Goal: Task Accomplishment & Management: Use online tool/utility

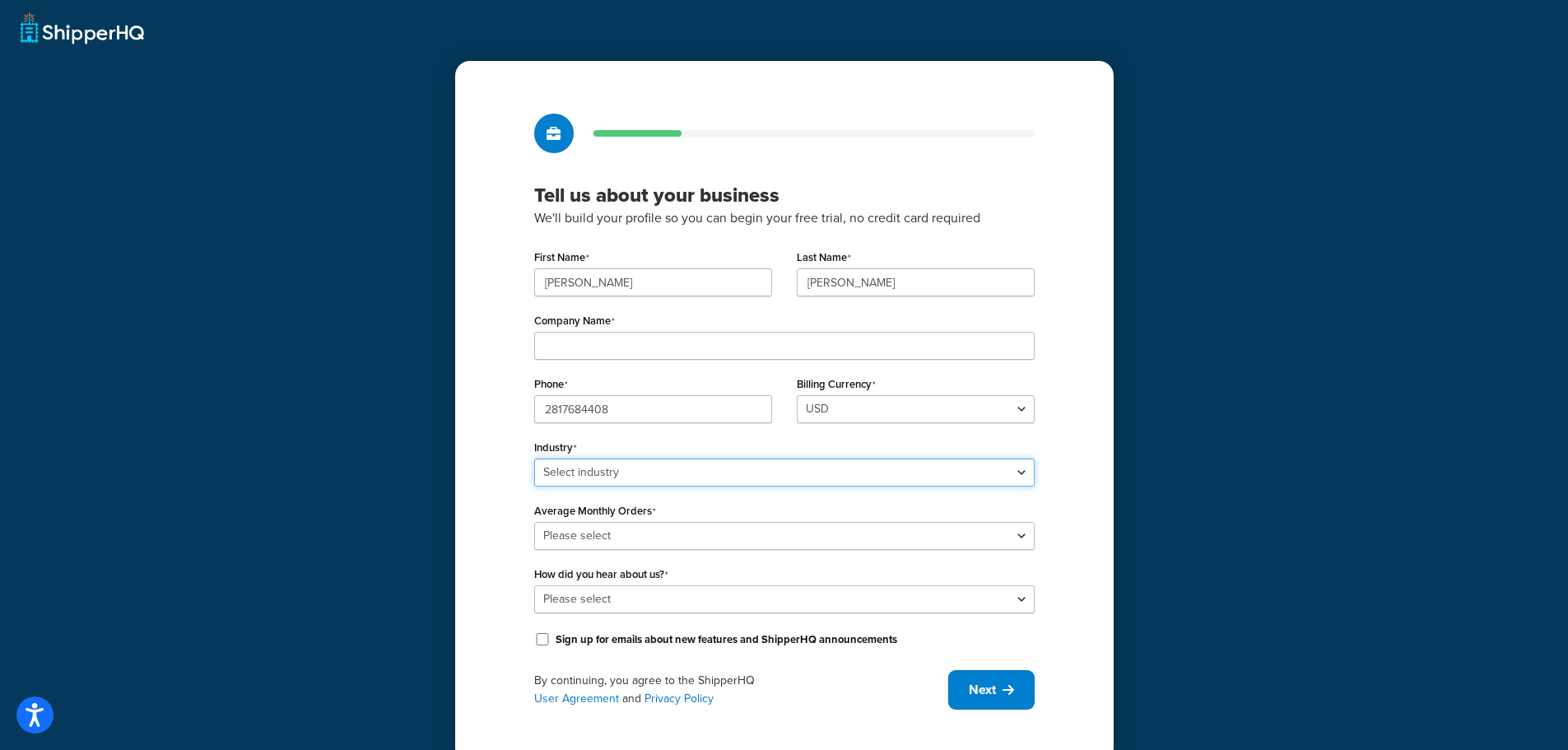
click at [617, 478] on select "Select industry Automotive Adult Agriculture Alcohol, Tobacco & CBD Arts & Craf…" at bounding box center [784, 472] width 500 height 28
select select "17"
click at [534, 458] on select "Select industry Automotive Adult Agriculture Alcohol, Tobacco & CBD Arts & Craf…" at bounding box center [784, 472] width 500 height 28
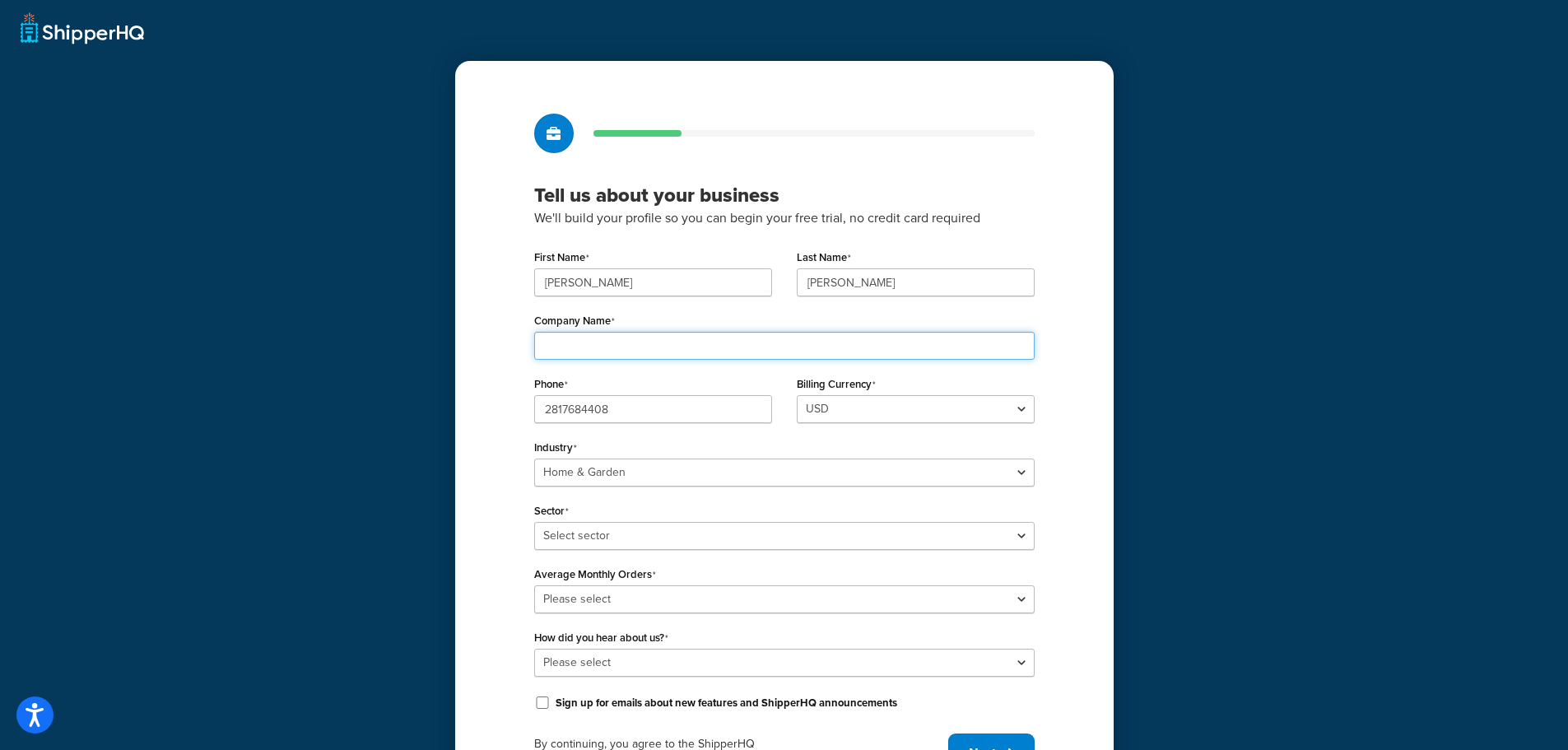
click at [596, 349] on input "Company Name" at bounding box center [784, 345] width 500 height 28
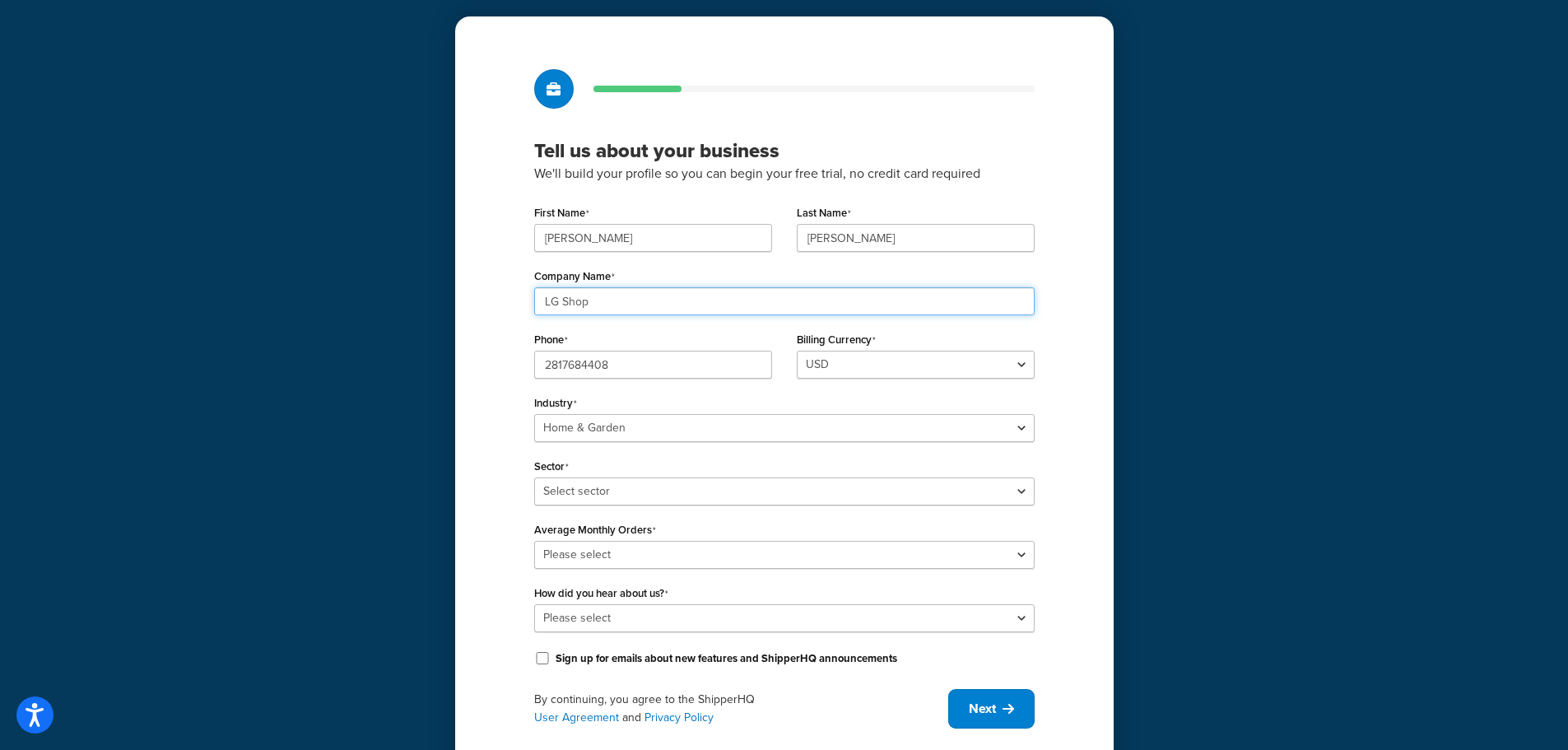
scroll to position [93, 0]
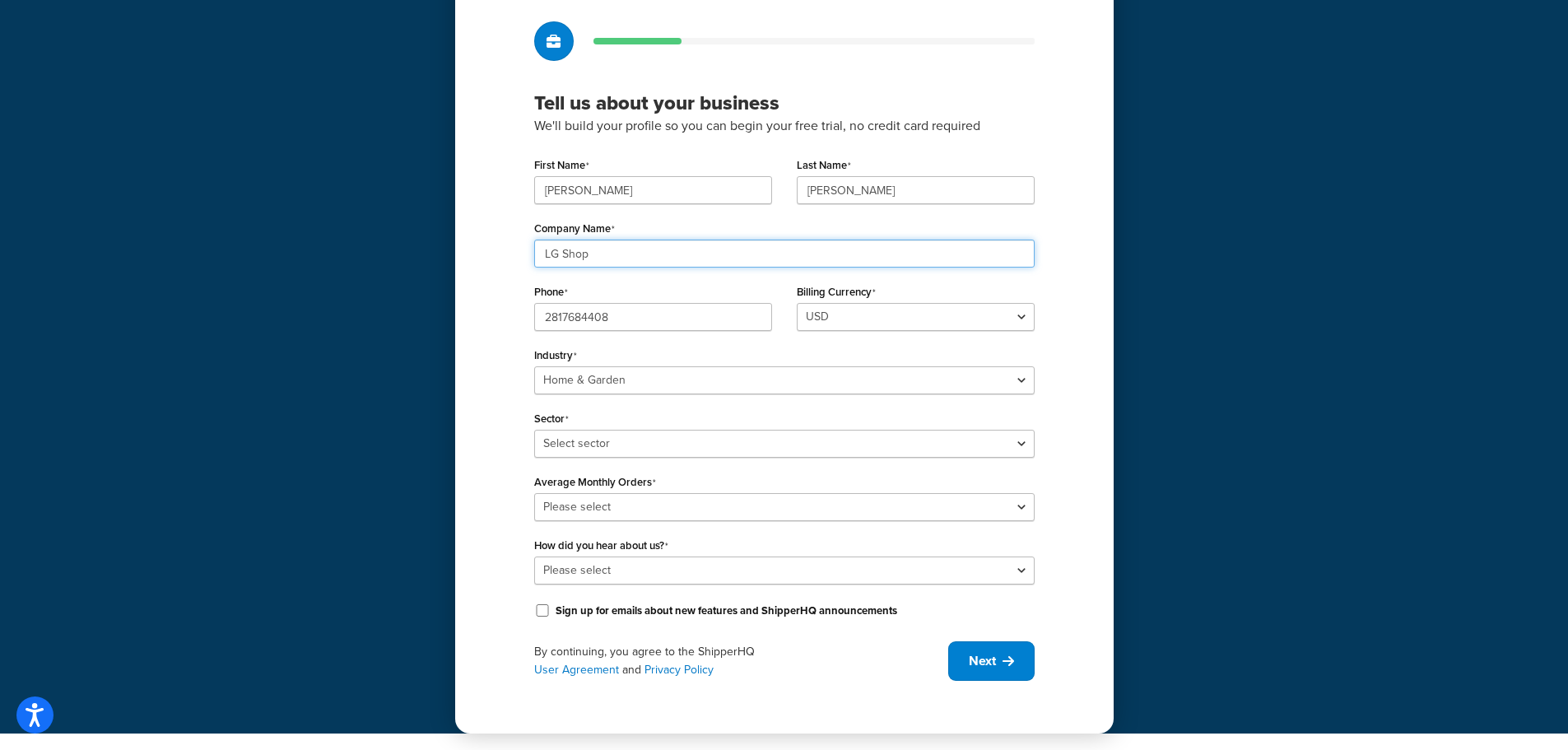
type input "LG Shop"
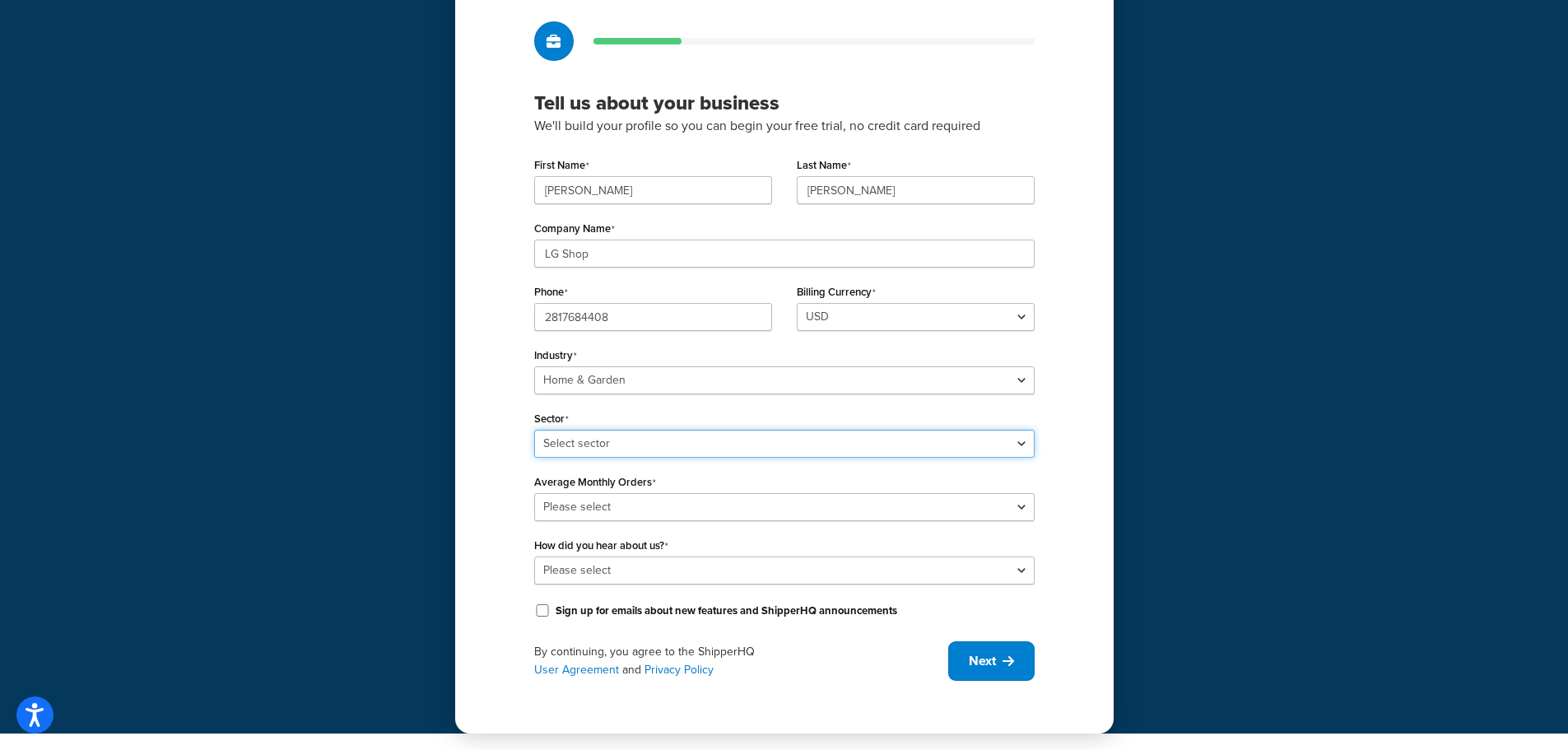
click at [593, 441] on select "Select sector Furniture Garden Supplies Home Goods Home Improvement Nursery / A…" at bounding box center [784, 444] width 500 height 28
select select "43"
click at [534, 430] on select "Select sector Furniture Garden Supplies Home Goods Home Improvement Nursery / A…" at bounding box center [784, 444] width 500 height 28
click at [572, 440] on select "Select sector Furniture Garden Supplies Home Goods Home Improvement Nursery / A…" at bounding box center [784, 444] width 500 height 28
click at [534, 430] on select "Select sector Furniture Garden Supplies Home Goods Home Improvement Nursery / A…" at bounding box center [784, 444] width 500 height 28
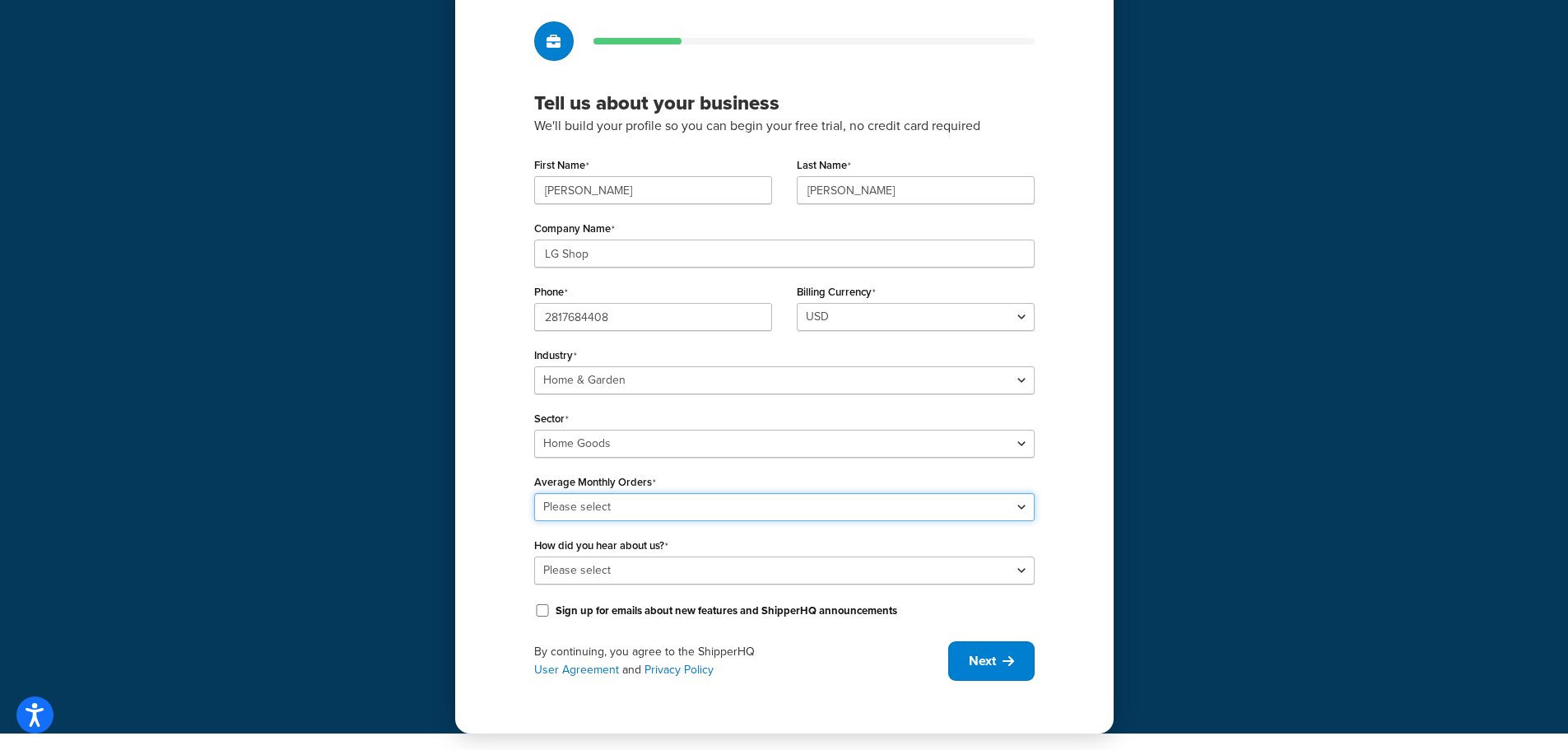
click at [581, 510] on select "Please select 0-500 501-1,000 1,001-10,000 10,001-20,000 Over 20,000" at bounding box center [784, 506] width 500 height 28
select select "1"
click at [534, 493] on select "Please select 0-500 501-1,000 1,001-10,000 10,001-20,000 Over 20,000" at bounding box center [784, 506] width 500 height 28
click at [582, 574] on select "Please select Online Search App Store or Marketplace Listing Referred by Agency…" at bounding box center [784, 570] width 500 height 28
select select "10"
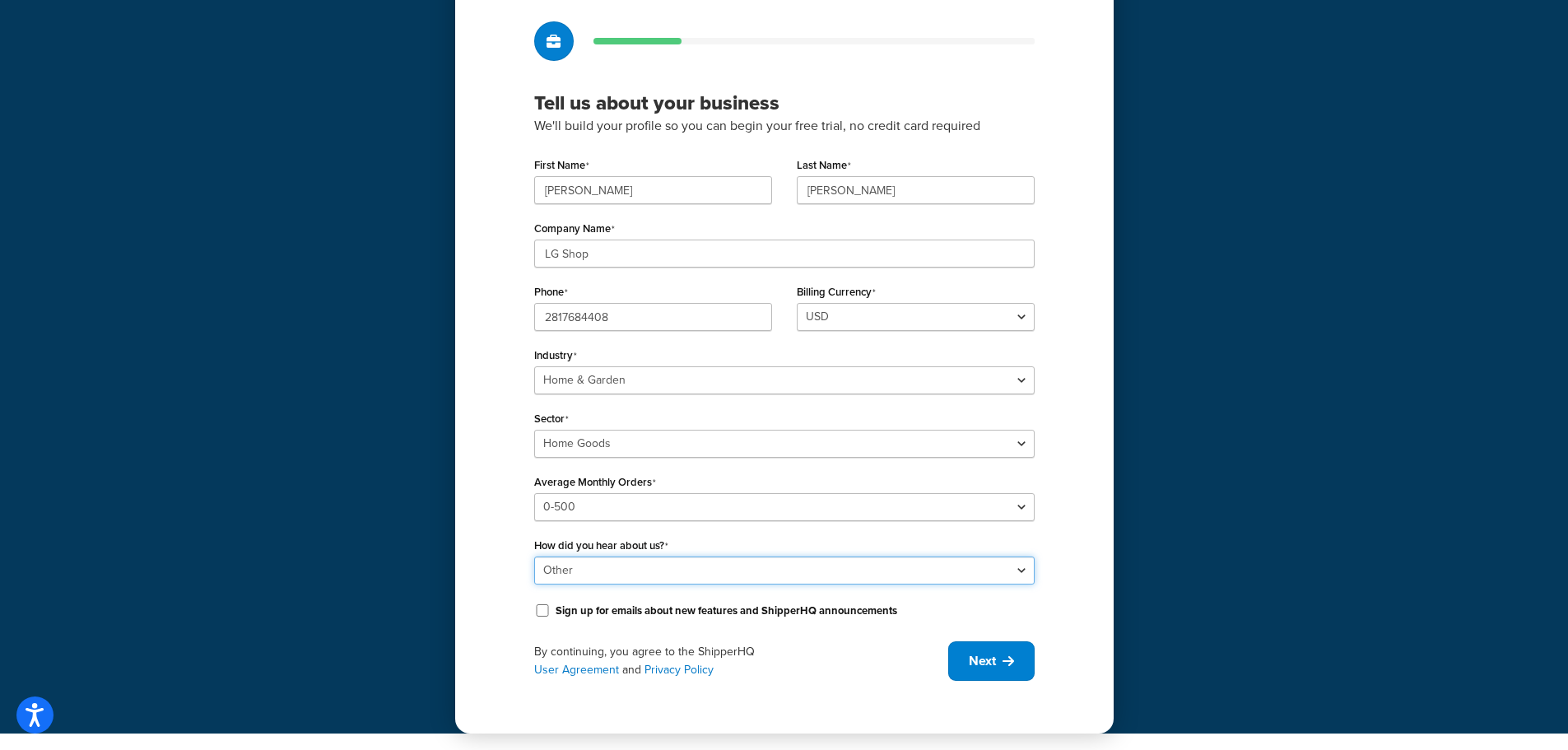
click at [534, 556] on select "Please select Online Search App Store or Marketplace Listing Referred by Agency…" at bounding box center [784, 570] width 500 height 28
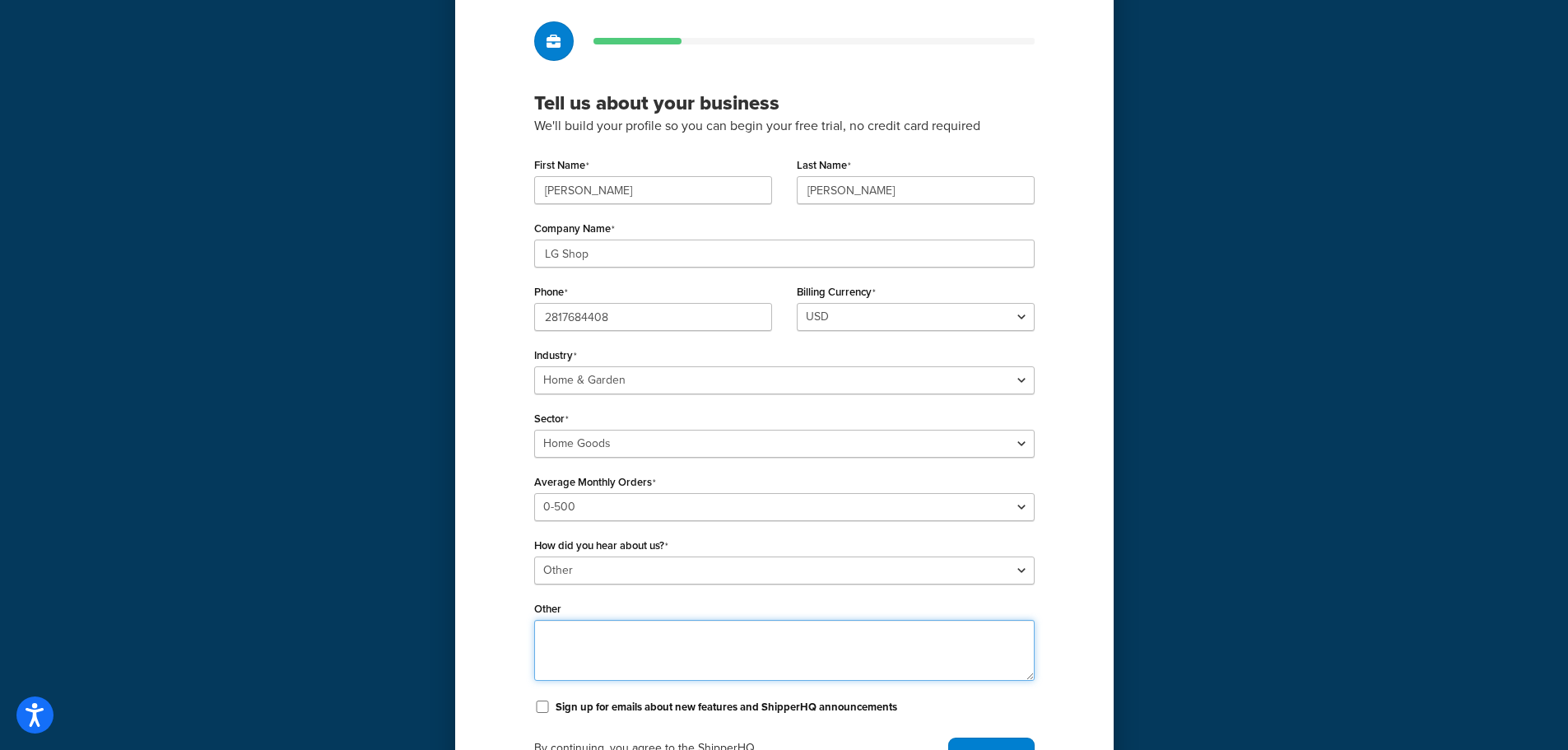
click at [596, 626] on textarea "Other" at bounding box center [784, 650] width 500 height 61
type textarea "We have another"
drag, startPoint x: 581, startPoint y: 194, endPoint x: 524, endPoint y: 183, distance: 58.1
click at [524, 183] on div "First Name Erik" at bounding box center [654, 184] width 263 height 63
type input "Taylor"
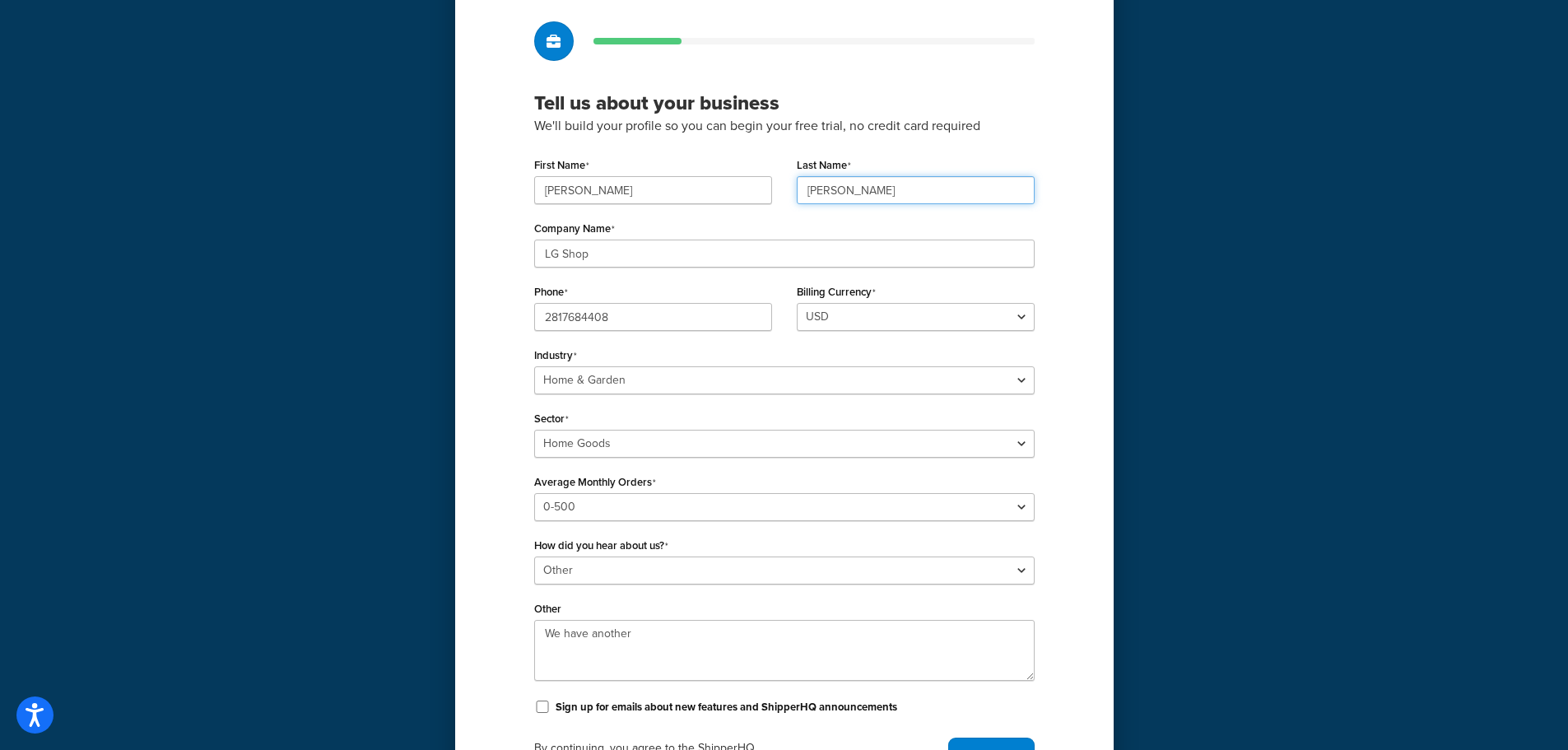
drag, startPoint x: 897, startPoint y: 189, endPoint x: 737, endPoint y: 190, distance: 160.0
click at [737, 190] on div "First Name Taylor Last Name Hitchcock" at bounding box center [784, 184] width 525 height 63
type input "Clark"
drag, startPoint x: 656, startPoint y: 320, endPoint x: 508, endPoint y: 310, distance: 148.3
click at [508, 310] on div "Tell us about your business We'll build your profile so you can begin your free…" at bounding box center [784, 399] width 659 height 861
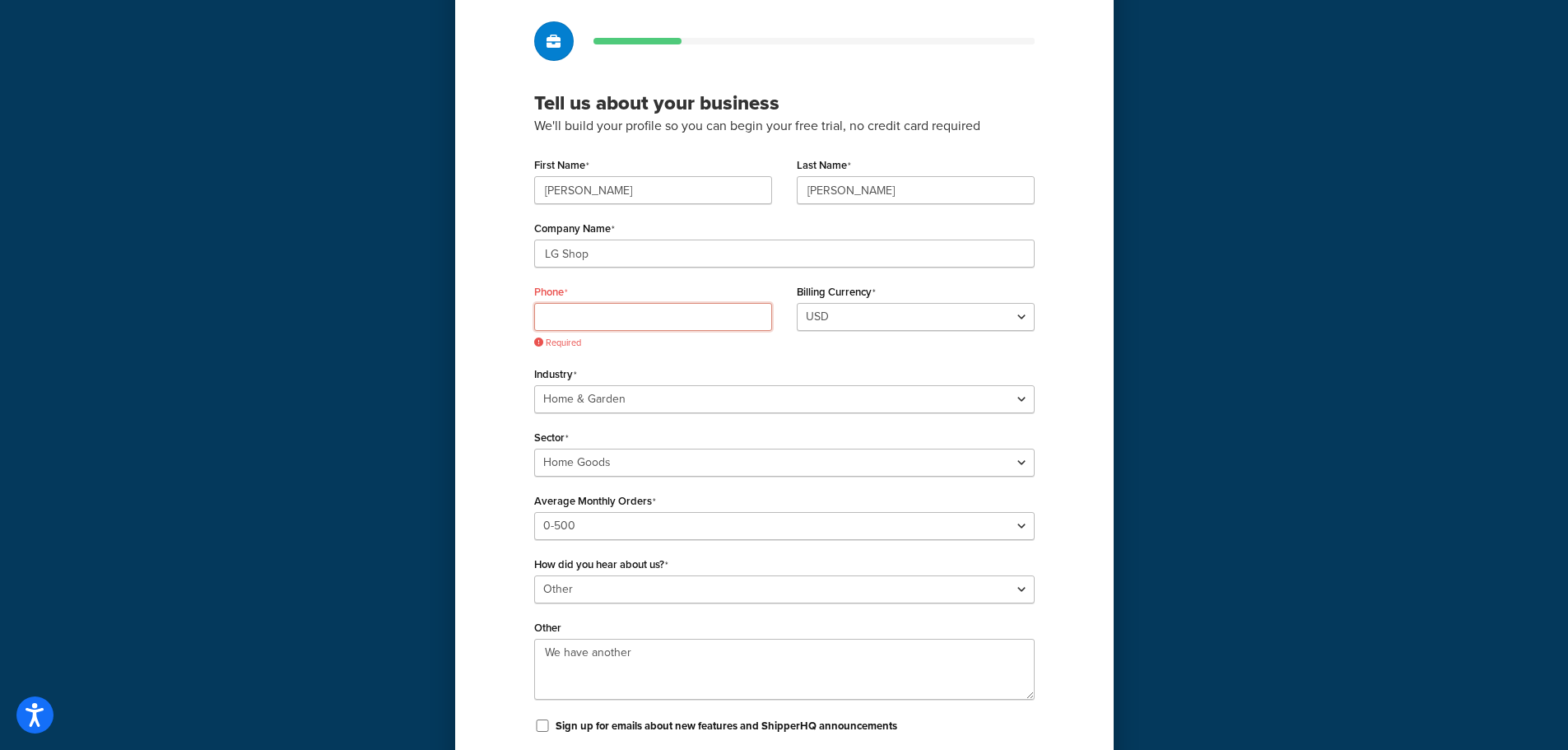
click at [647, 320] on input "Phone" at bounding box center [653, 317] width 238 height 28
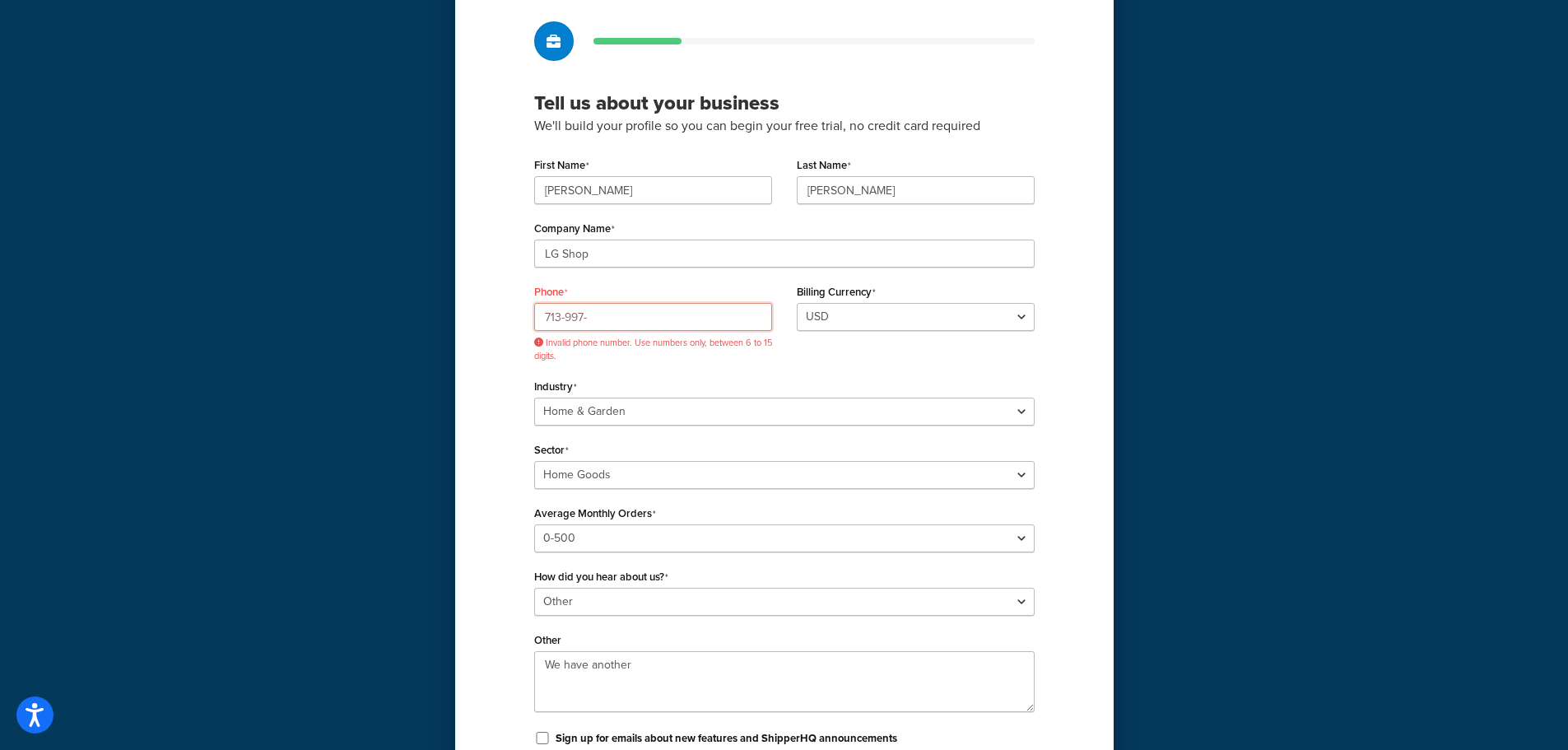
click at [615, 308] on input "713-997-" at bounding box center [653, 317] width 238 height 28
click at [567, 316] on input "713-997-2902" at bounding box center [653, 317] width 238 height 28
click at [587, 317] on input "713997-2902" at bounding box center [653, 317] width 238 height 28
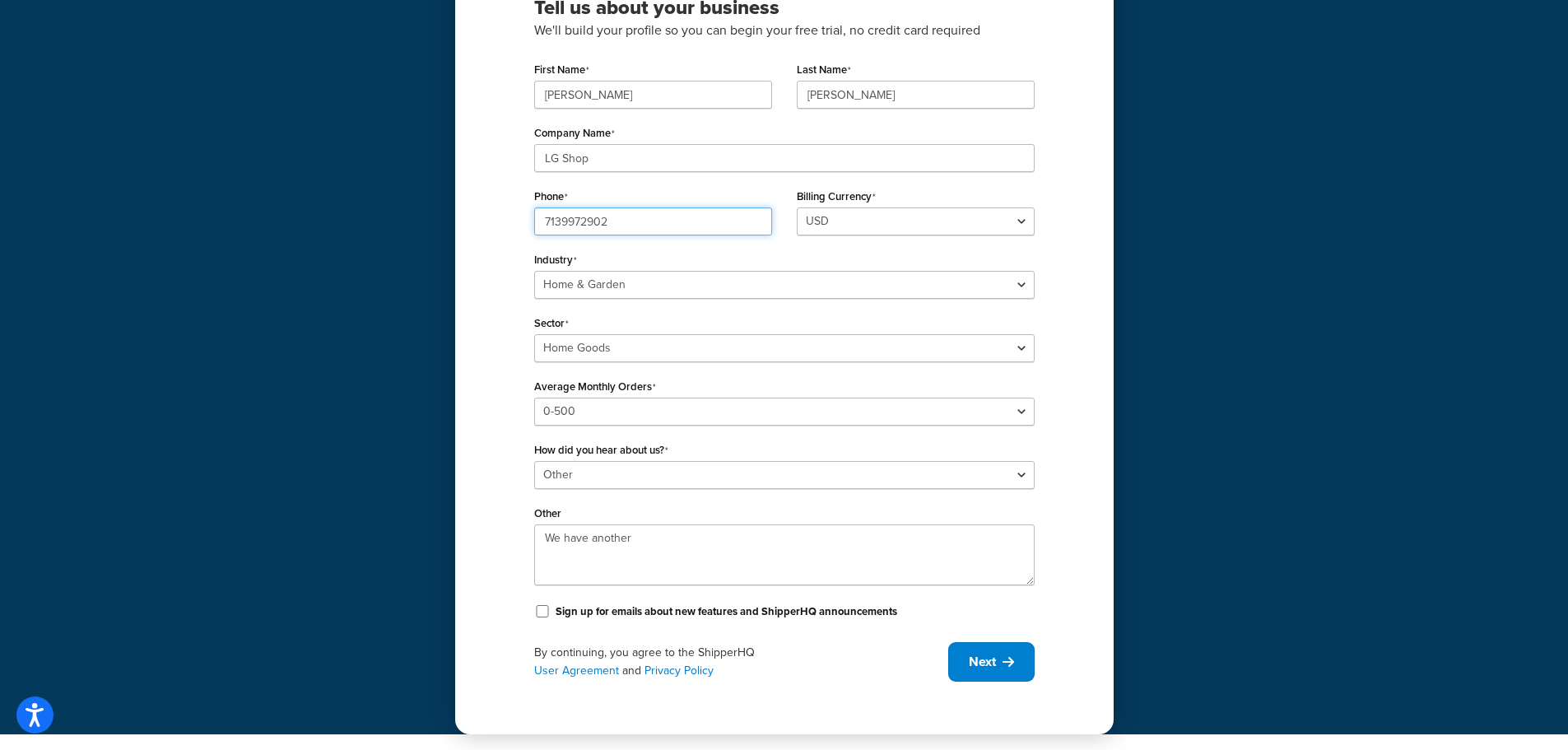
scroll to position [189, 0]
type input "7139972902"
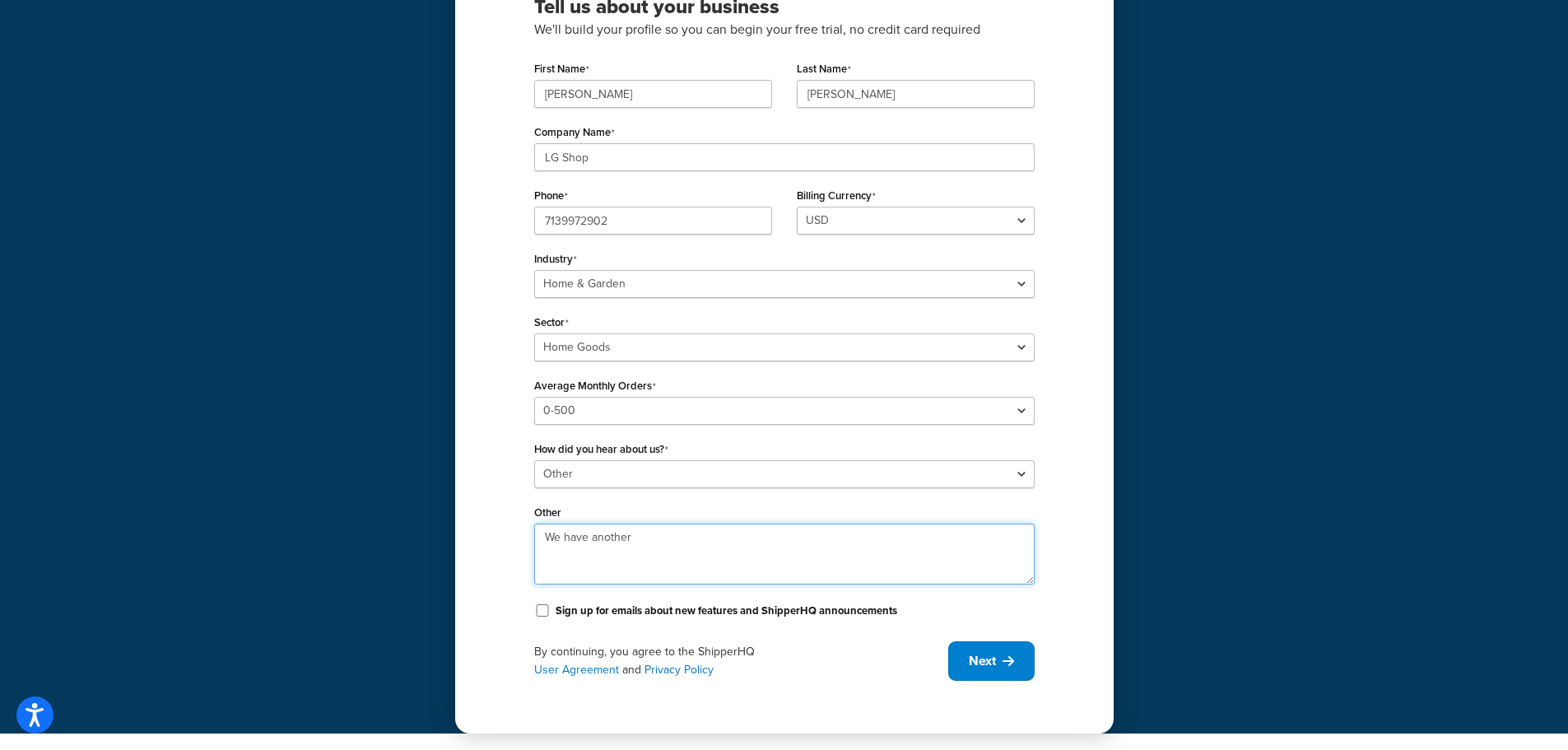
click at [734, 543] on textarea "We have another" at bounding box center [784, 554] width 500 height 61
drag, startPoint x: 802, startPoint y: 534, endPoint x: 791, endPoint y: 559, distance: 27.3
click at [791, 559] on textarea "We have another account with ShipperHQ, at SHopify URL:" at bounding box center [784, 554] width 500 height 61
click at [872, 530] on textarea "We have another account with ShipperHQ, at Shopify URL:" at bounding box center [784, 554] width 500 height 61
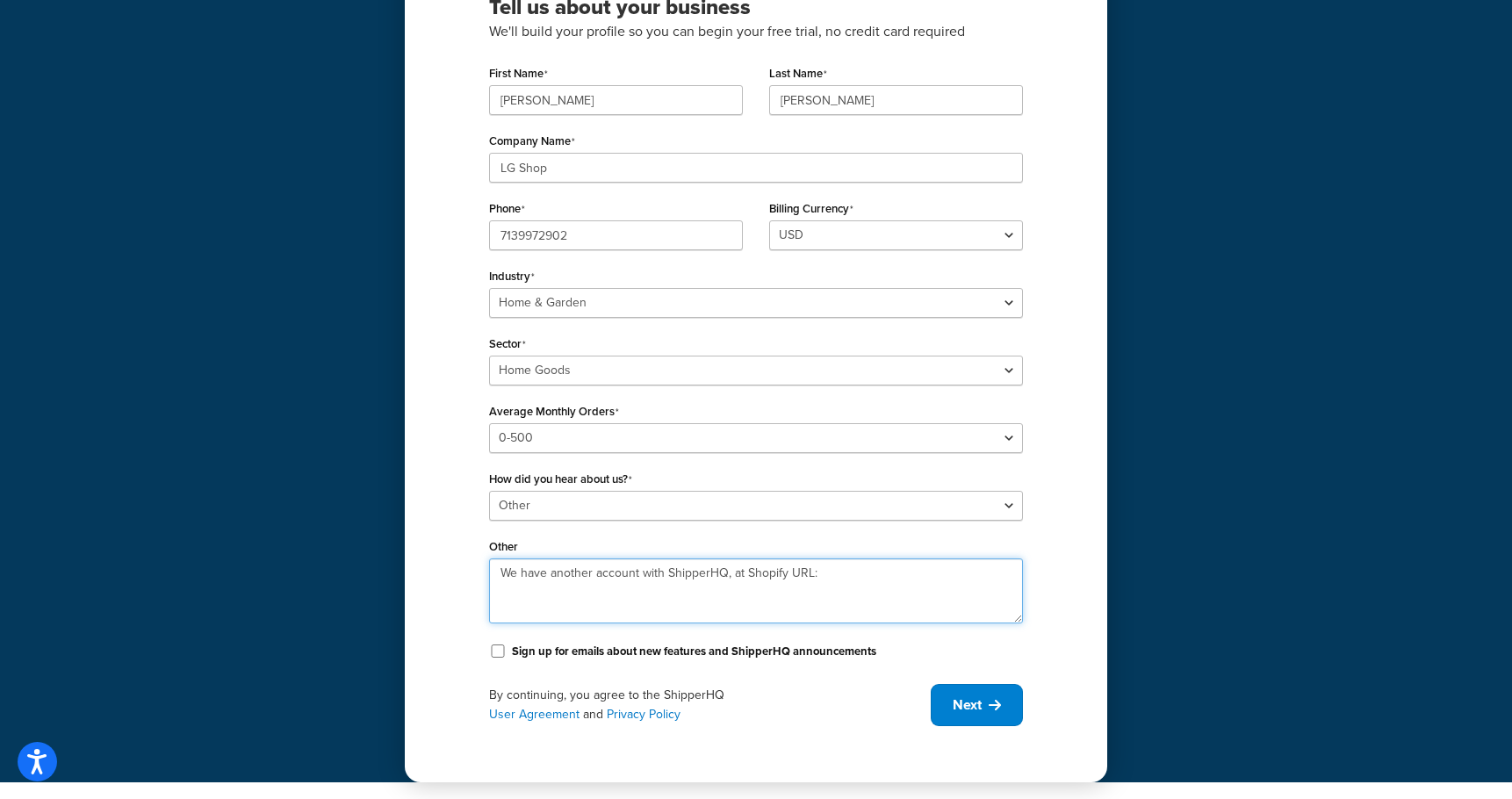
click at [845, 573] on textarea "We have another account with ShipperHQ, at Shopify URL:" at bounding box center [756, 591] width 533 height 65
paste textarea "91cd35-f4.myshopify.com"
type textarea "We have another account with ShipperHQ, at Shopify URL: 91cd35-f4.myshopify.com"
click at [978, 707] on span "Next" at bounding box center [966, 704] width 29 height 20
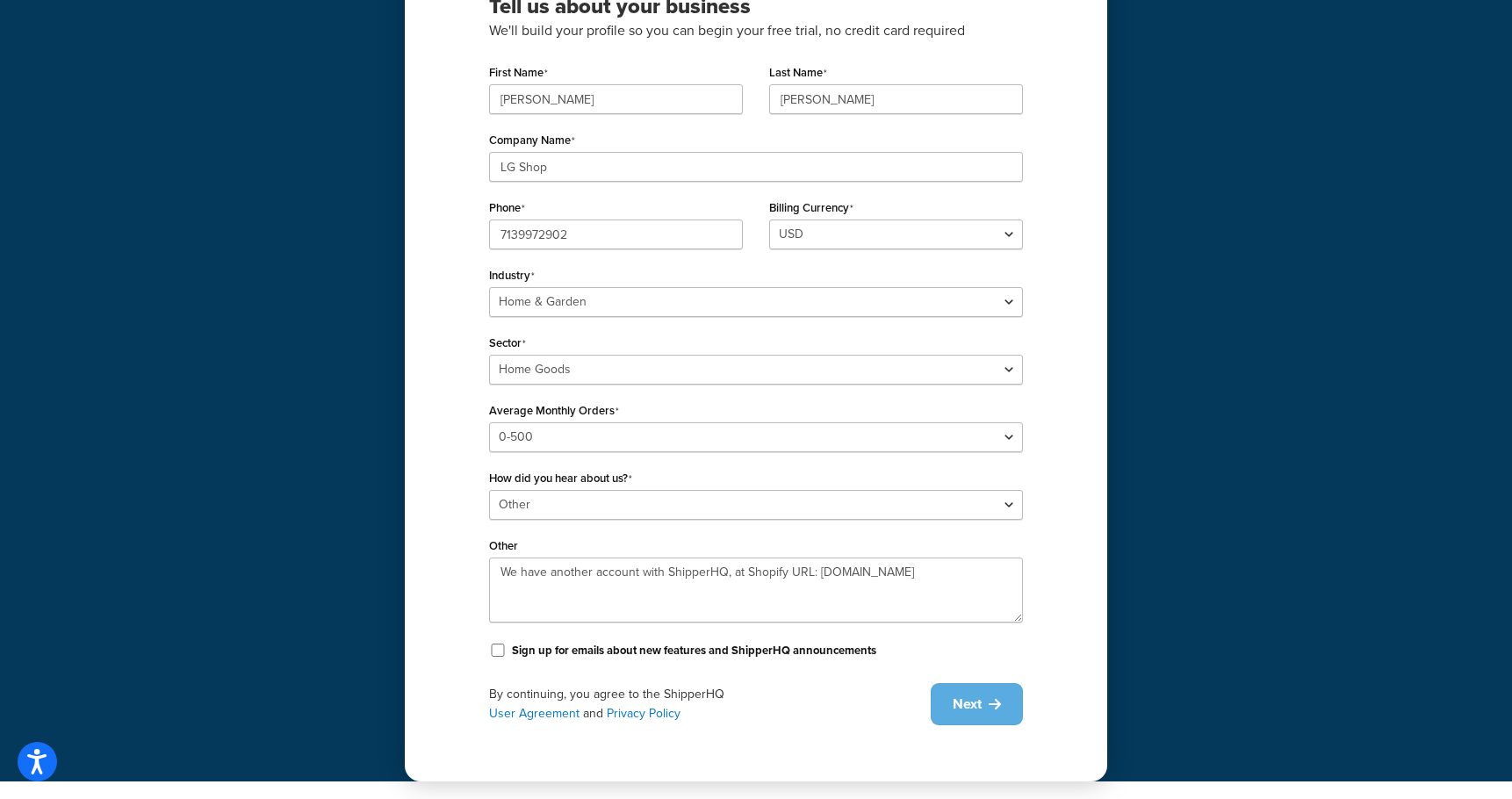
scroll to position [19, 0]
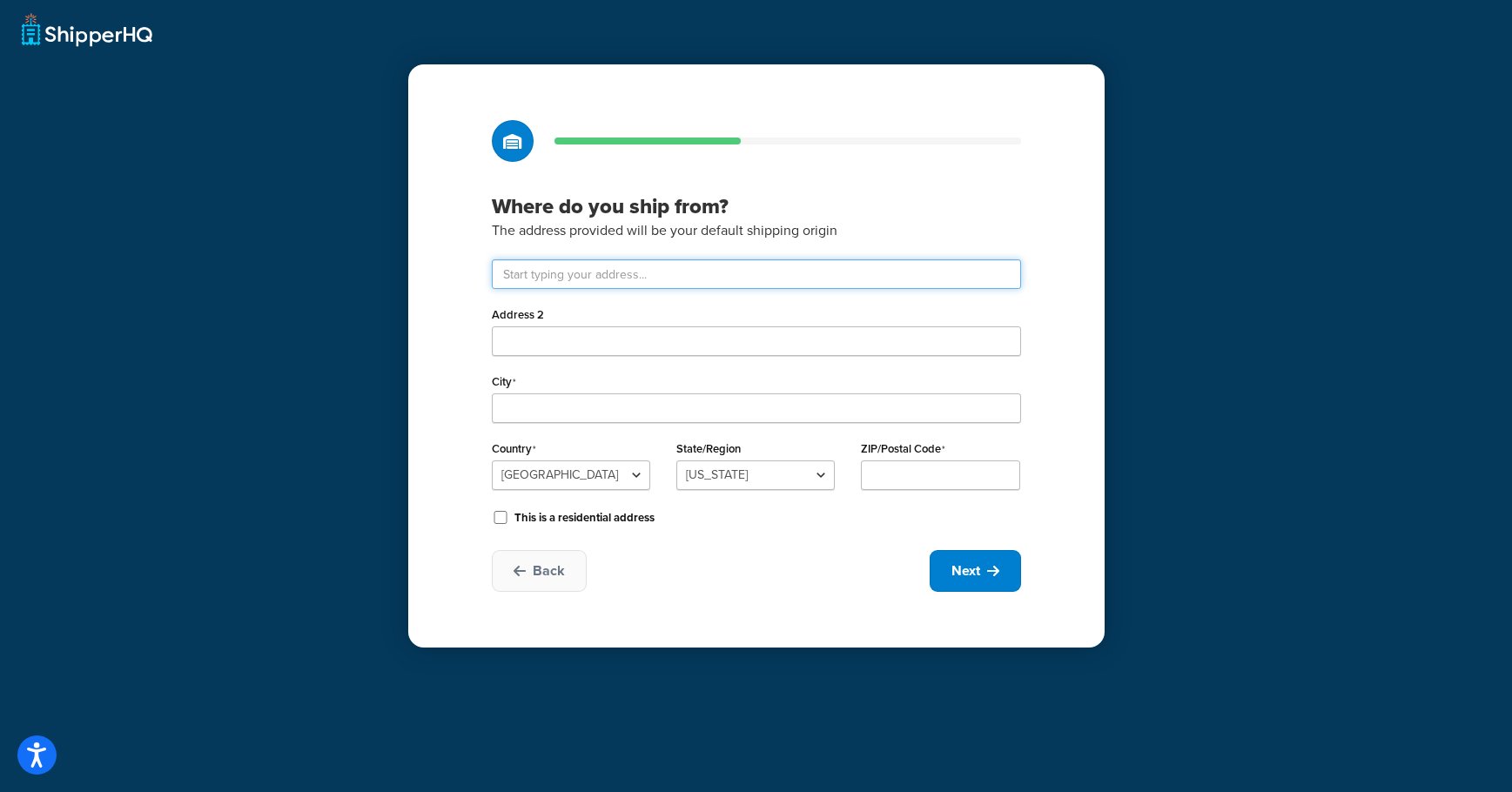
click at [551, 269] on input "text" at bounding box center [756, 274] width 529 height 29
type input "13843 North Promenade Boulevard"
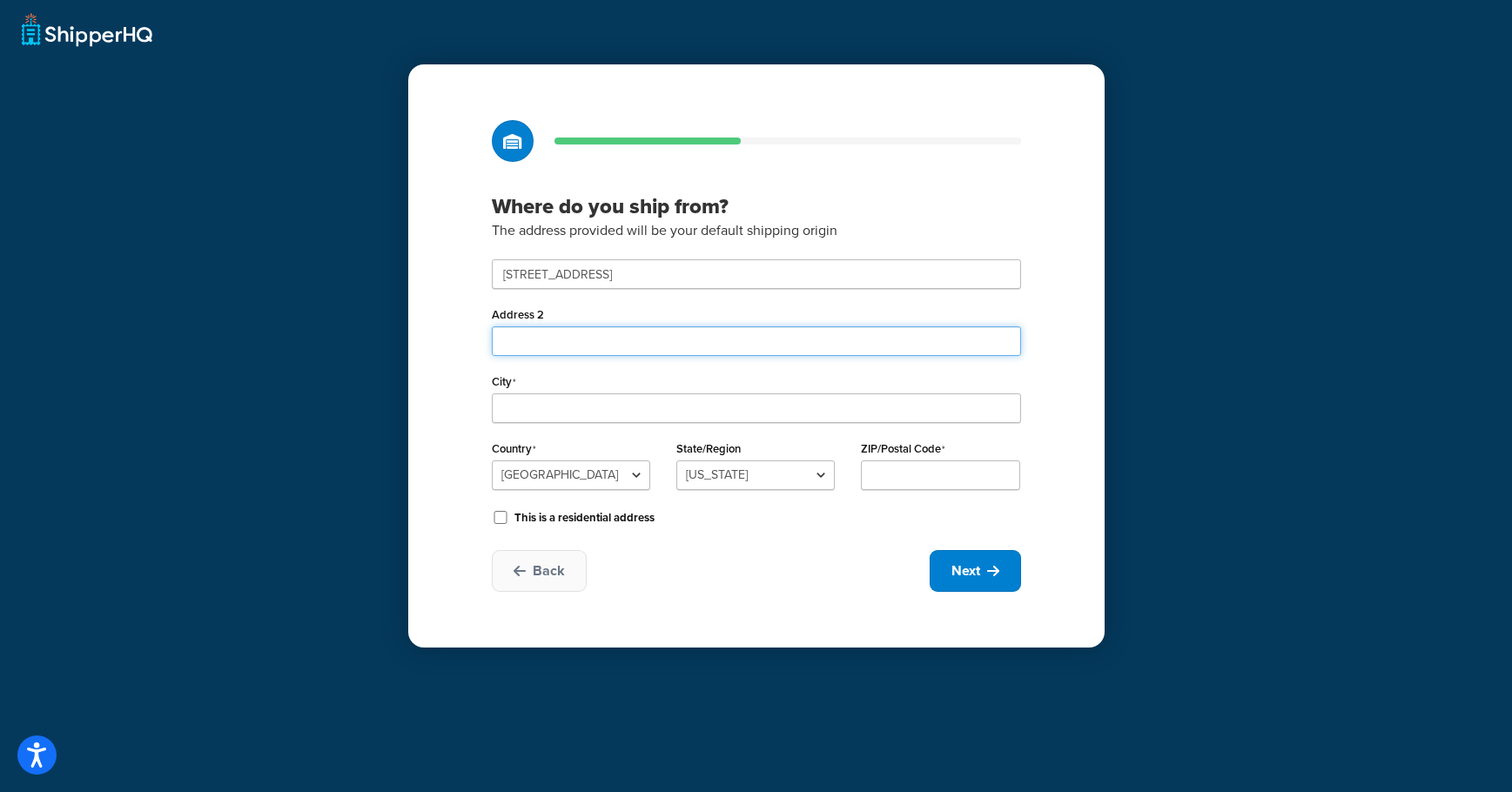
type input "Suite #900B"
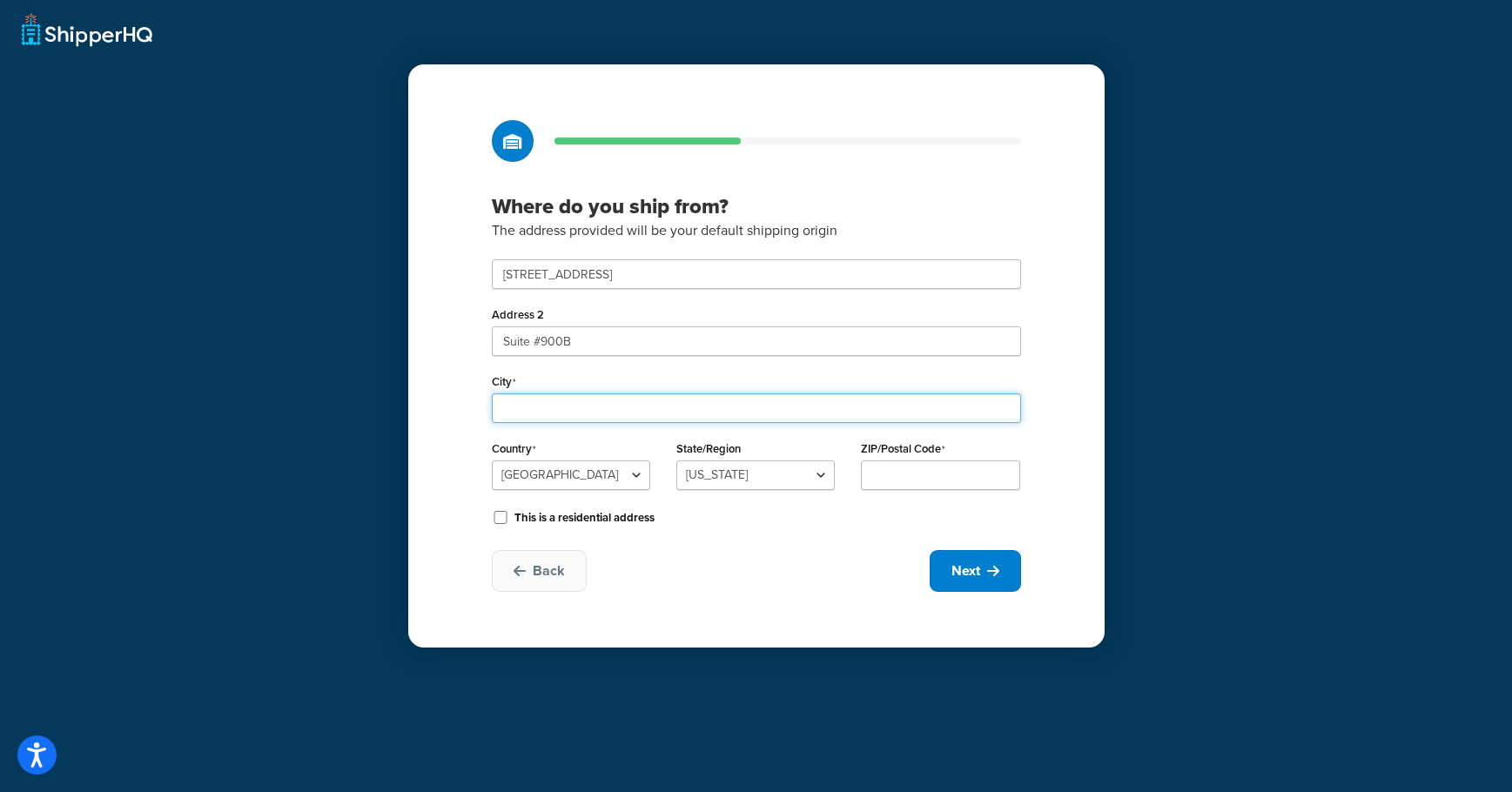
type input "Stafford"
select select "43"
type input "77477"
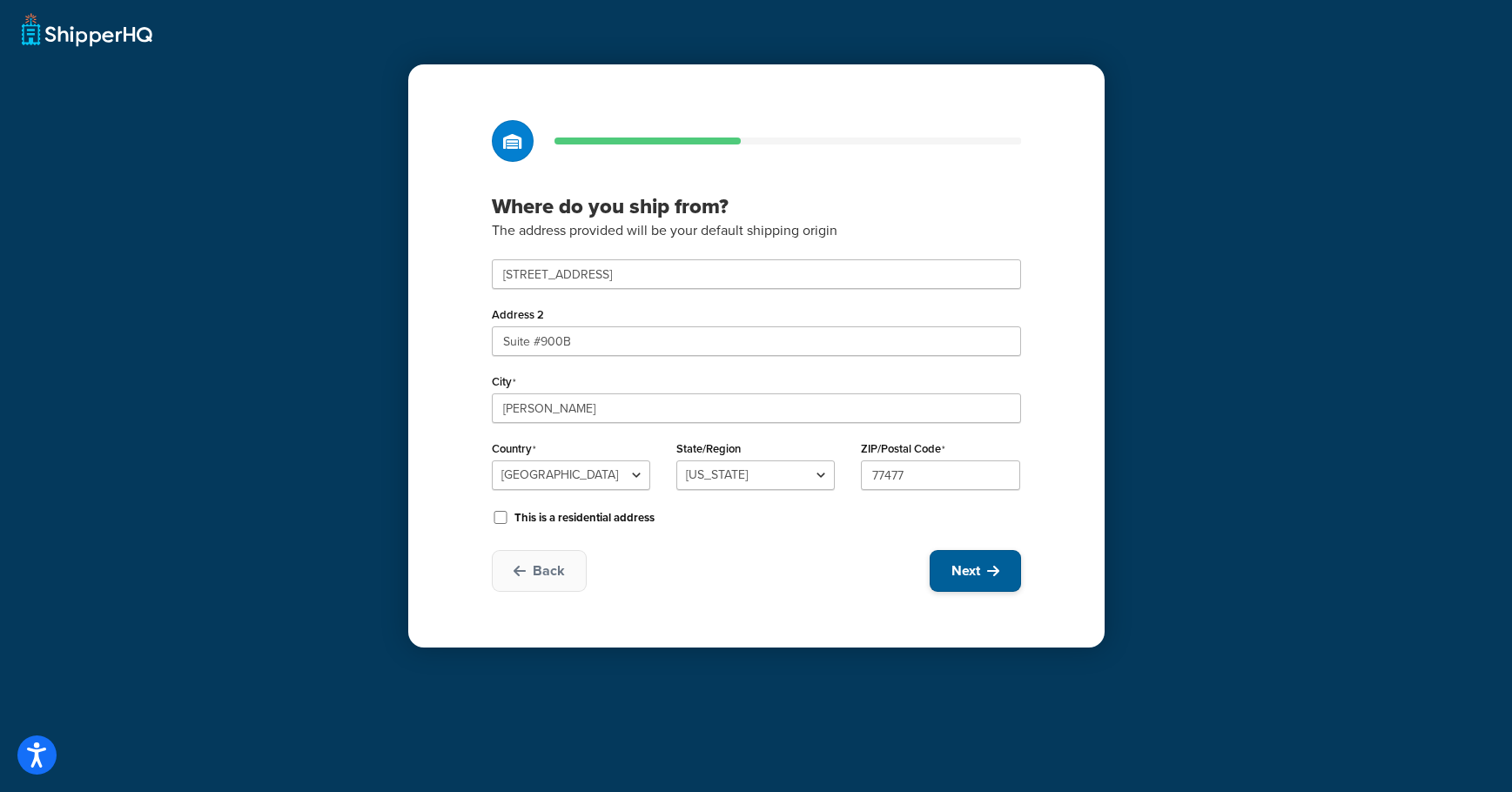
click at [968, 581] on span "Next" at bounding box center [966, 571] width 28 height 20
select select "1"
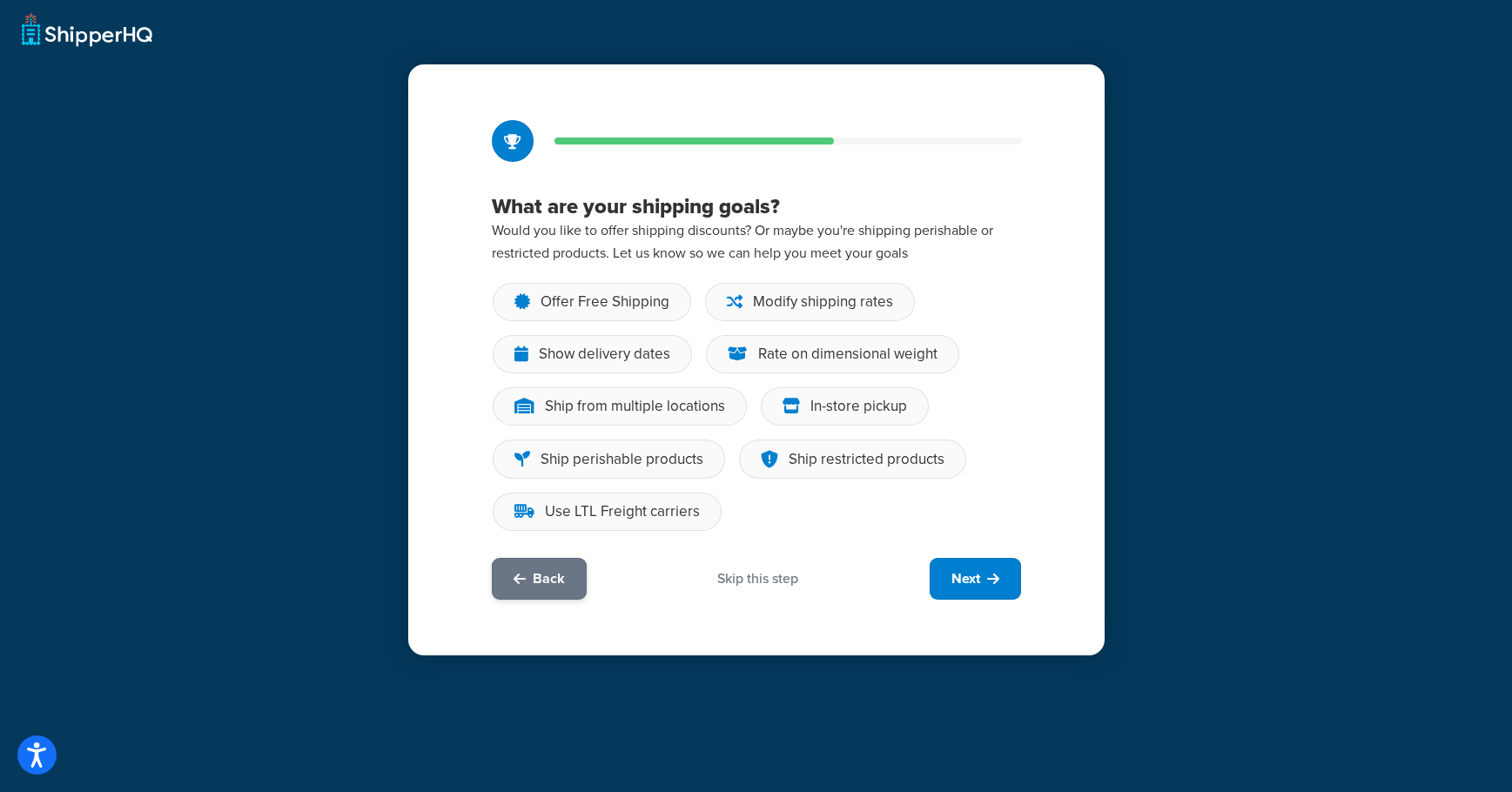
click at [558, 587] on span "Back" at bounding box center [548, 579] width 32 height 20
select select "43"
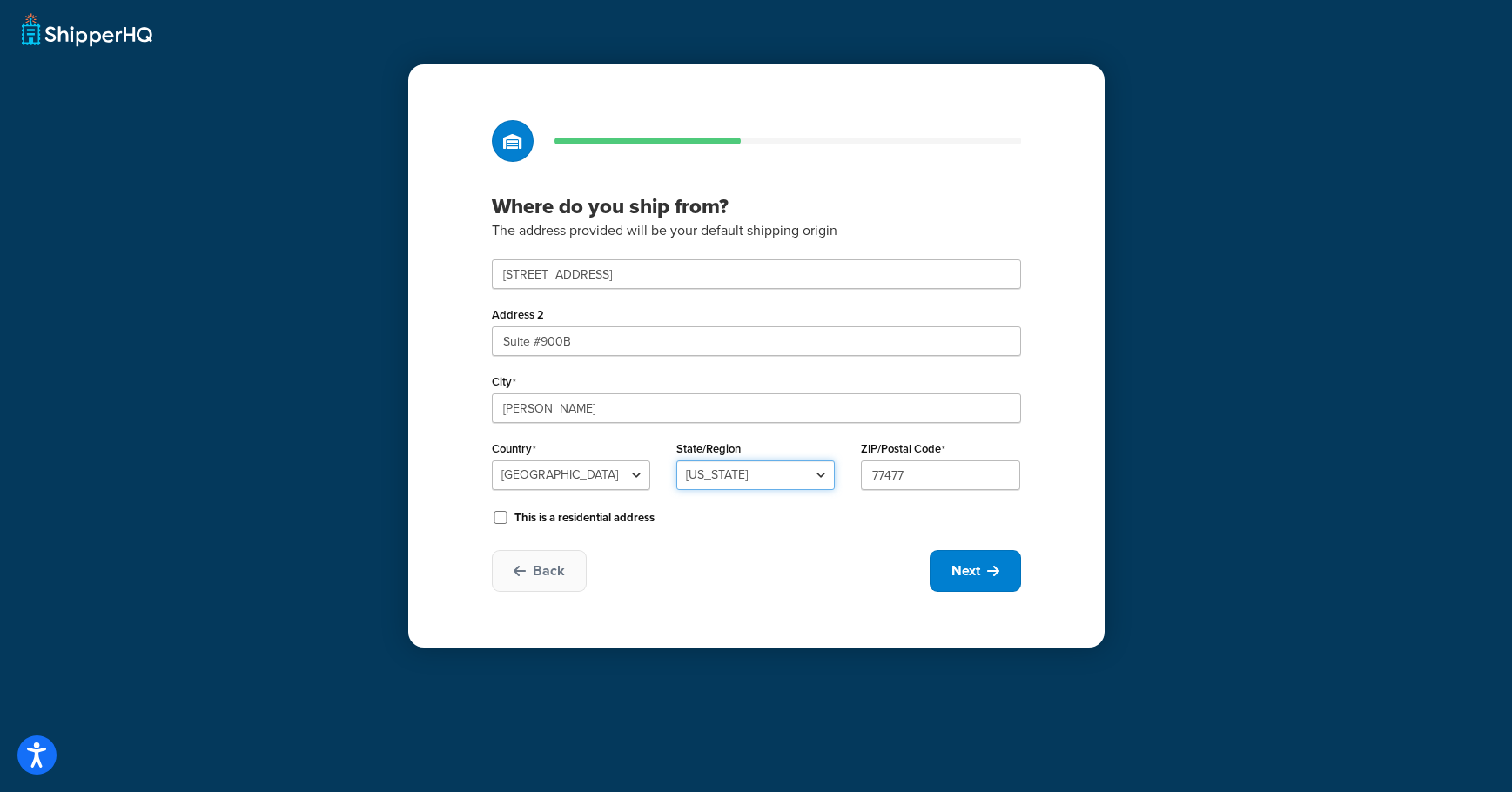
click at [791, 474] on select "Alabama Alaska American Samoa Arizona Arkansas Armed Forces Americas Armed Forc…" at bounding box center [756, 475] width 159 height 29
click at [677, 460] on select "[US_STATE] [US_STATE] [US_STATE] [US_STATE] [US_STATE] Armed Forces Americas Ar…" at bounding box center [756, 475] width 159 height 29
click at [999, 560] on button "Next" at bounding box center [974, 571] width 91 height 42
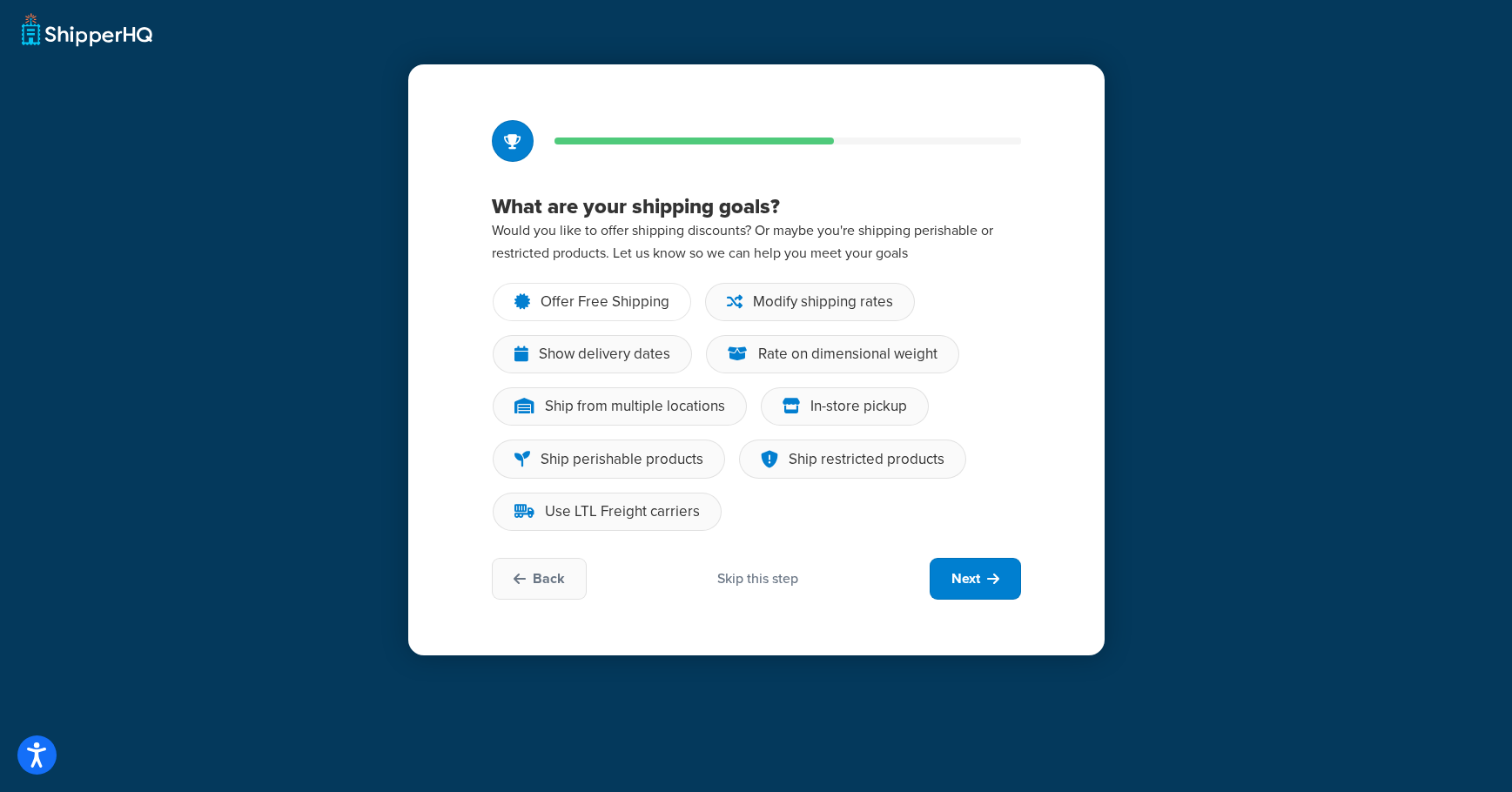
click at [570, 307] on div "Offer Free Shipping" at bounding box center [605, 303] width 129 height 18
click at [0, 0] on input "Offer Free Shipping" at bounding box center [0, 0] width 0 height 0
click at [708, 408] on div "Ship from multiple locations" at bounding box center [635, 406] width 180 height 18
click at [0, 0] on input "Ship from multiple locations" at bounding box center [0, 0] width 0 height 0
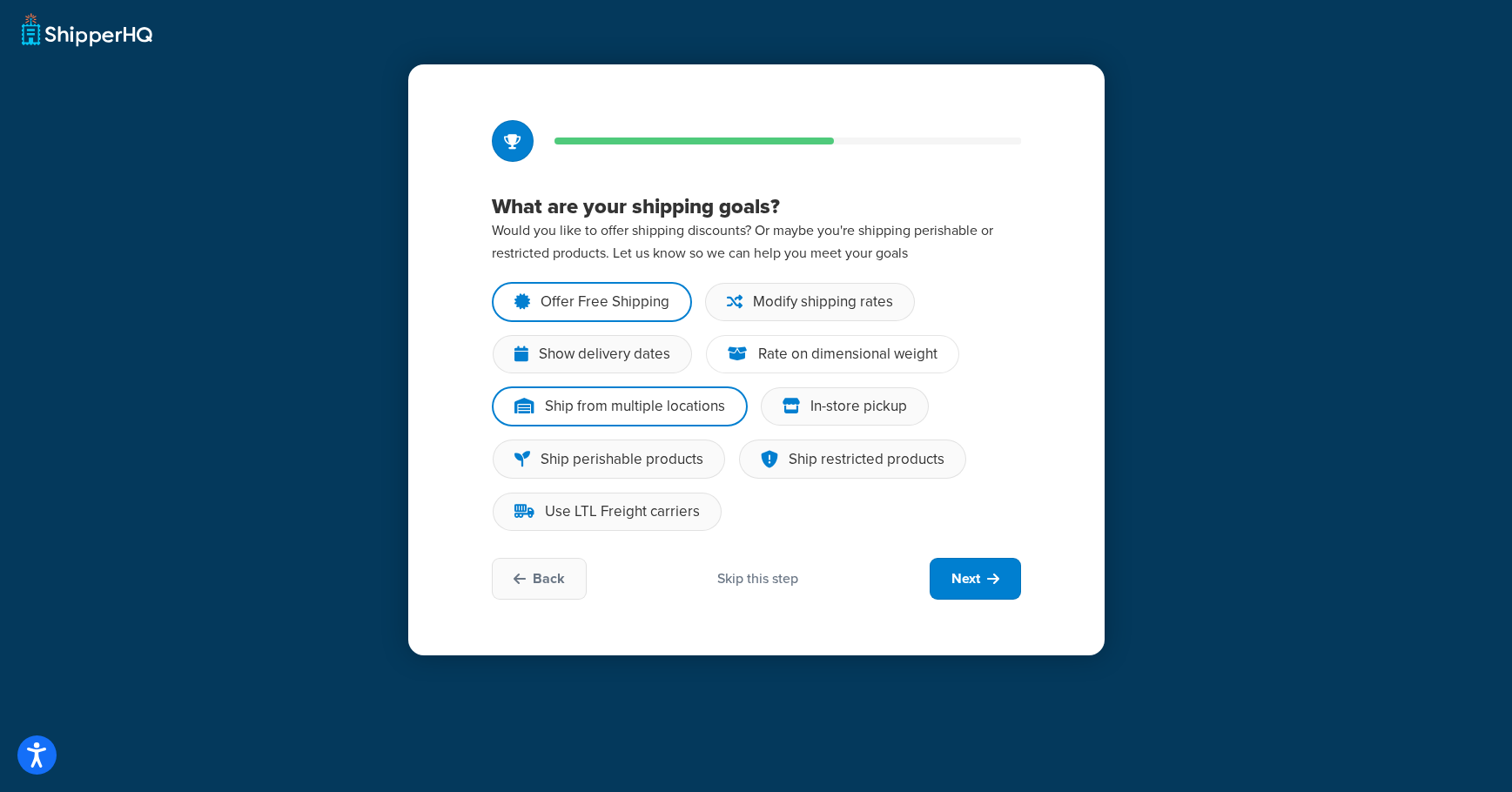
click at [928, 347] on div "Rate on dimensional weight" at bounding box center [847, 354] width 179 height 18
click at [0, 0] on input "Rate on dimensional weight" at bounding box center [0, 0] width 0 height 0
click at [994, 588] on button "Next" at bounding box center [974, 579] width 91 height 42
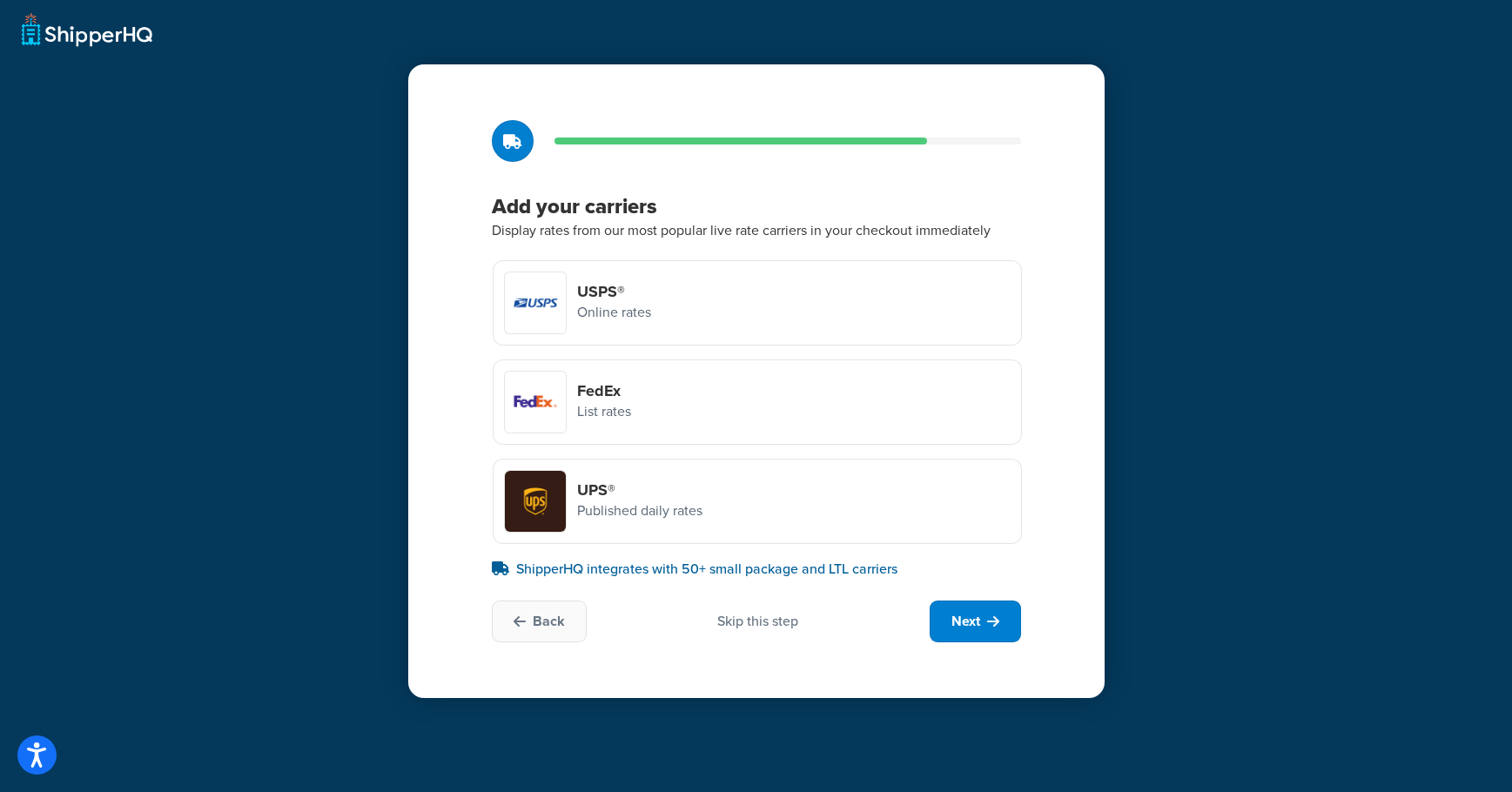
click at [687, 406] on div "FedEx List rates" at bounding box center [757, 401] width 529 height 85
click at [0, 0] on input "FedEx List rates" at bounding box center [0, 0] width 0 height 0
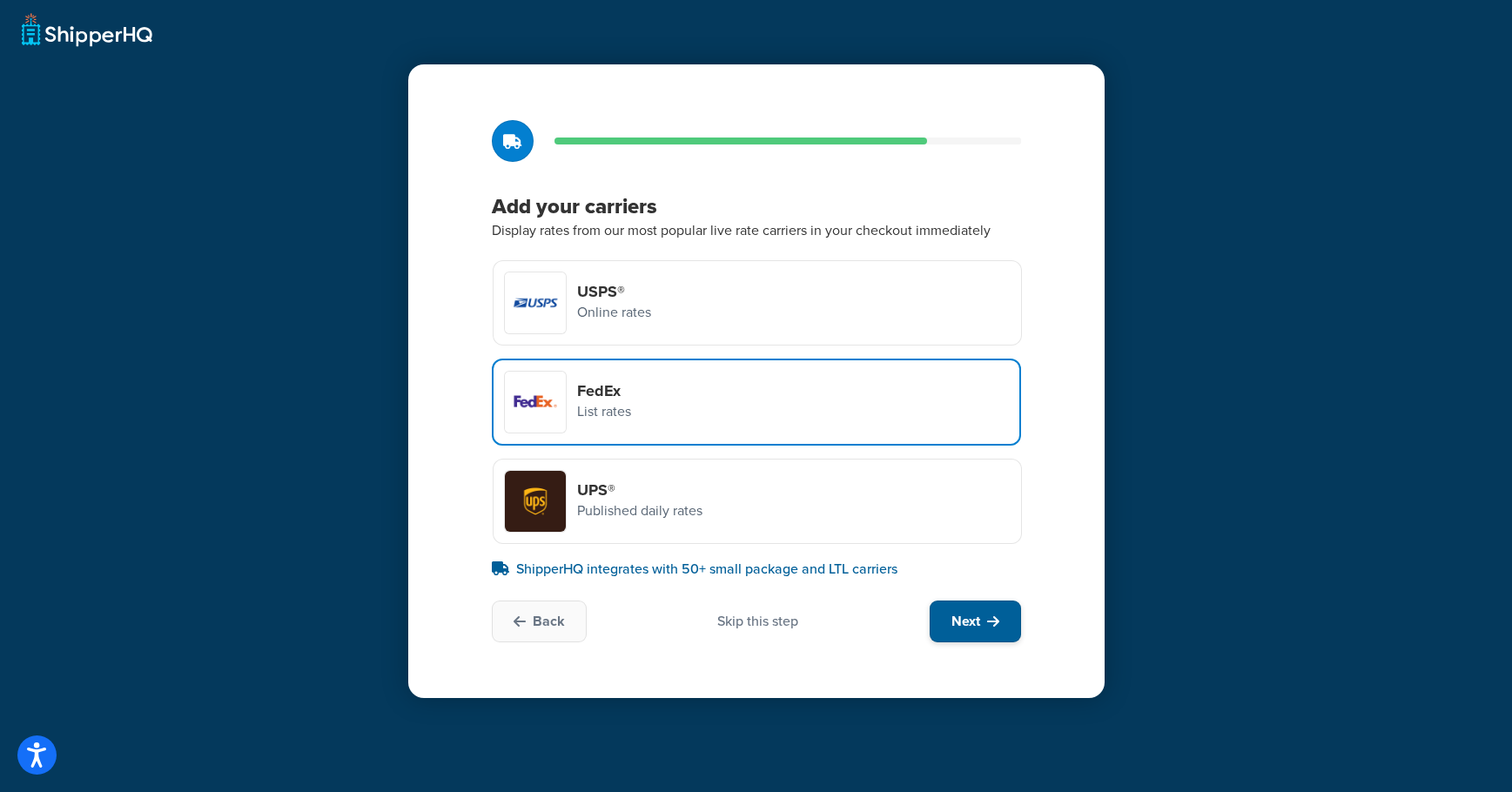
click at [977, 614] on span "Next" at bounding box center [966, 622] width 28 height 20
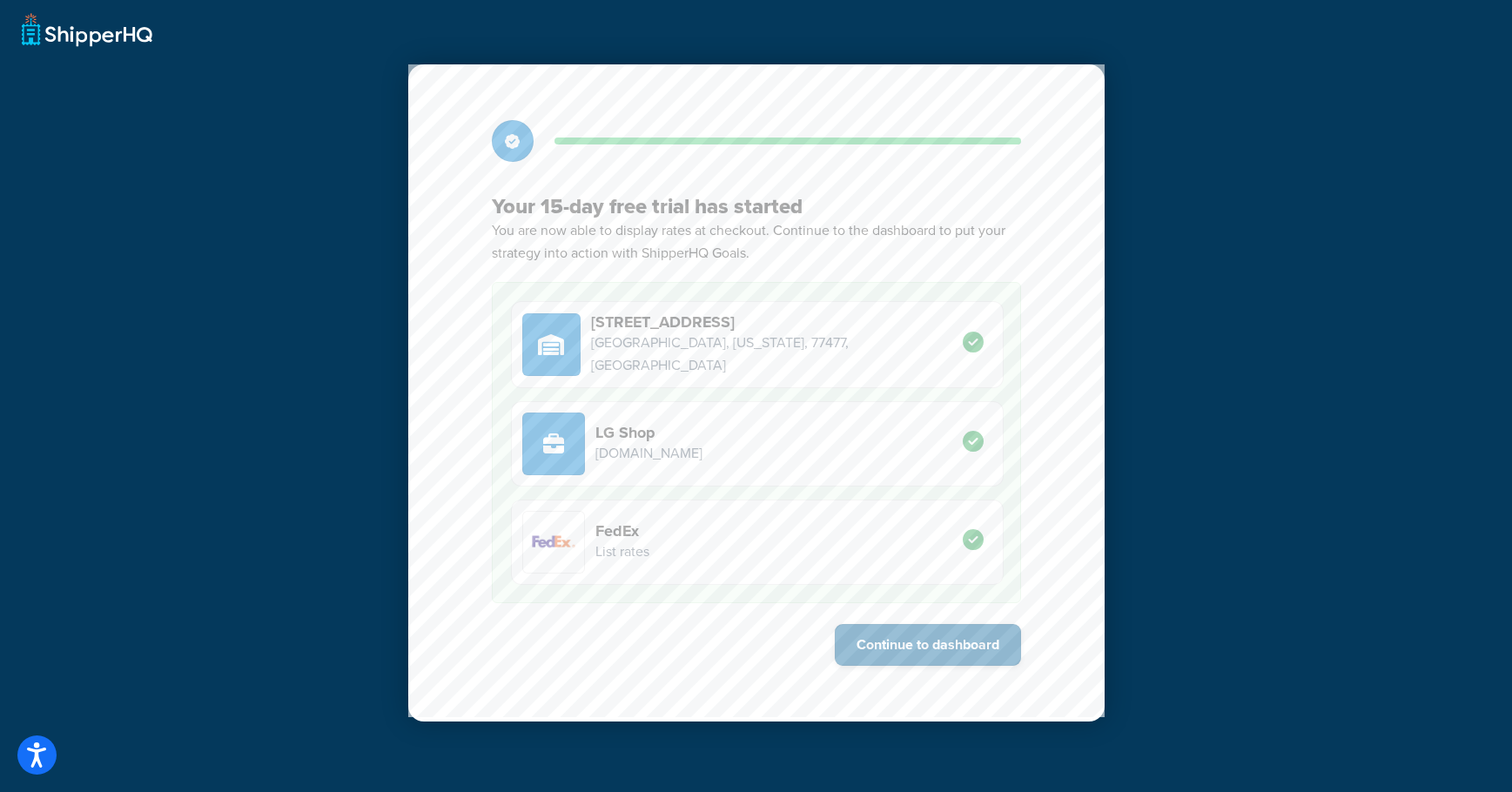
click at [955, 644] on button "Continue to dashboard" at bounding box center [927, 644] width 186 height 42
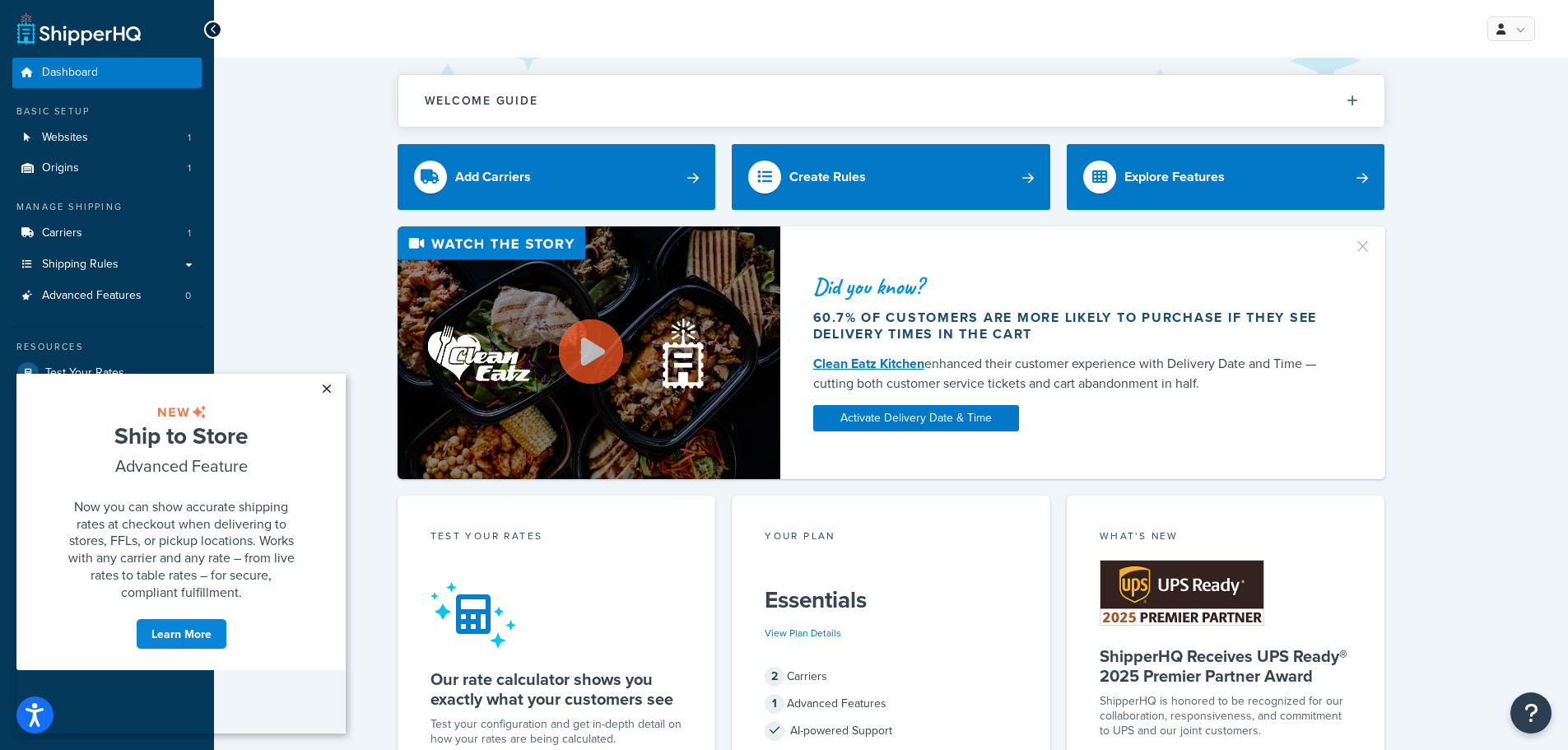
click at [330, 385] on link "×" at bounding box center [326, 389] width 29 height 30
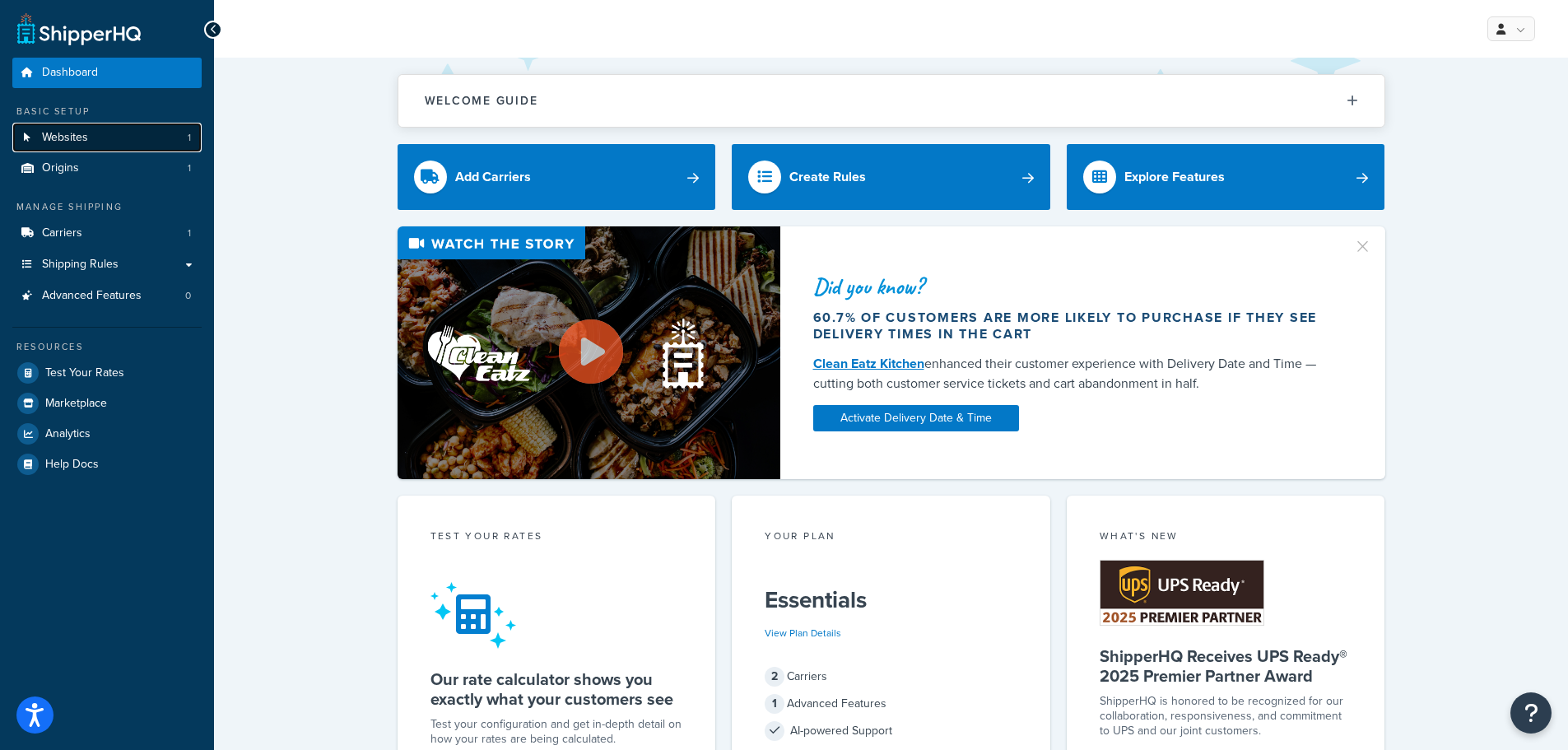
click at [78, 144] on span "Websites" at bounding box center [65, 137] width 46 height 14
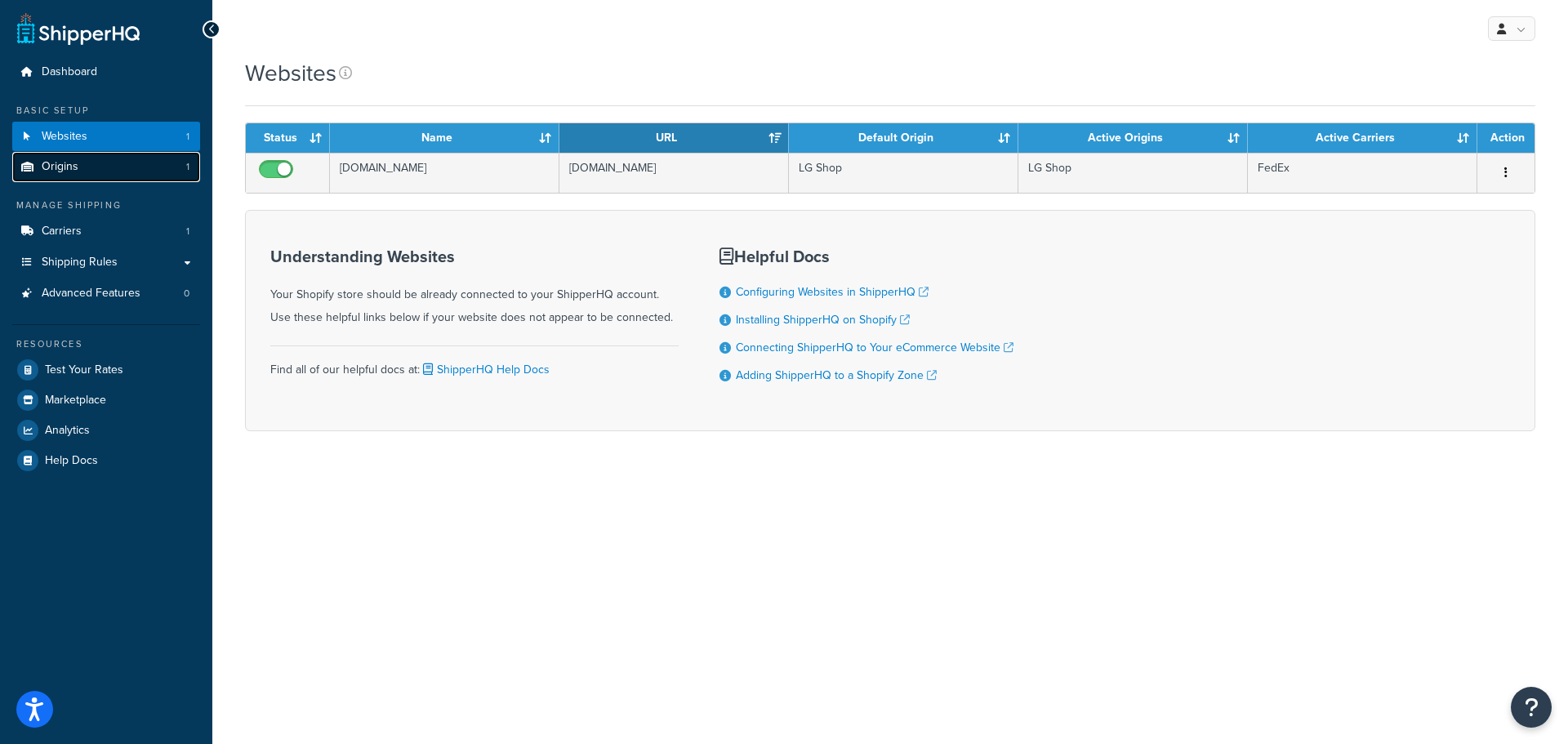
click at [69, 165] on span "Origins" at bounding box center [60, 166] width 37 height 14
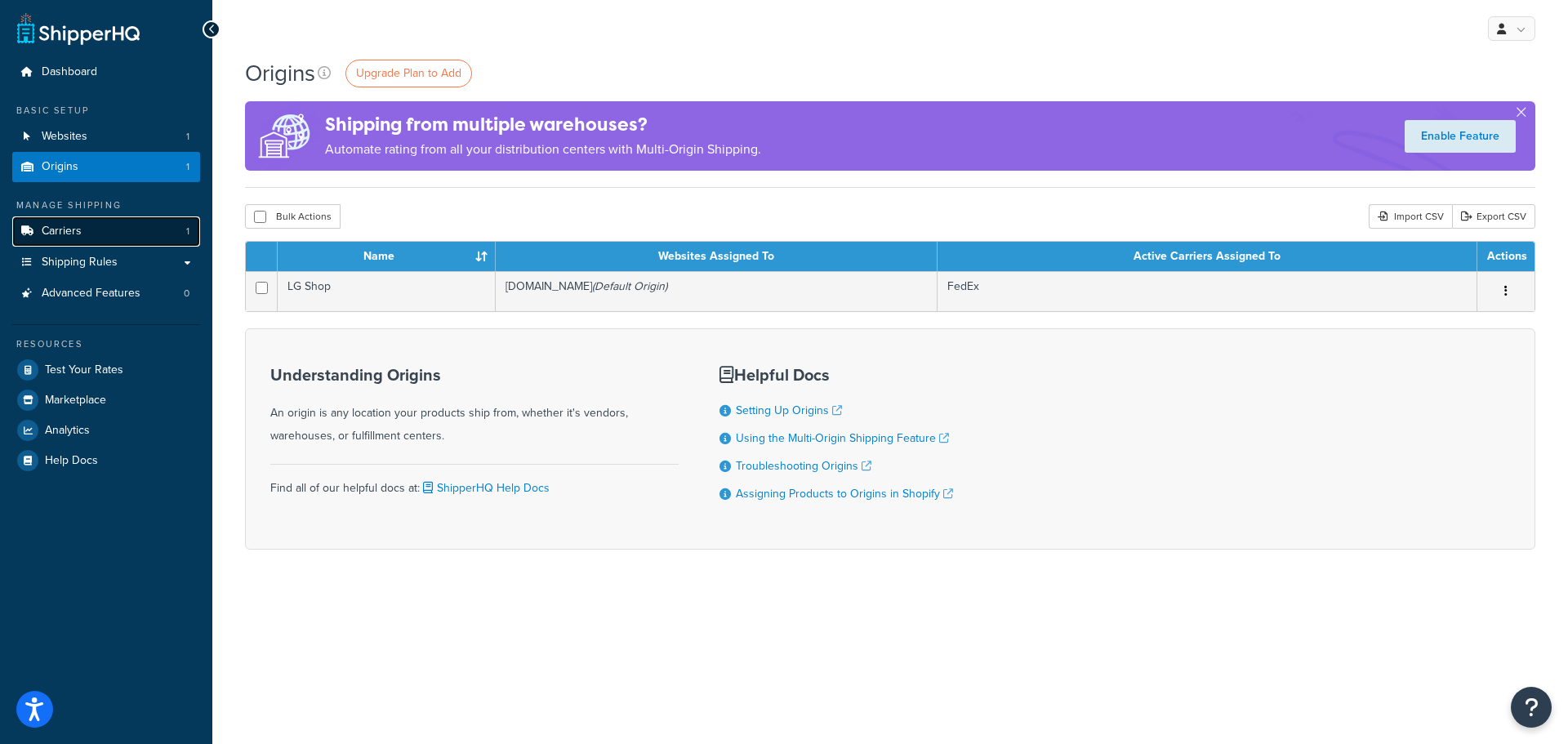
click at [72, 235] on span "Carriers" at bounding box center [62, 231] width 40 height 14
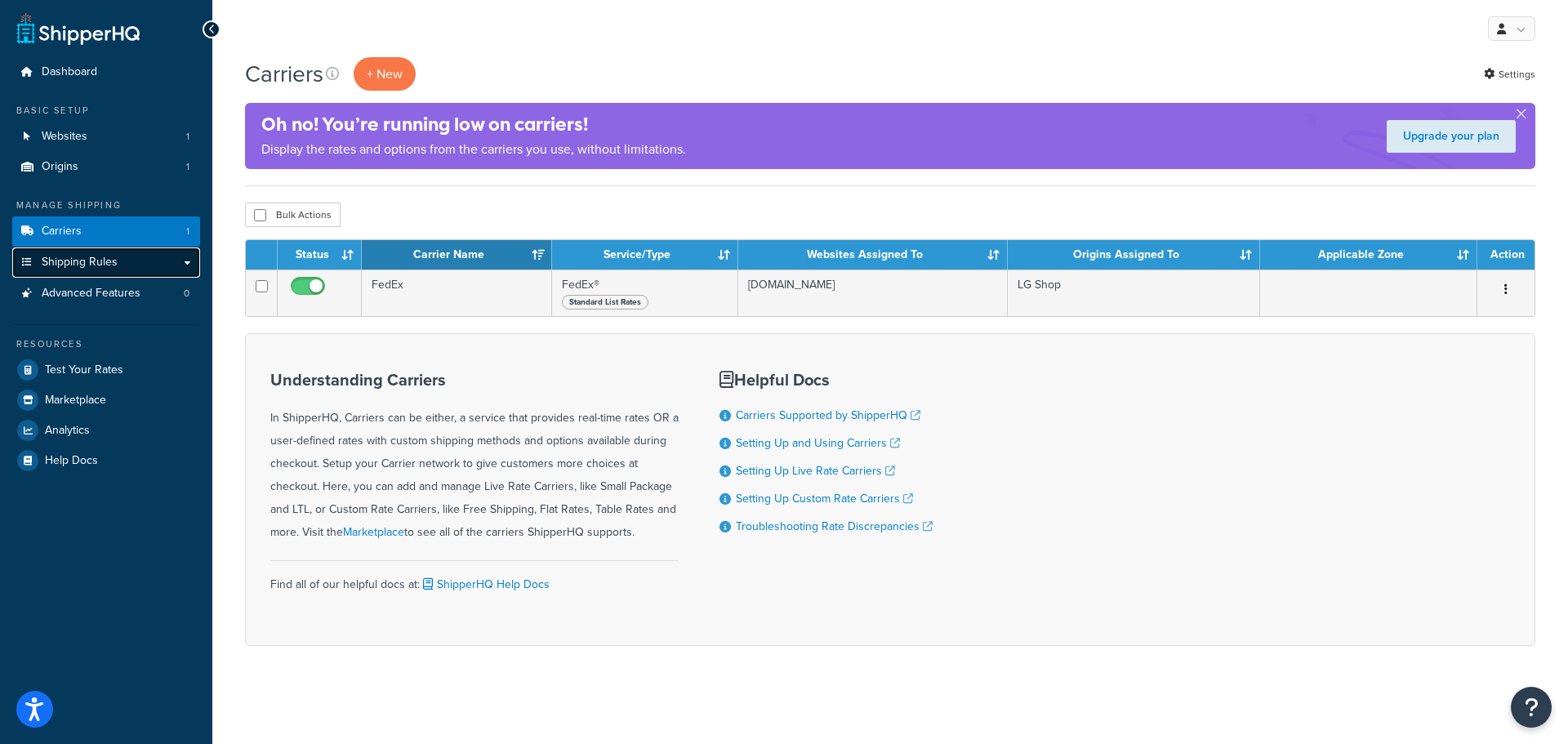
click at [73, 267] on span "Shipping Rules" at bounding box center [79, 262] width 76 height 14
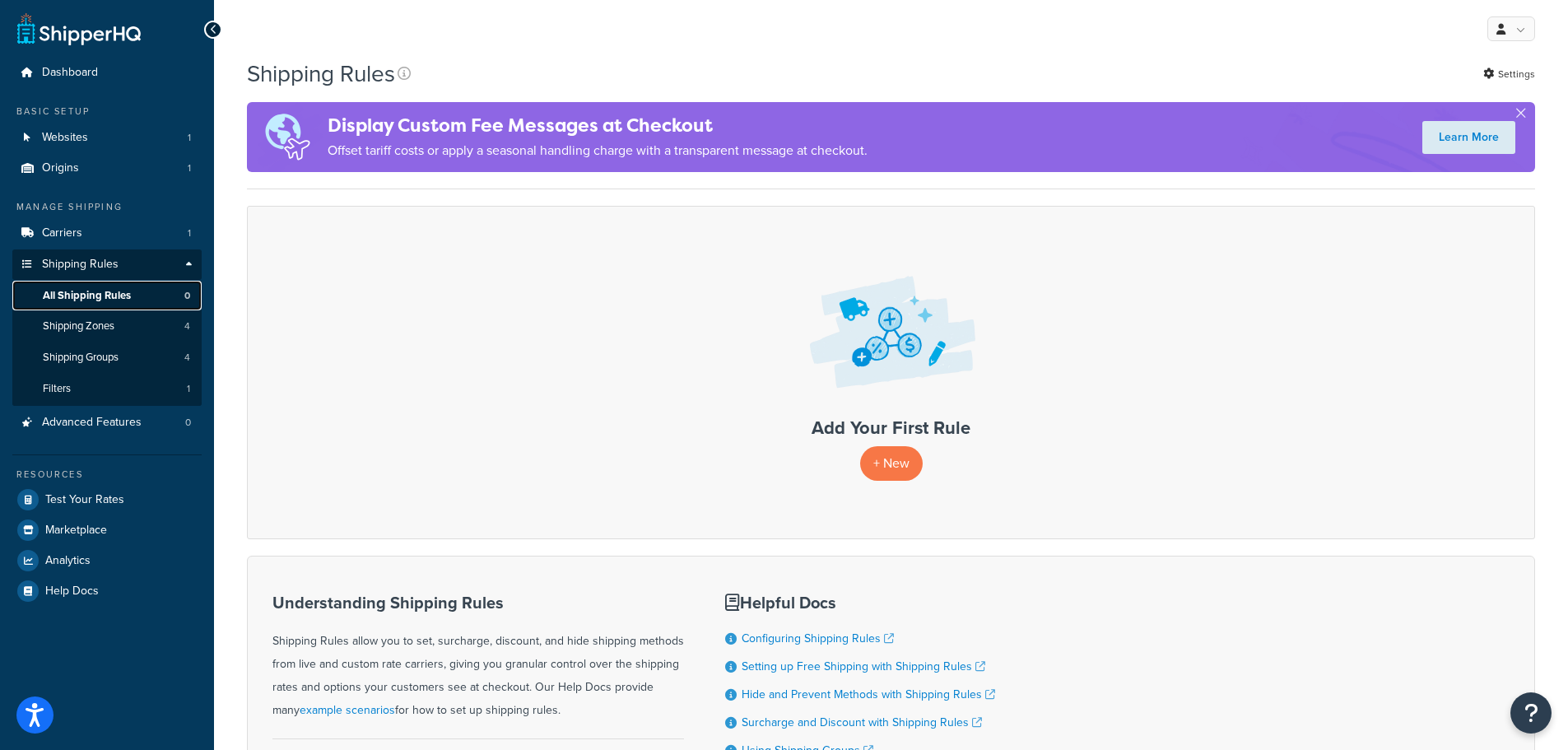
click at [93, 294] on span "All Shipping Rules" at bounding box center [86, 295] width 88 height 14
click at [881, 466] on p "+ New" at bounding box center [892, 463] width 63 height 33
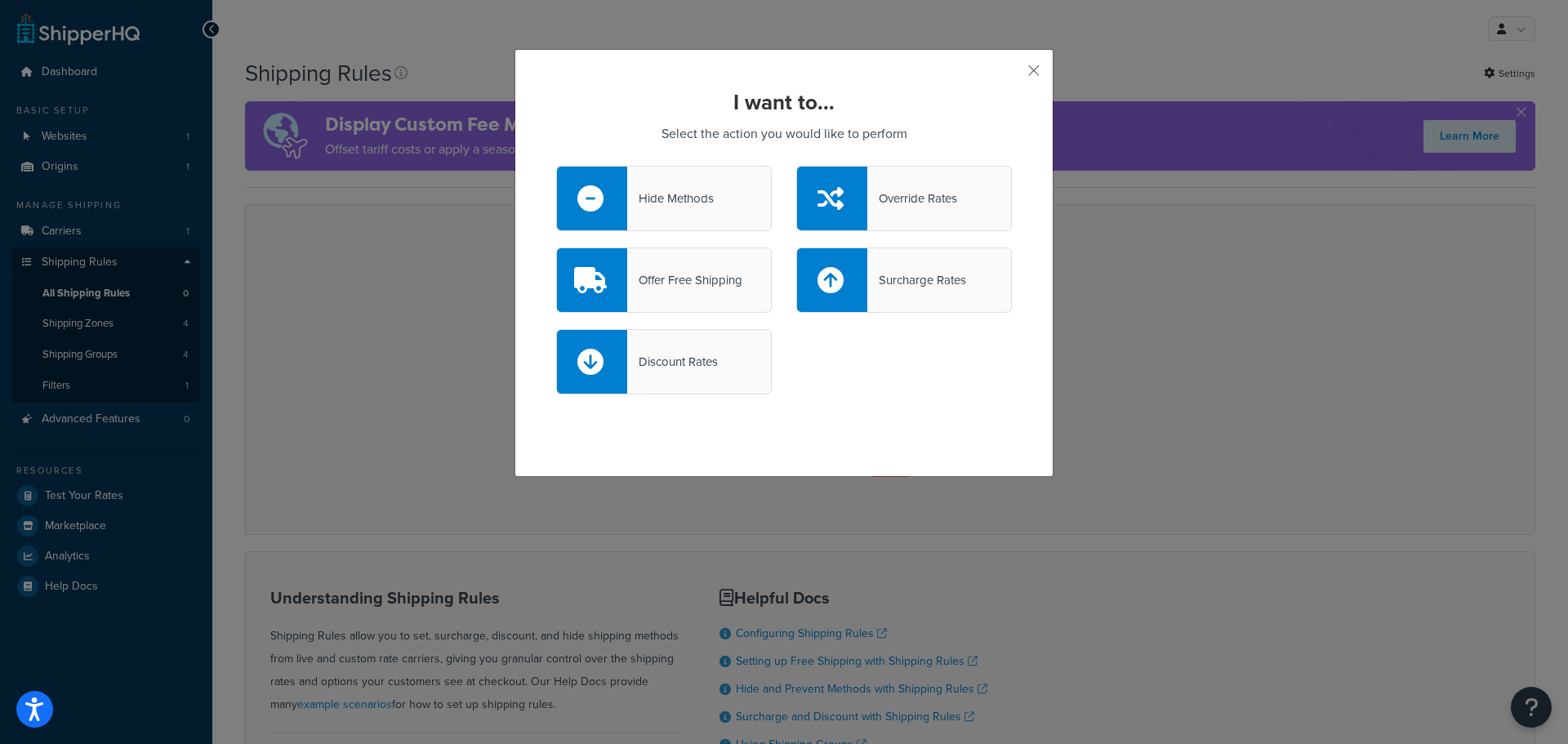
drag, startPoint x: 1034, startPoint y: 70, endPoint x: 1070, endPoint y: 78, distance: 36.9
click at [1034, 70] on div "I want to... Select the action you would like to perform Hide Methods Override …" at bounding box center [784, 263] width 539 height 428
click at [1011, 74] on button "button" at bounding box center [1010, 76] width 4 height 4
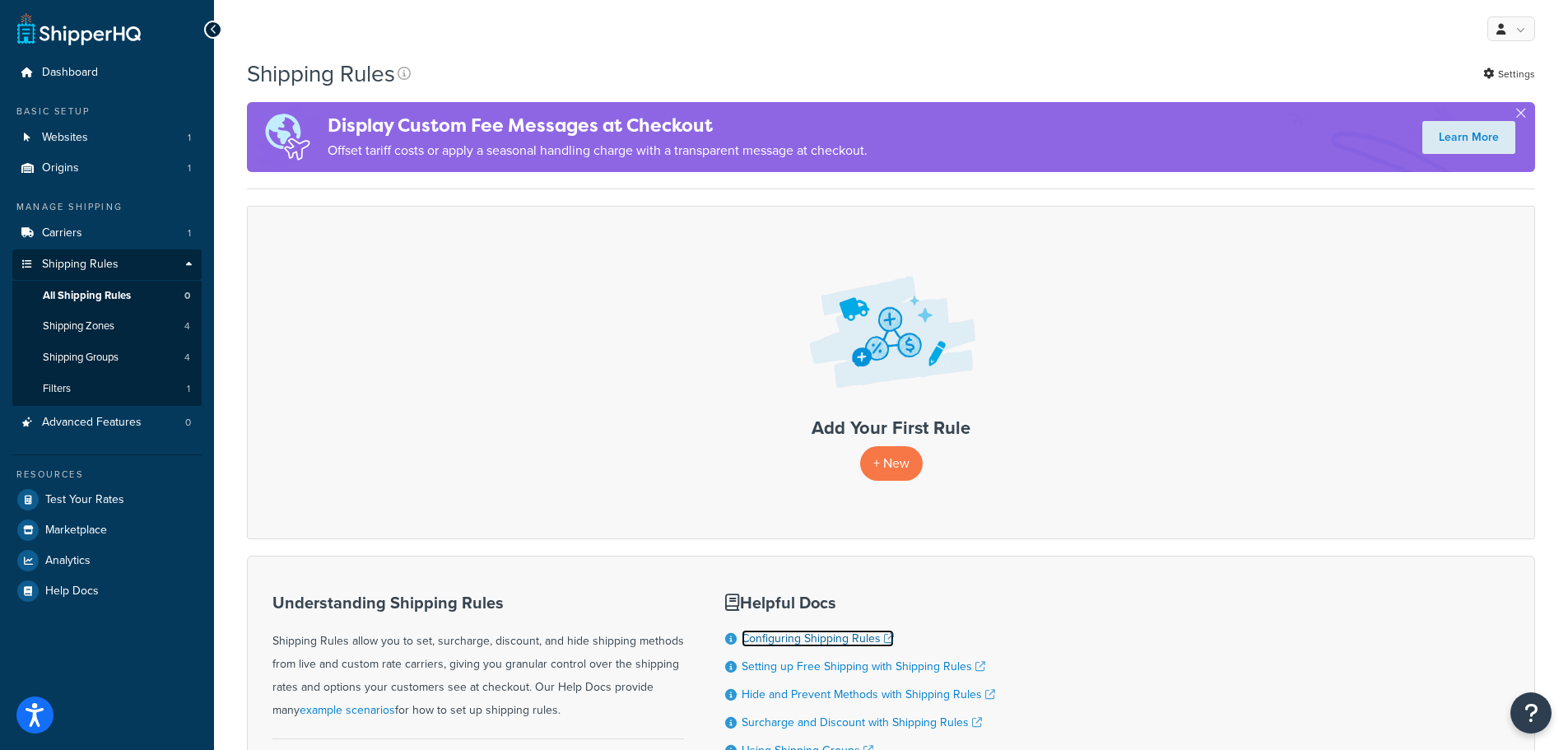
click at [863, 644] on link "Configuring Shipping Rules" at bounding box center [818, 638] width 152 height 18
click at [889, 468] on p "+ New" at bounding box center [892, 463] width 63 height 33
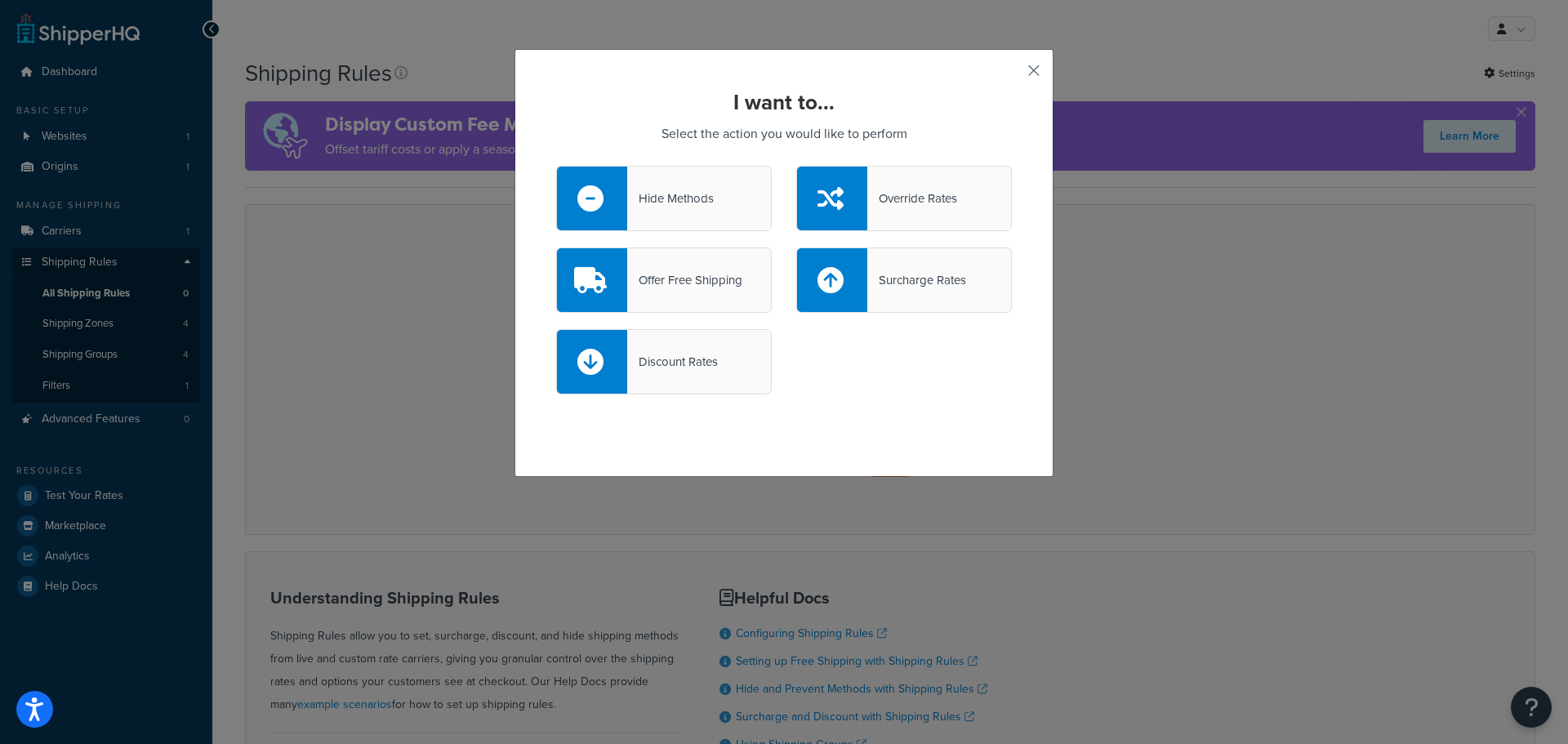
click at [1011, 74] on button "button" at bounding box center [1010, 76] width 4 height 4
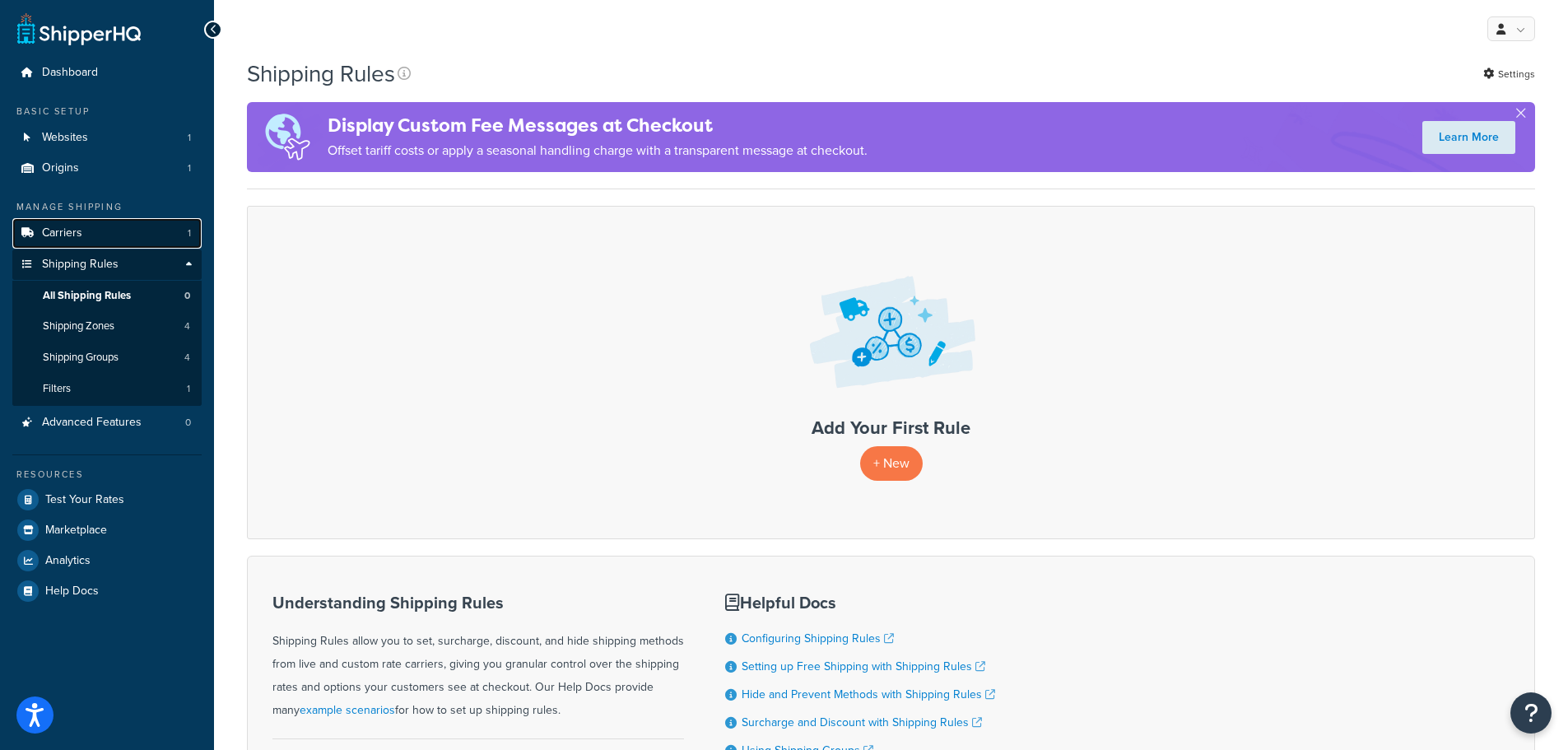
click at [85, 231] on link "Carriers 1" at bounding box center [107, 233] width 189 height 31
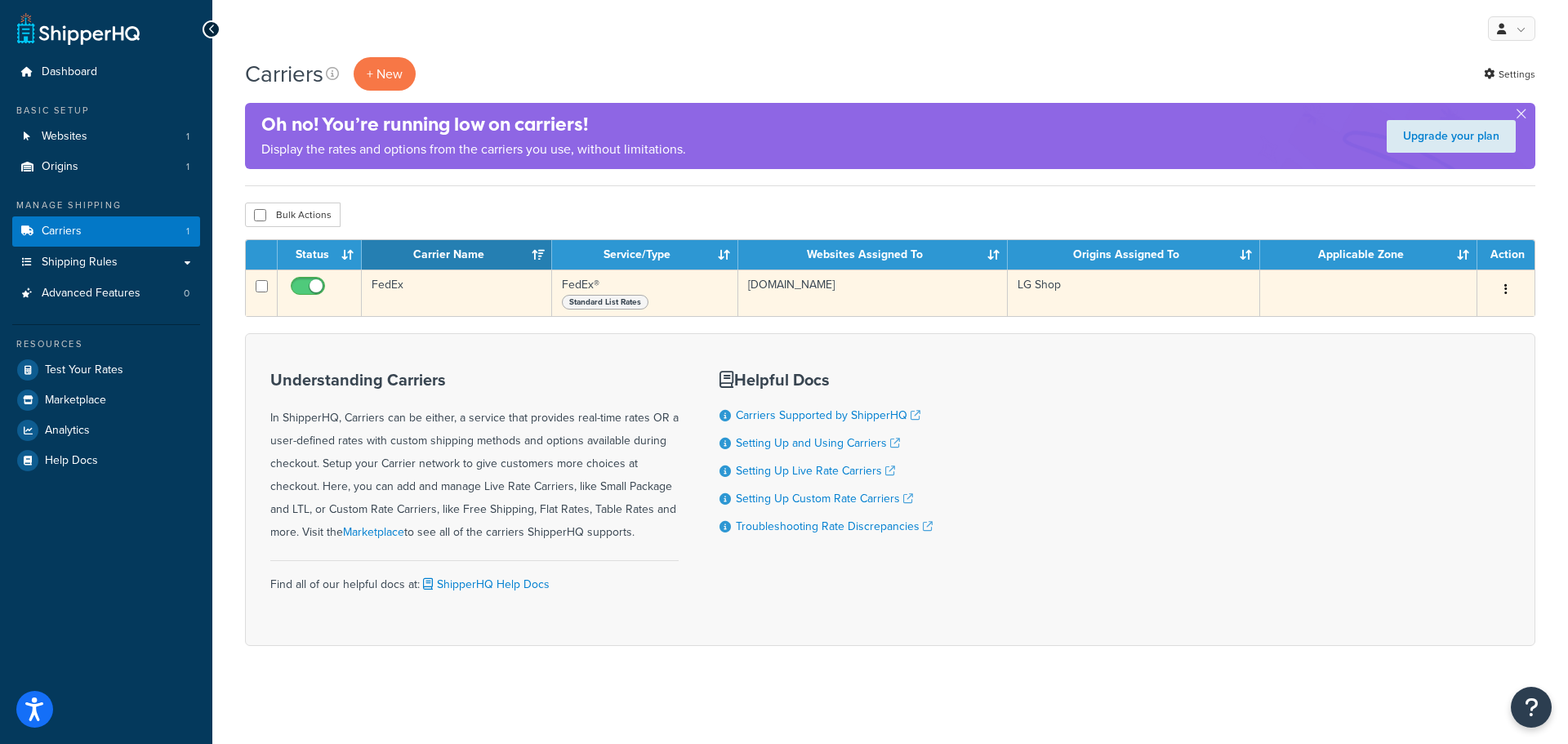
click at [1489, 288] on div "Edit Duplicate [GEOGRAPHIC_DATA]" at bounding box center [1506, 289] width 38 height 26
click at [1503, 288] on button "button" at bounding box center [1506, 289] width 23 height 26
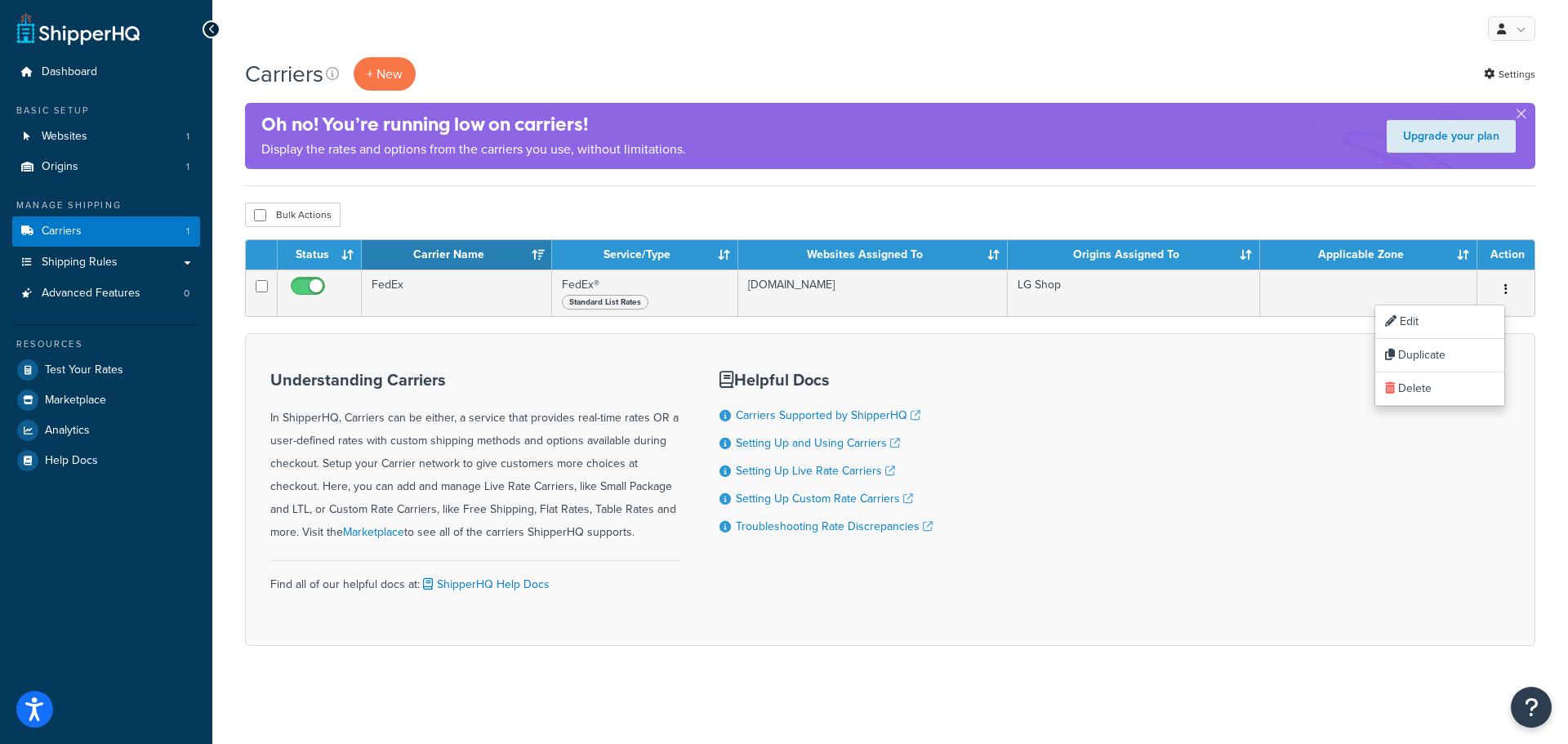
click at [1083, 389] on div "Understanding Carriers In ShipperHQ, Carriers can be either, a service that pro…" at bounding box center [890, 490] width 1290 height 312
click at [94, 265] on span "Shipping Rules" at bounding box center [79, 262] width 76 height 14
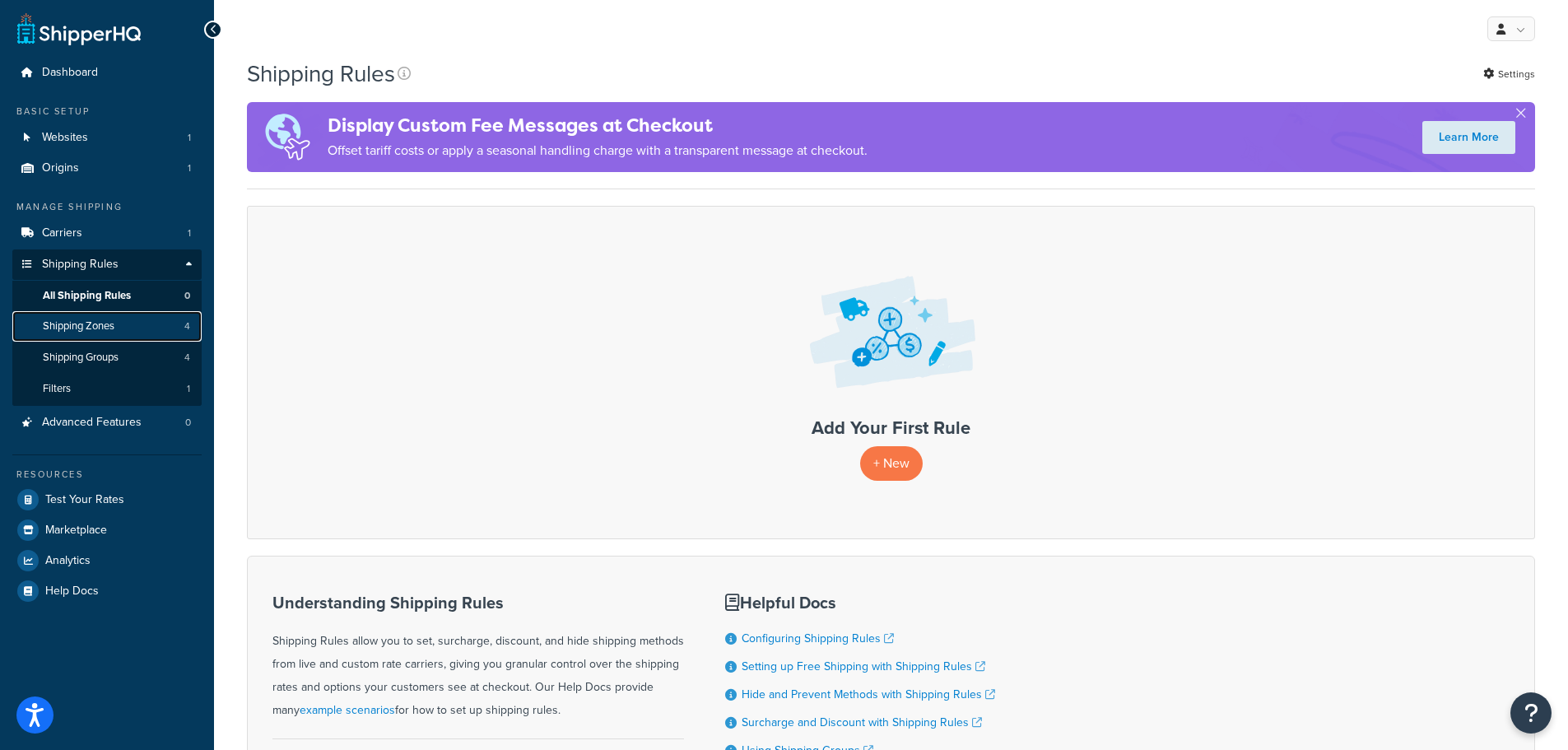
click at [88, 321] on span "Shipping Zones" at bounding box center [78, 326] width 71 height 14
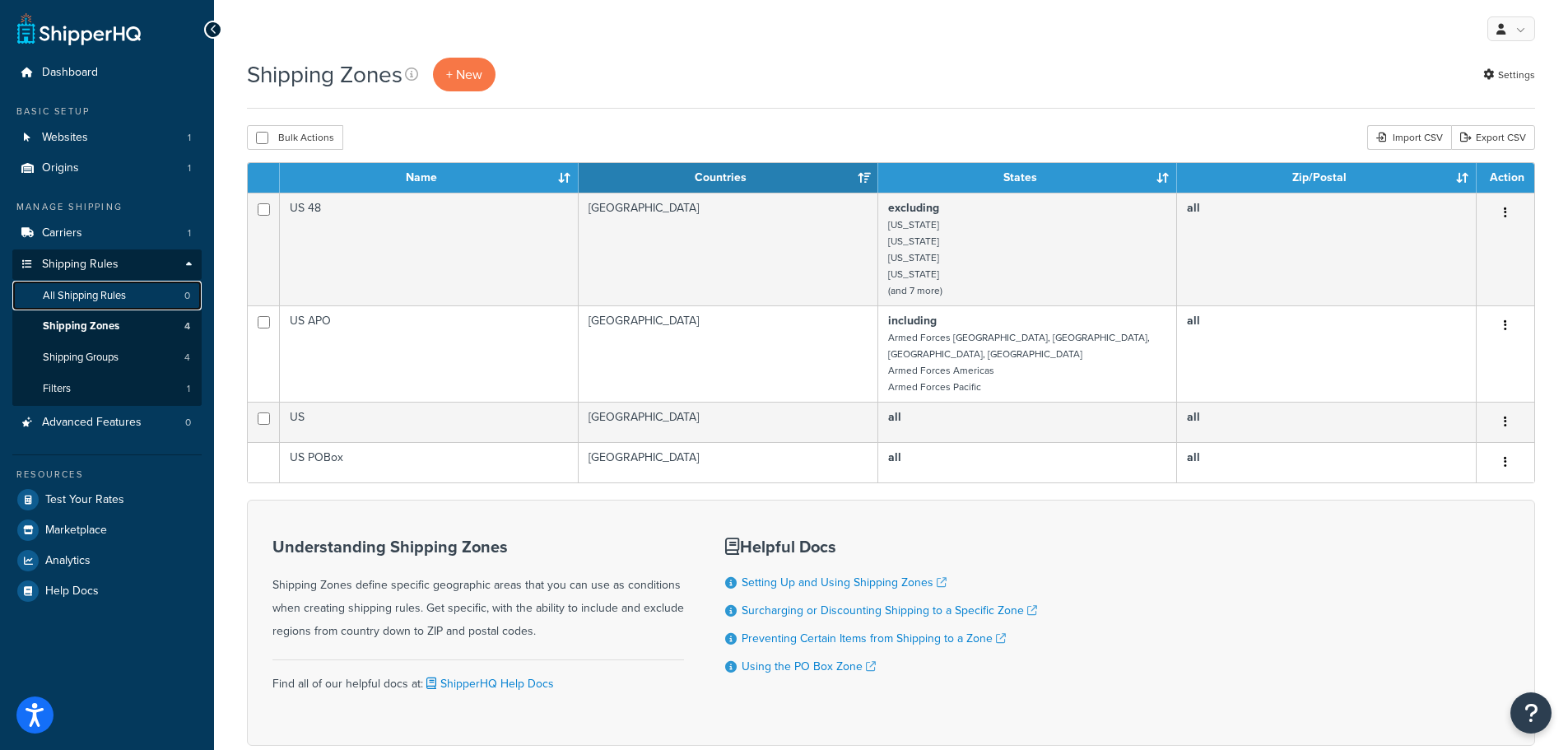
click at [67, 295] on span "All Shipping Rules" at bounding box center [84, 295] width 83 height 14
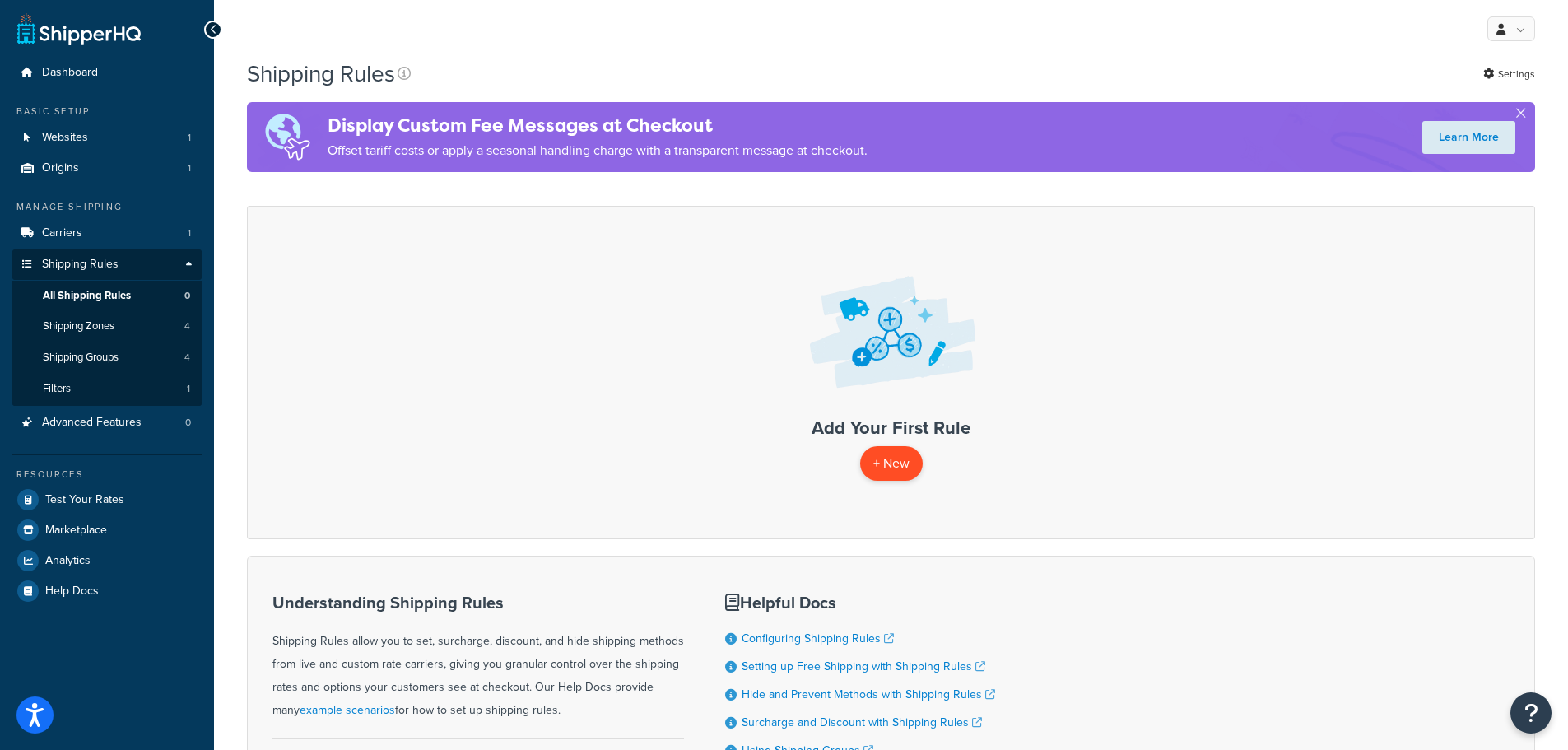
click at [891, 478] on p "+ New" at bounding box center [892, 463] width 63 height 33
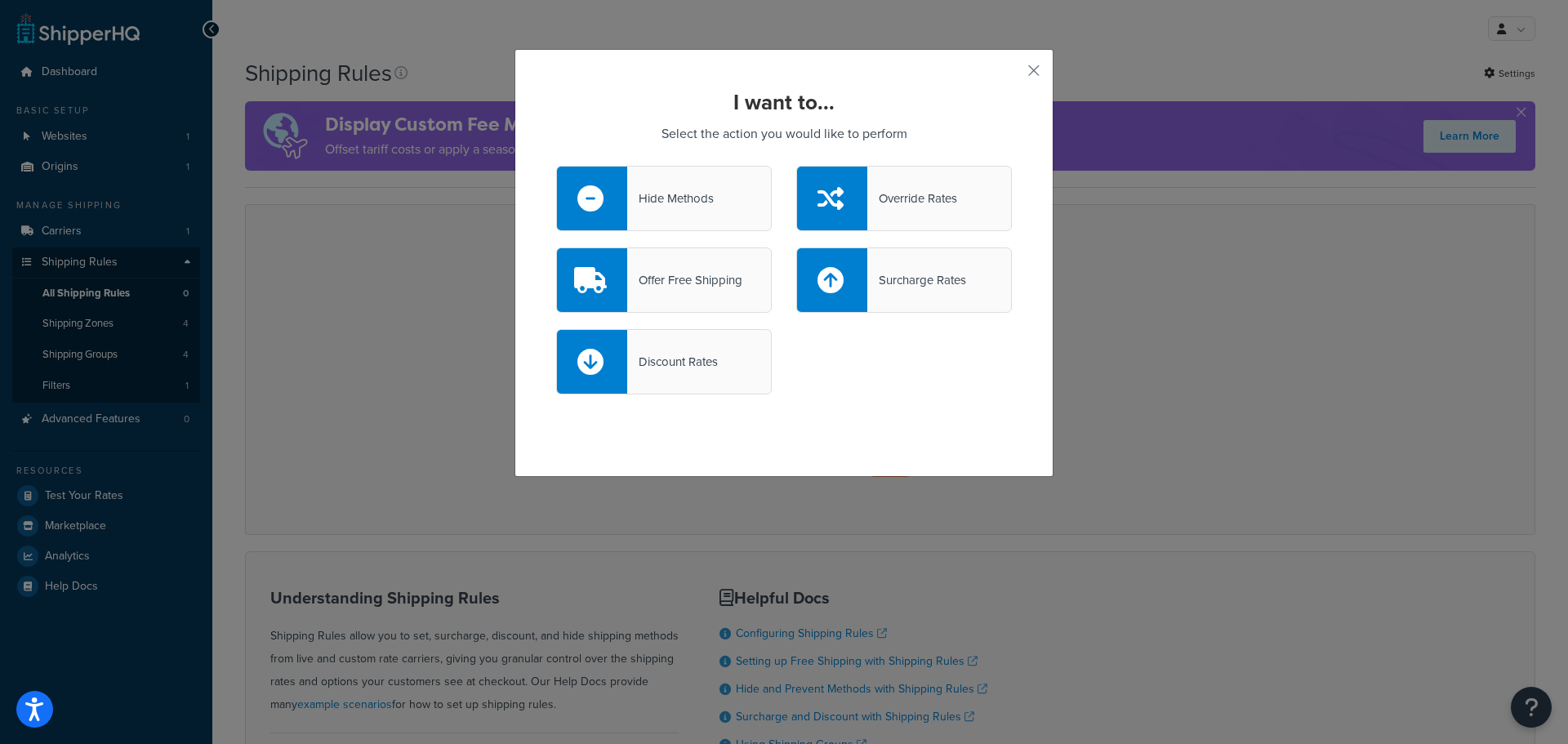
click at [680, 282] on div "Offer Free Shipping" at bounding box center [684, 279] width 115 height 23
click at [0, 0] on input "Offer Free Shipping" at bounding box center [0, 0] width 0 height 0
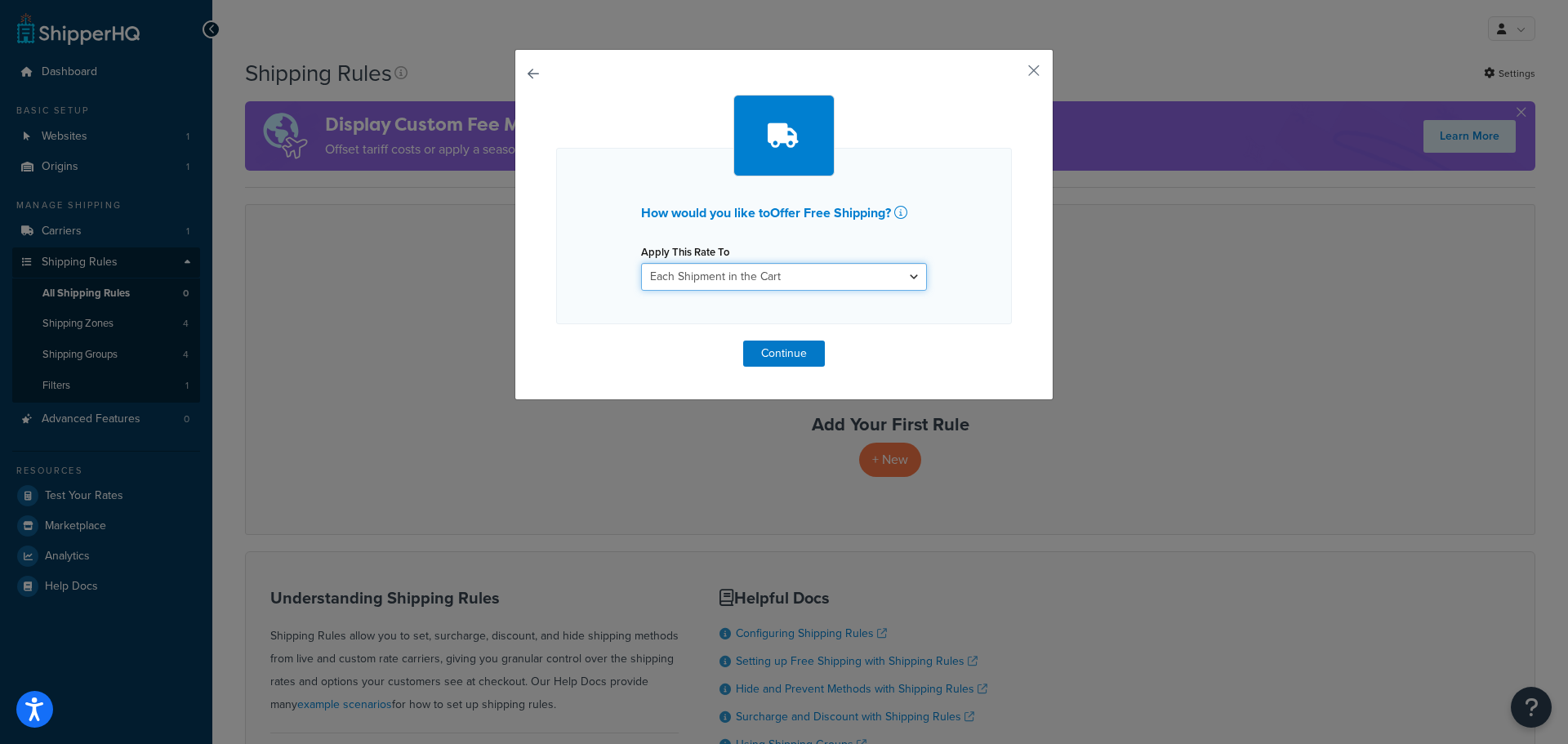
click at [726, 282] on select "Each Shipment in the Cart Each Shipping Group in the Cart Each Item within a Sh…" at bounding box center [784, 276] width 286 height 28
click at [1018, 77] on div "How would you like to Offer Free Shipping ? Apply This Rate To Each Shipment in…" at bounding box center [784, 224] width 539 height 351
click at [1011, 74] on button "button" at bounding box center [1010, 76] width 4 height 4
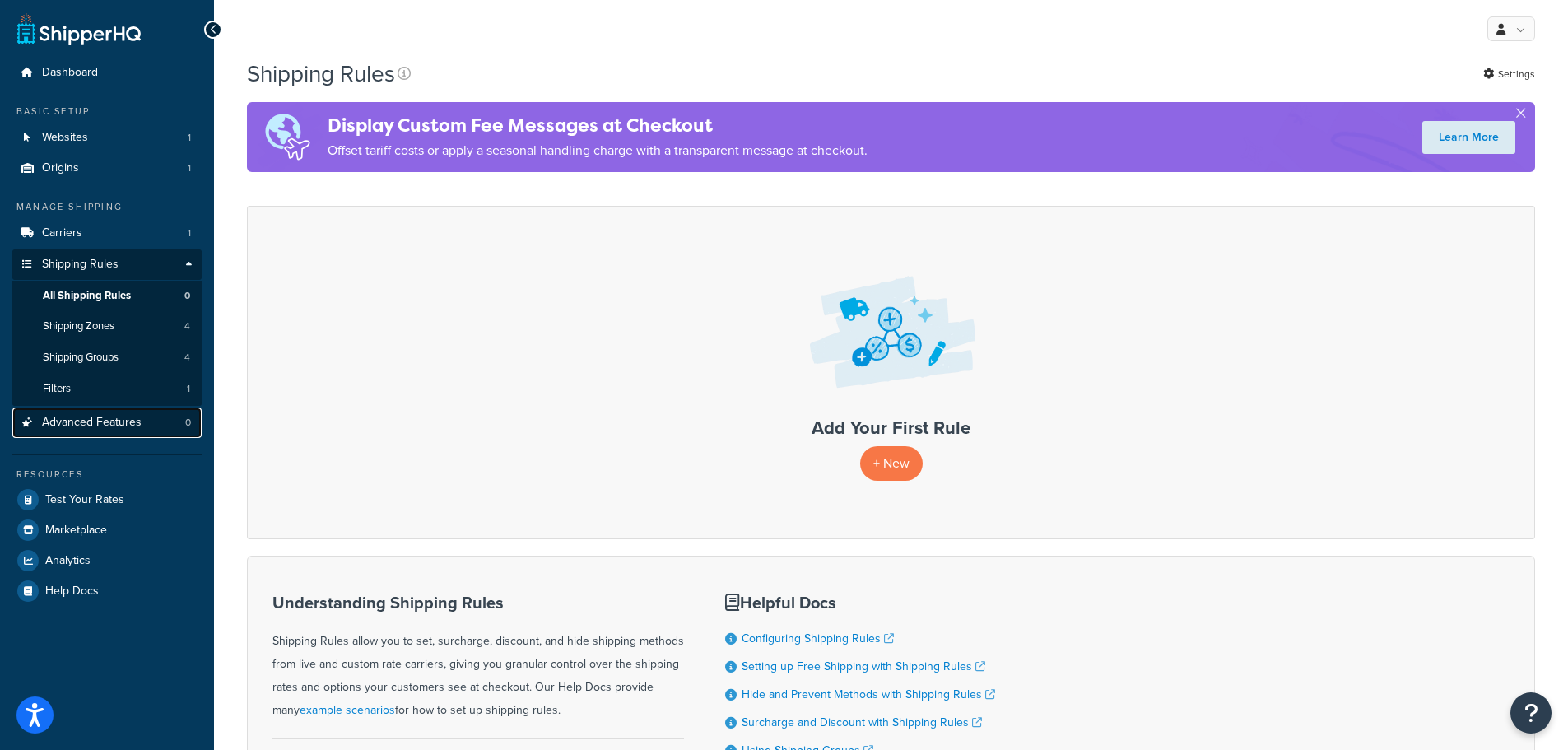
click at [115, 419] on span "Advanced Features" at bounding box center [92, 422] width 100 height 14
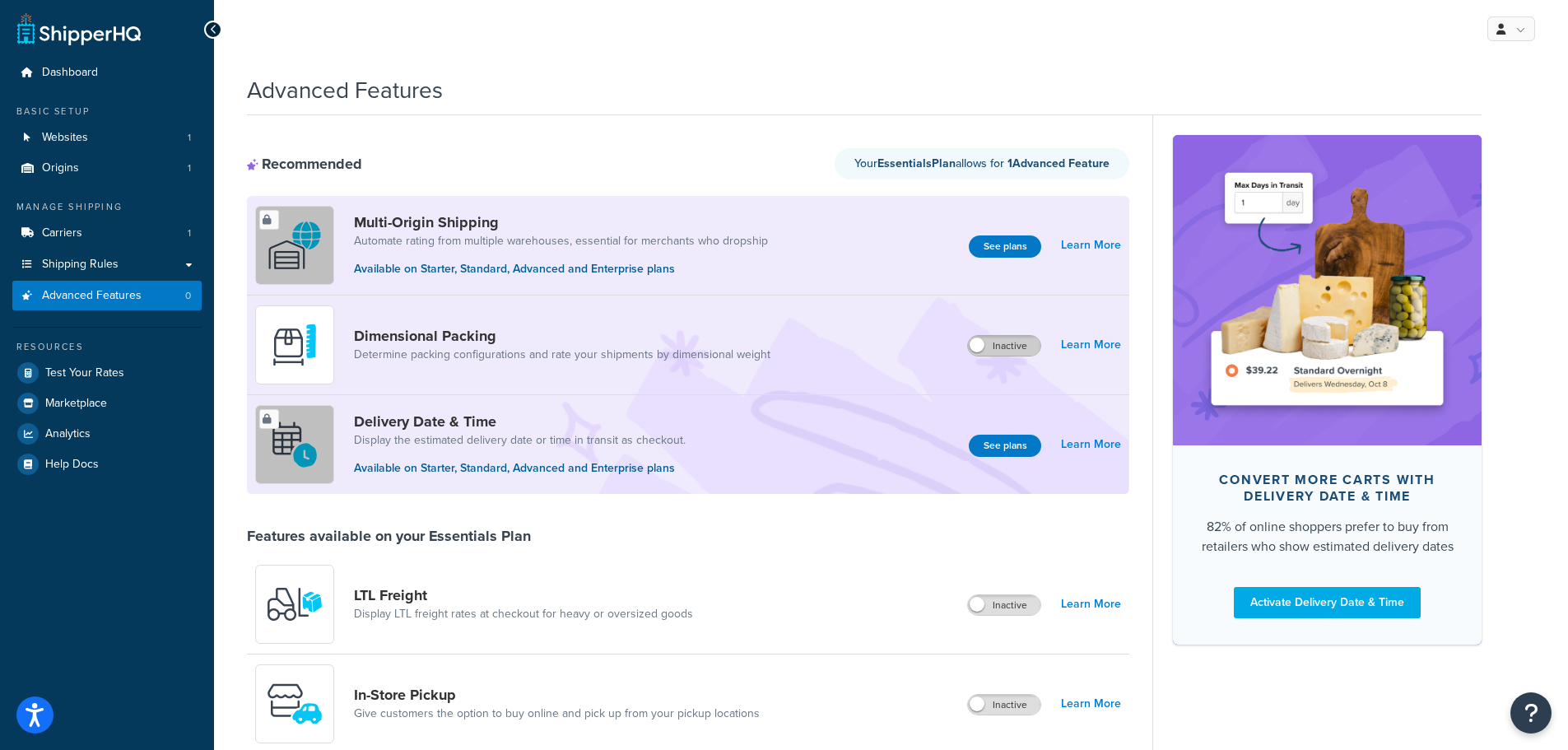
click at [1023, 347] on label "Inactive" at bounding box center [1004, 345] width 72 height 19
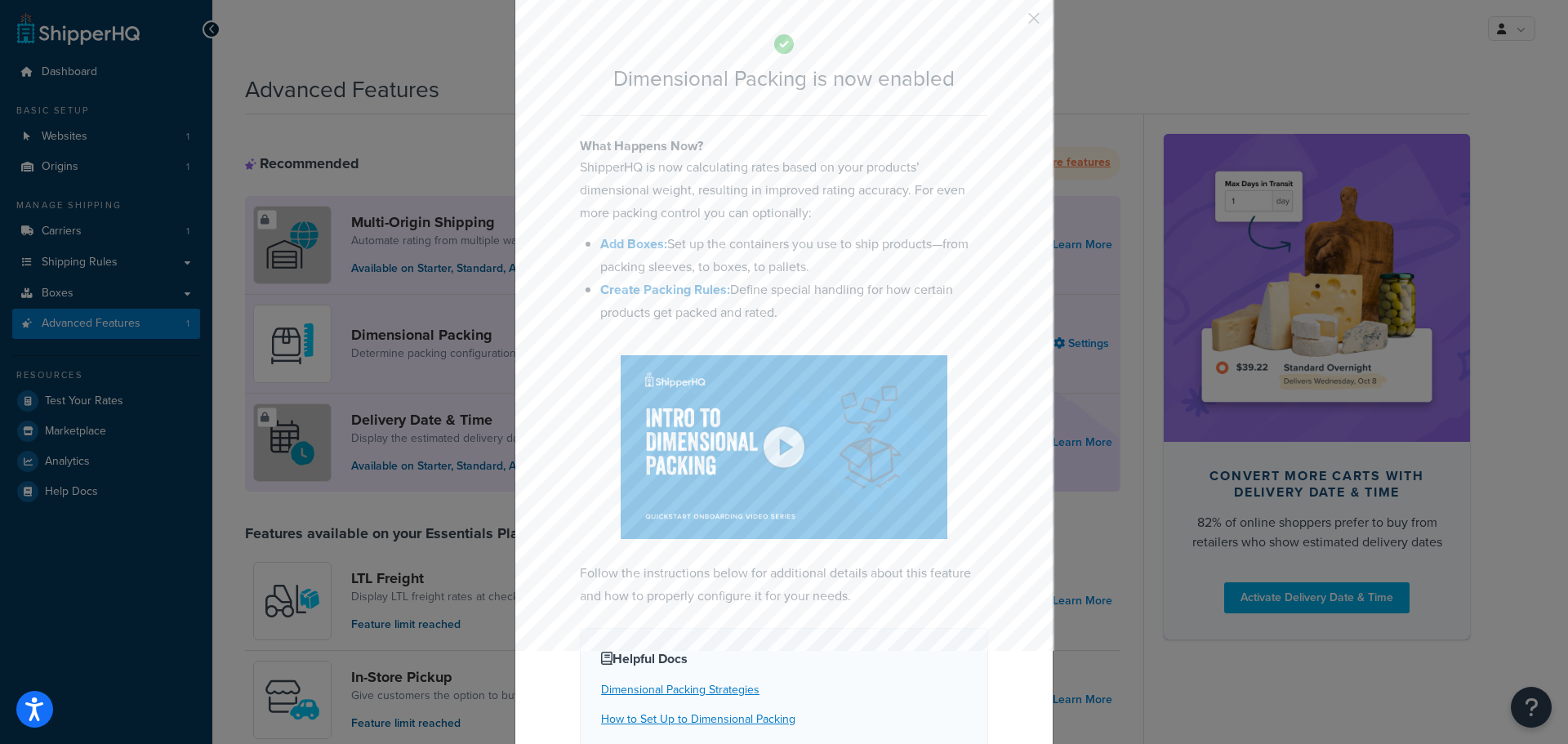
scroll to position [82, 0]
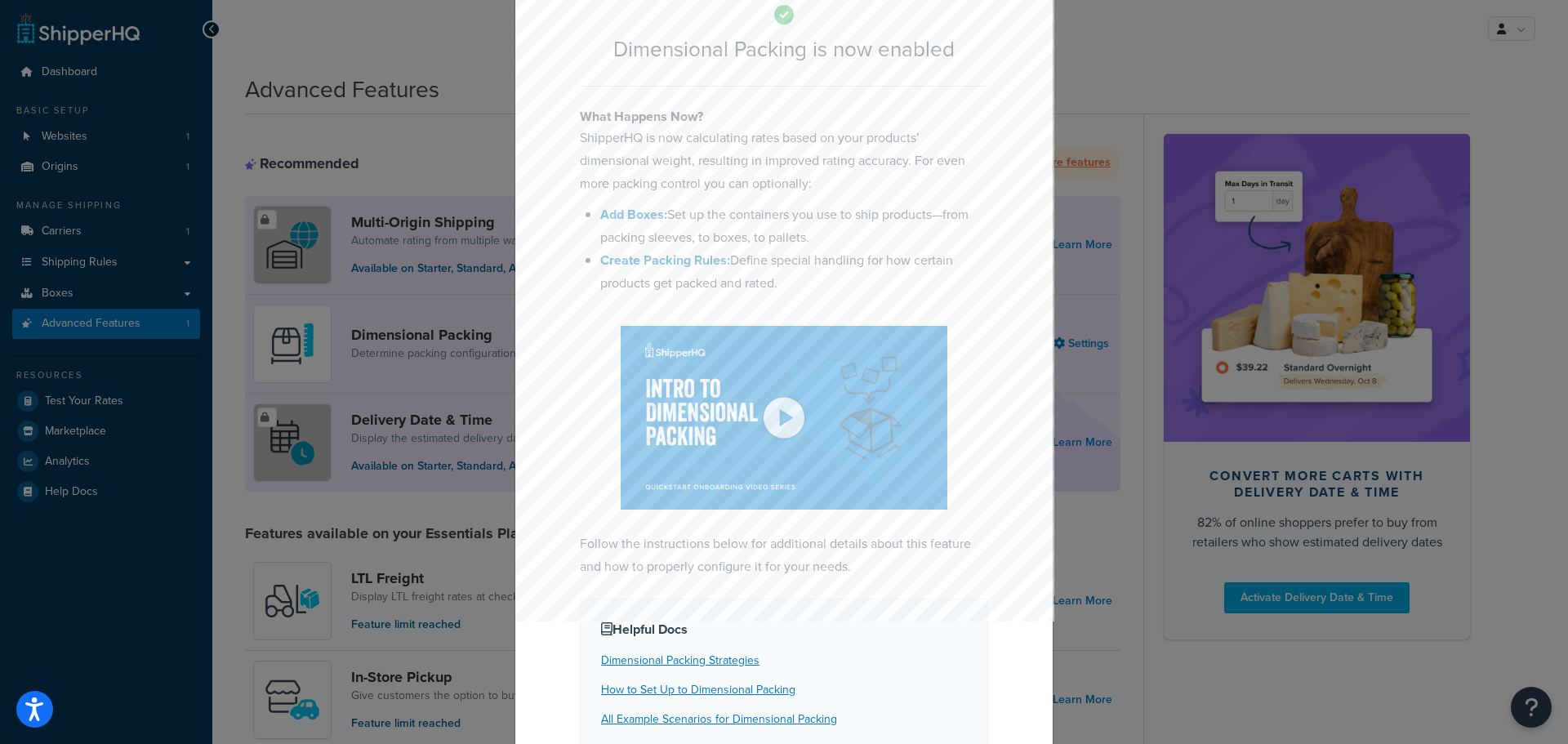
click at [589, 140] on p "ShipperHQ is now calculating rates based on your products’ dimensional weight, …" at bounding box center [784, 161] width 408 height 69
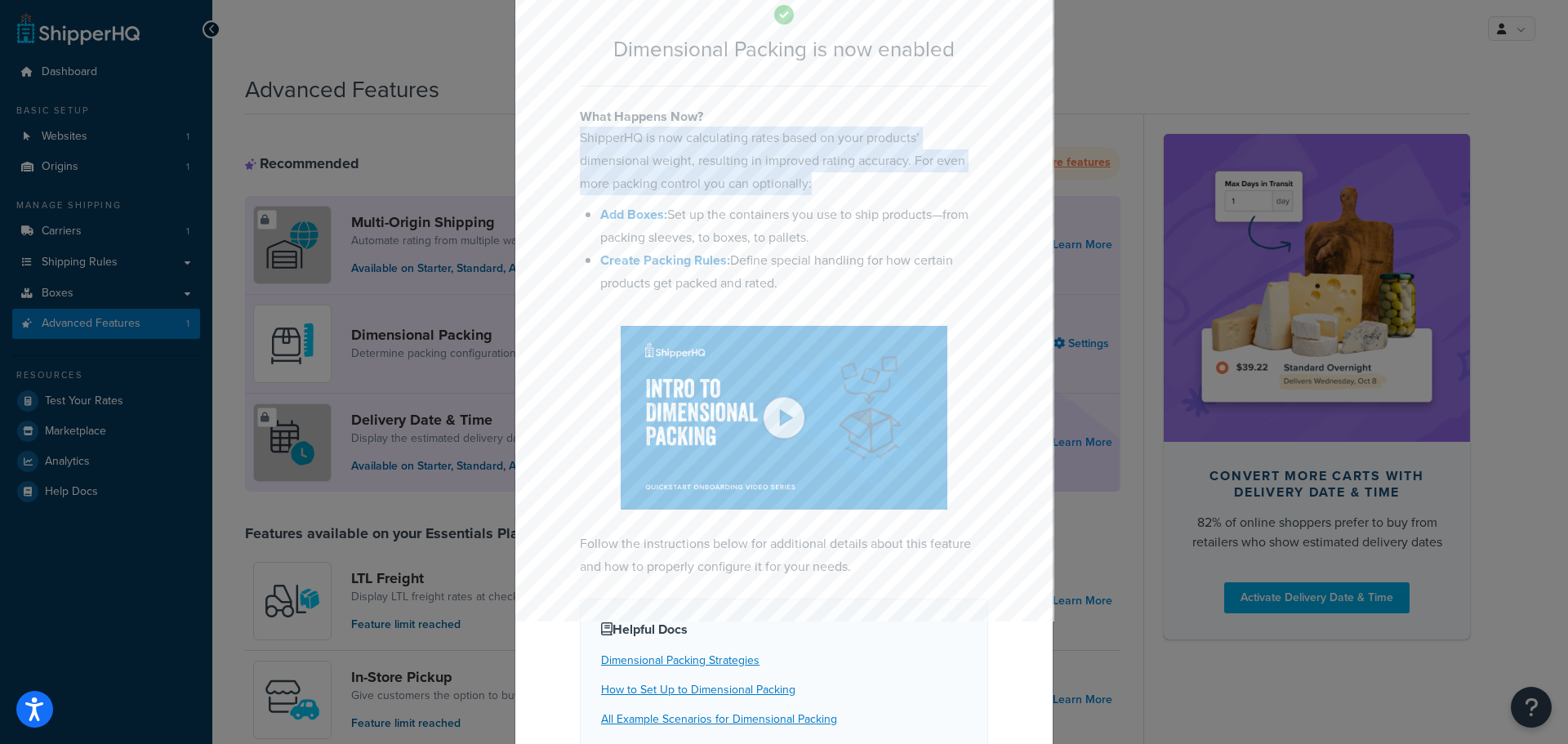
drag, startPoint x: 571, startPoint y: 138, endPoint x: 992, endPoint y: 176, distance: 422.7
click at [992, 176] on div "Dimensional Packing is now enabled What Happens Now? ShipperHQ is now calculati…" at bounding box center [784, 400] width 539 height 867
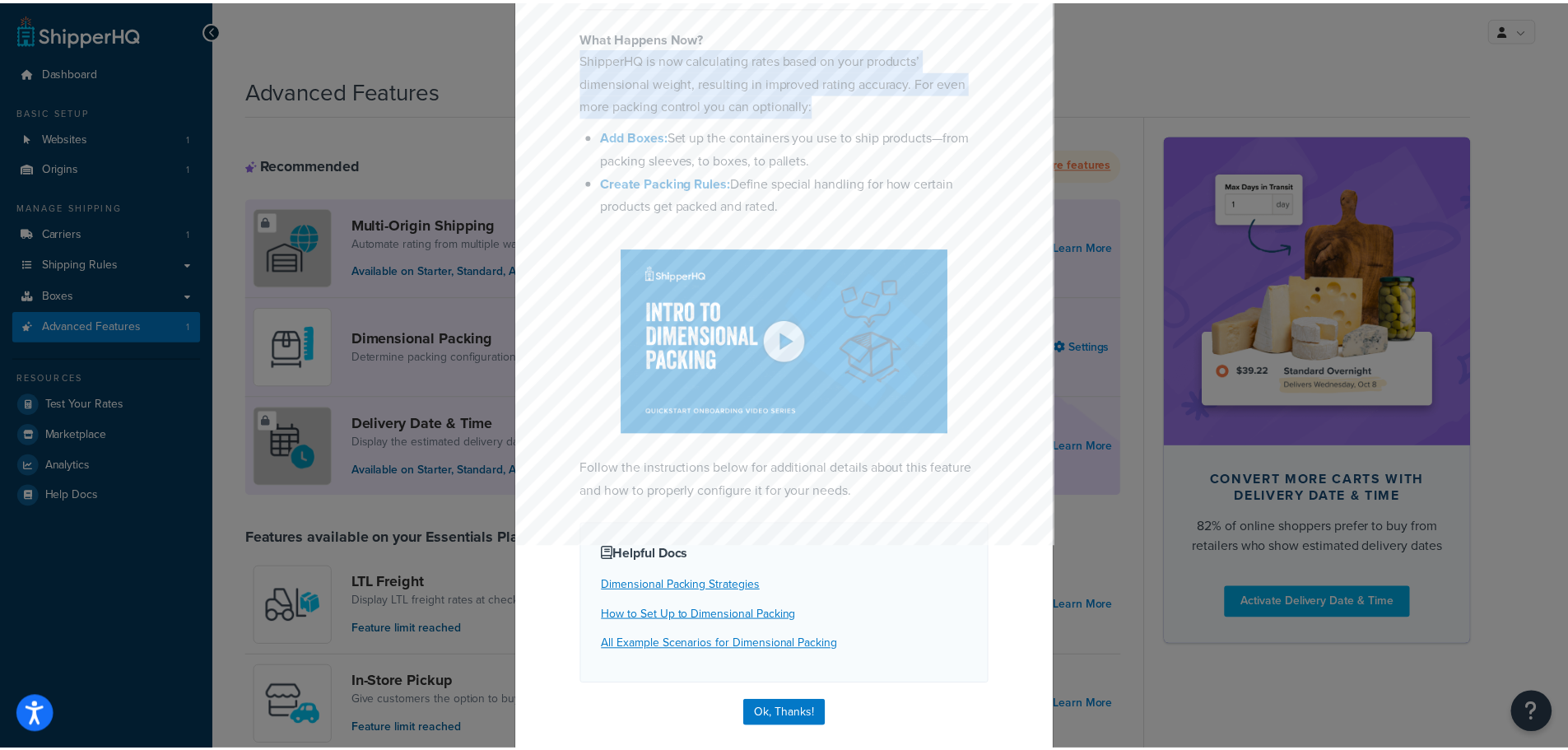
scroll to position [174, 0]
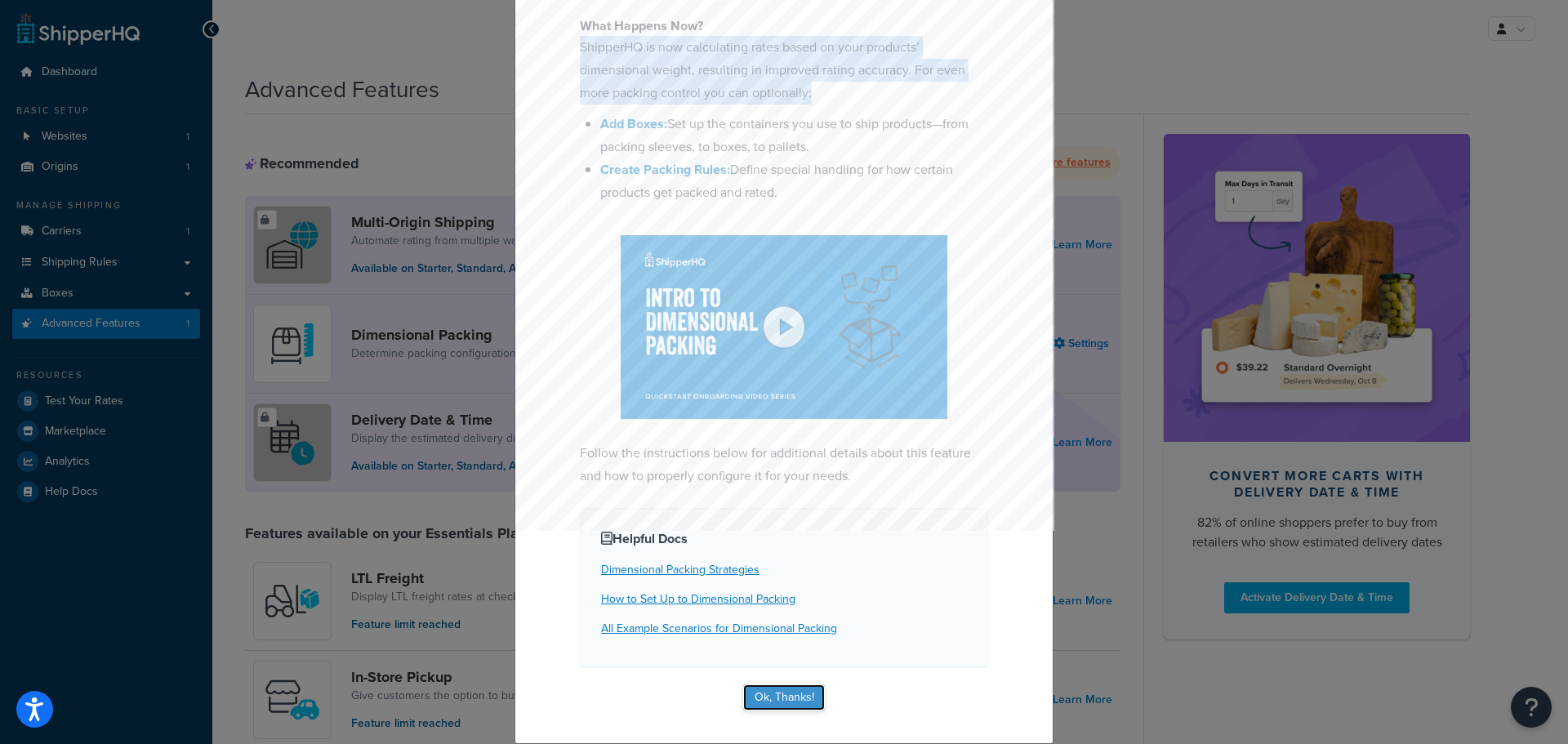
click at [784, 694] on button "Ok, Thanks!" at bounding box center [784, 697] width 82 height 26
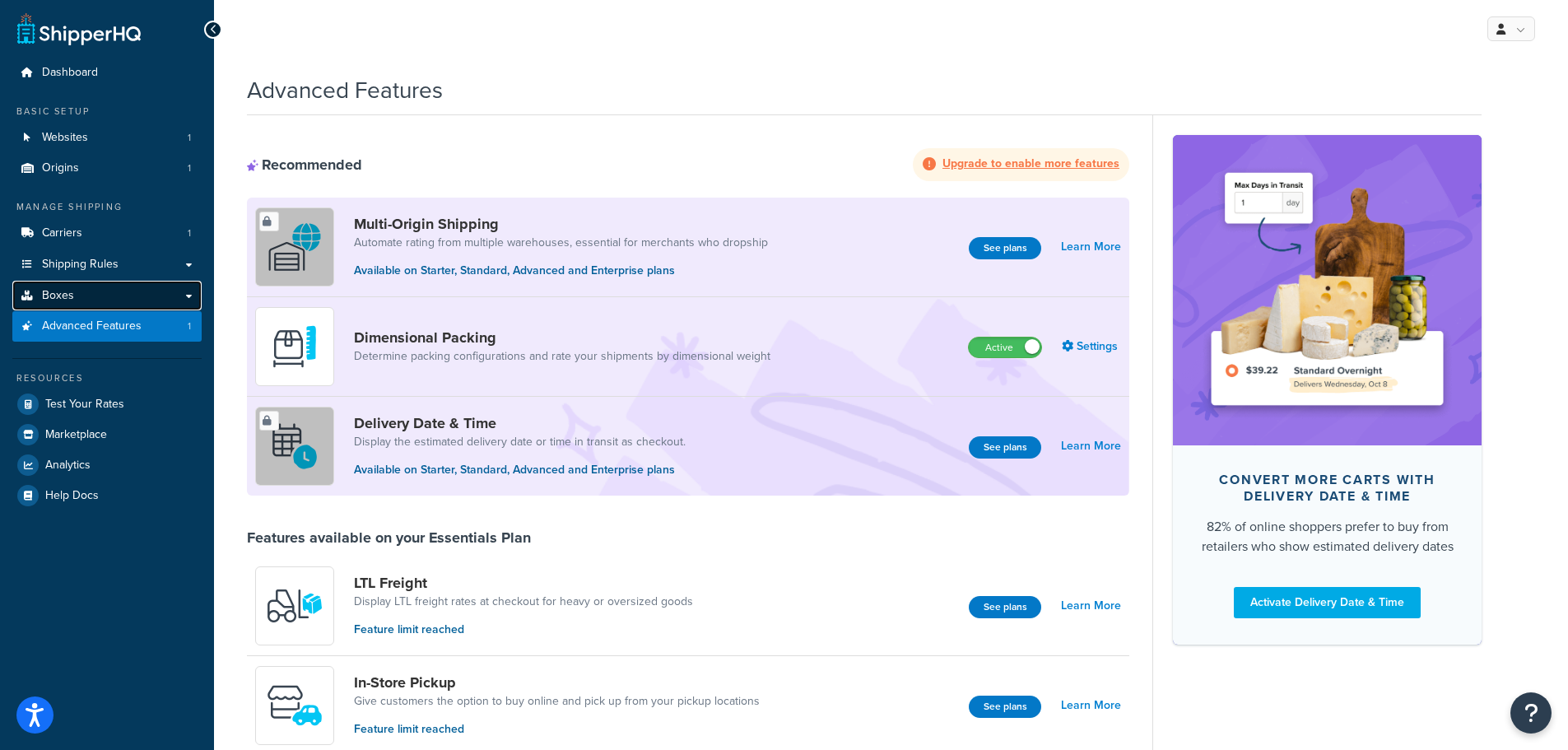
click at [62, 303] on span "Boxes" at bounding box center [57, 295] width 32 height 14
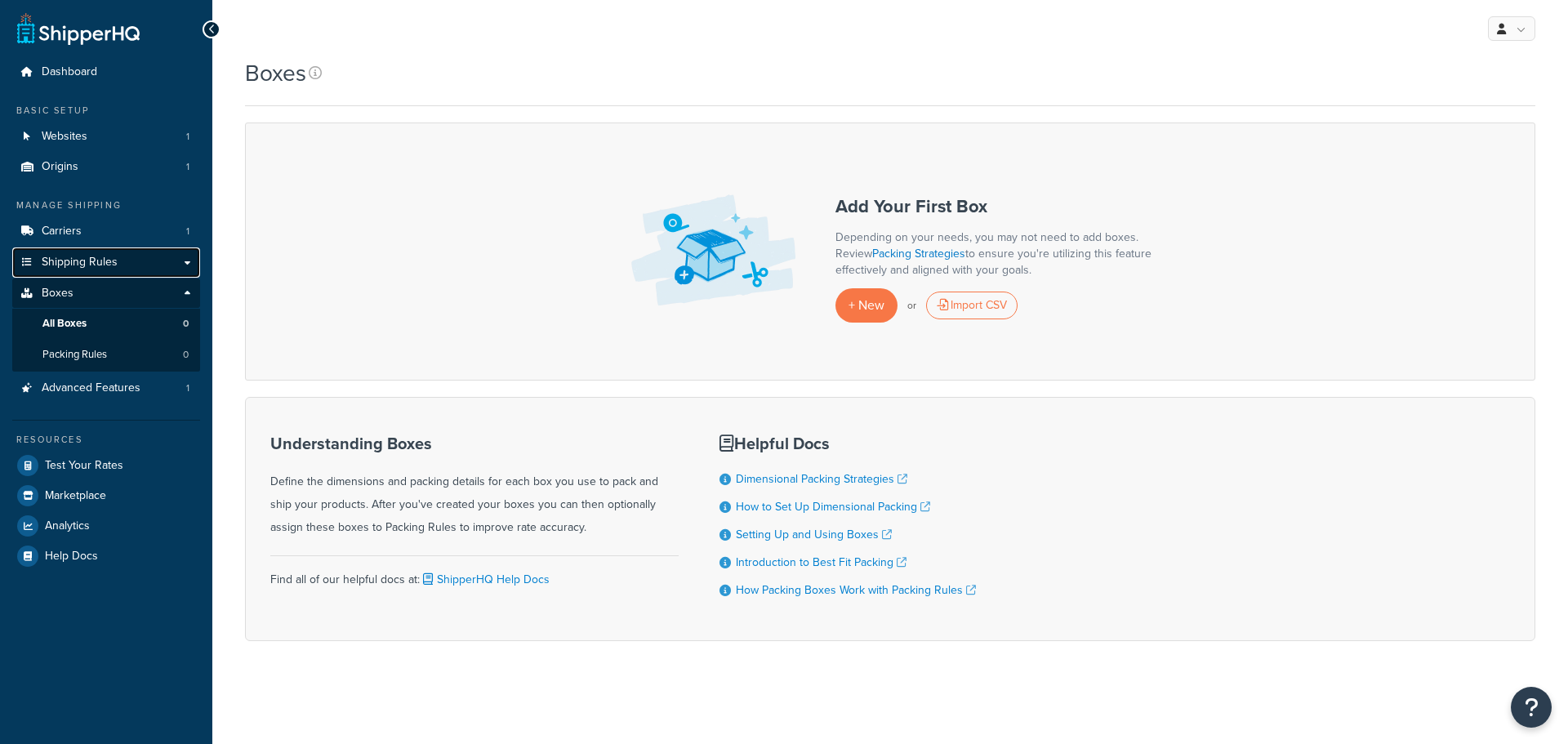
click at [71, 263] on span "Shipping Rules" at bounding box center [79, 262] width 76 height 14
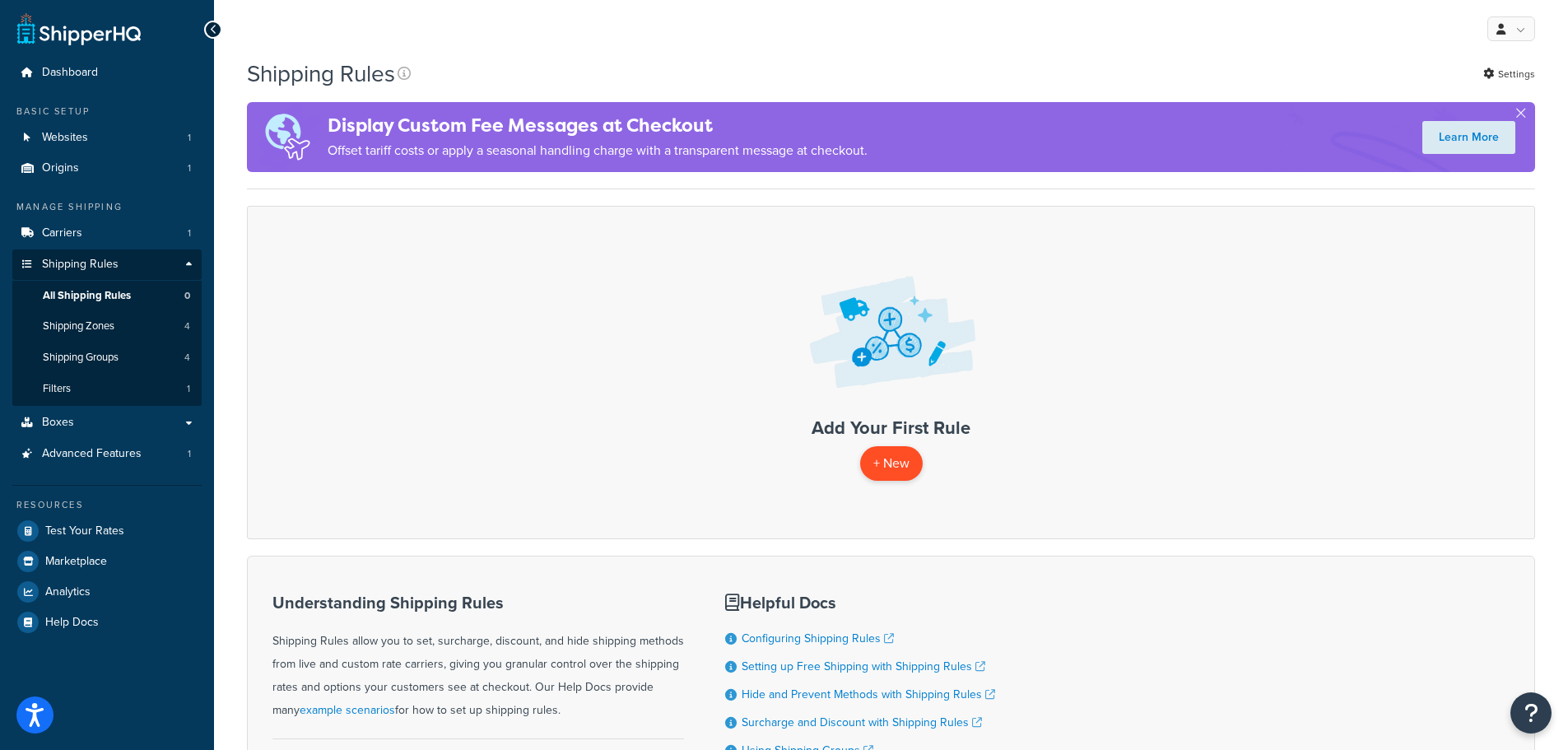
click at [896, 467] on p "+ New" at bounding box center [892, 463] width 63 height 33
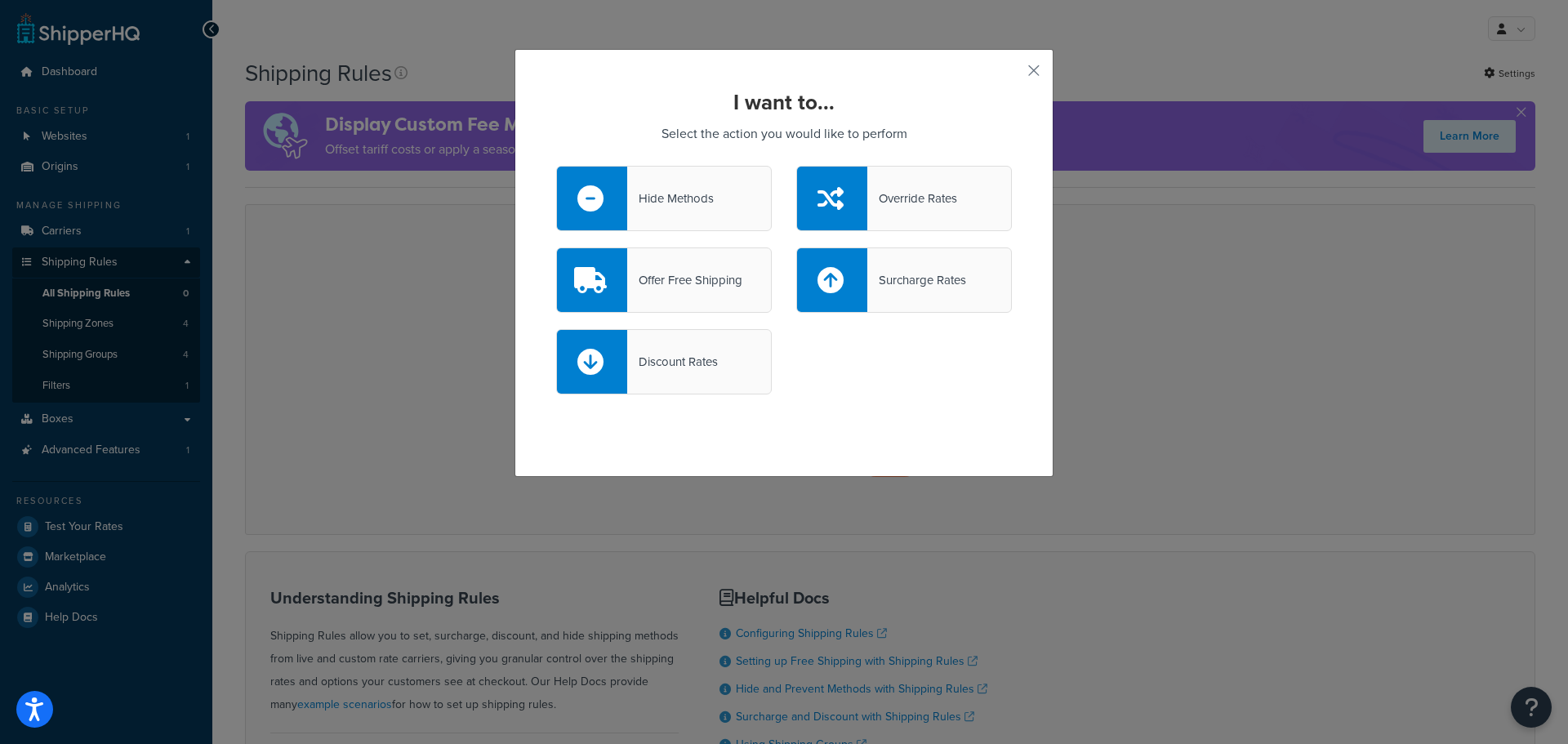
click at [707, 200] on div "Hide Methods" at bounding box center [671, 198] width 86 height 23
click at [0, 0] on input "Hide Methods" at bounding box center [0, 0] width 0 height 0
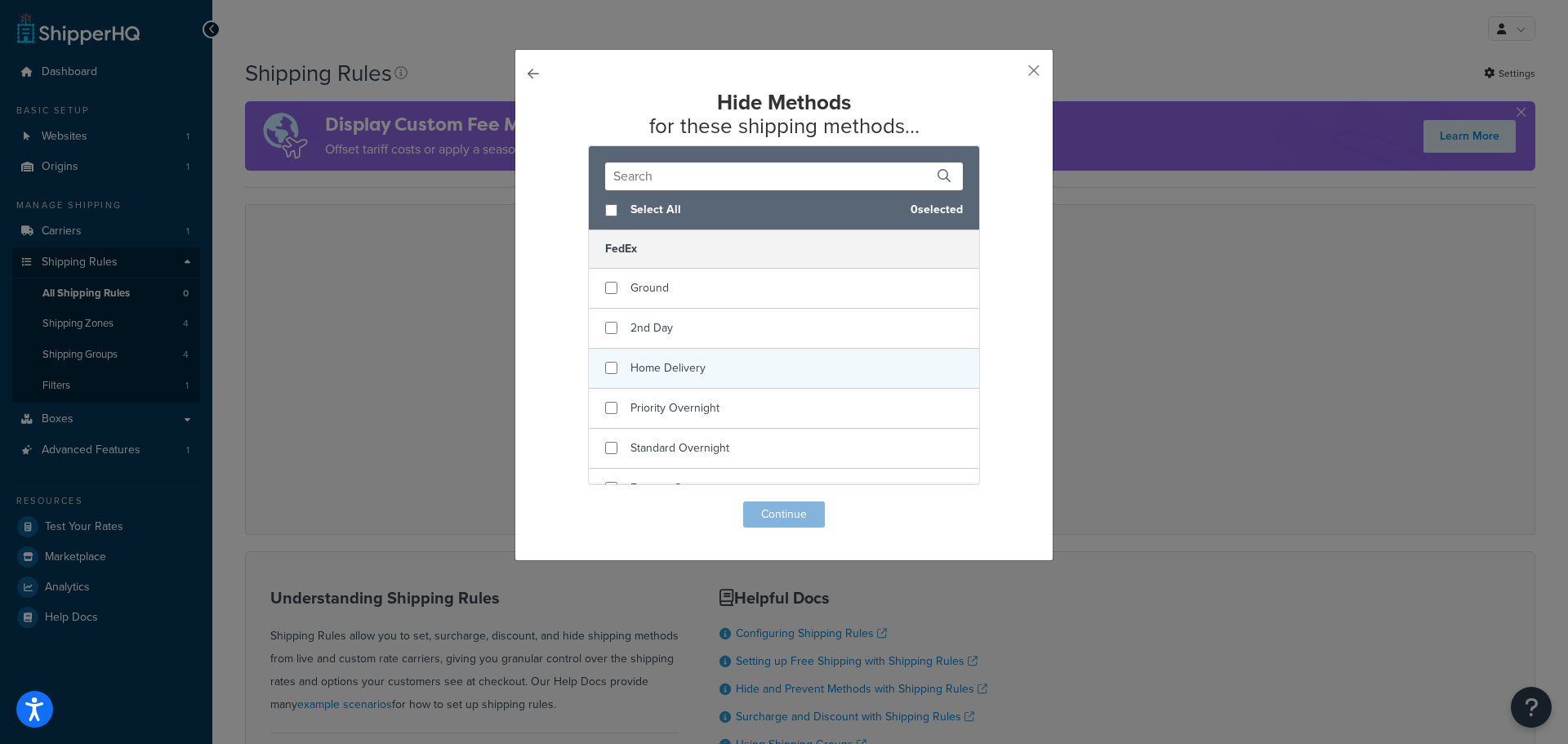
scroll to position [82, 0]
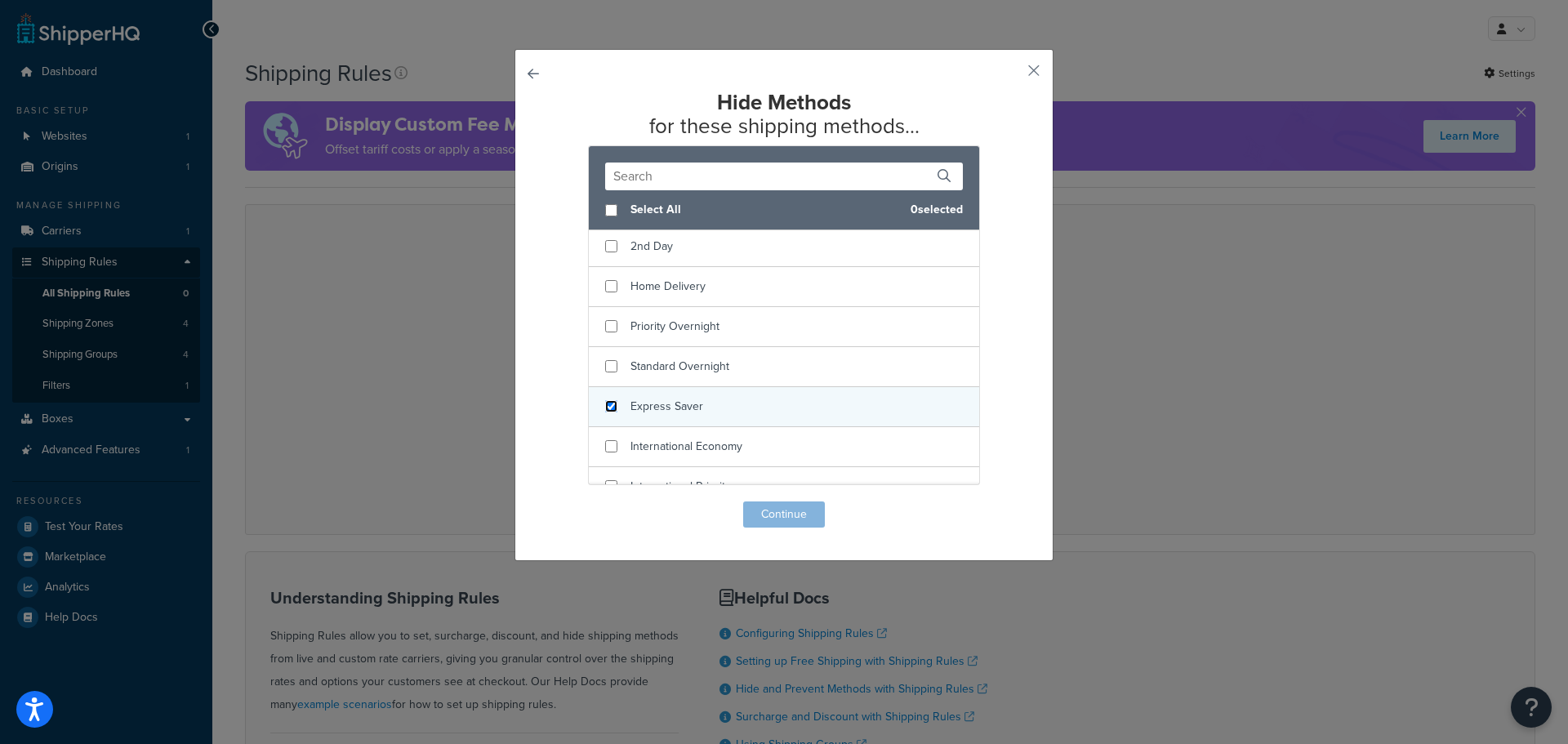
click at [606, 403] on input "checkbox" at bounding box center [611, 406] width 12 height 12
checkbox input "true"
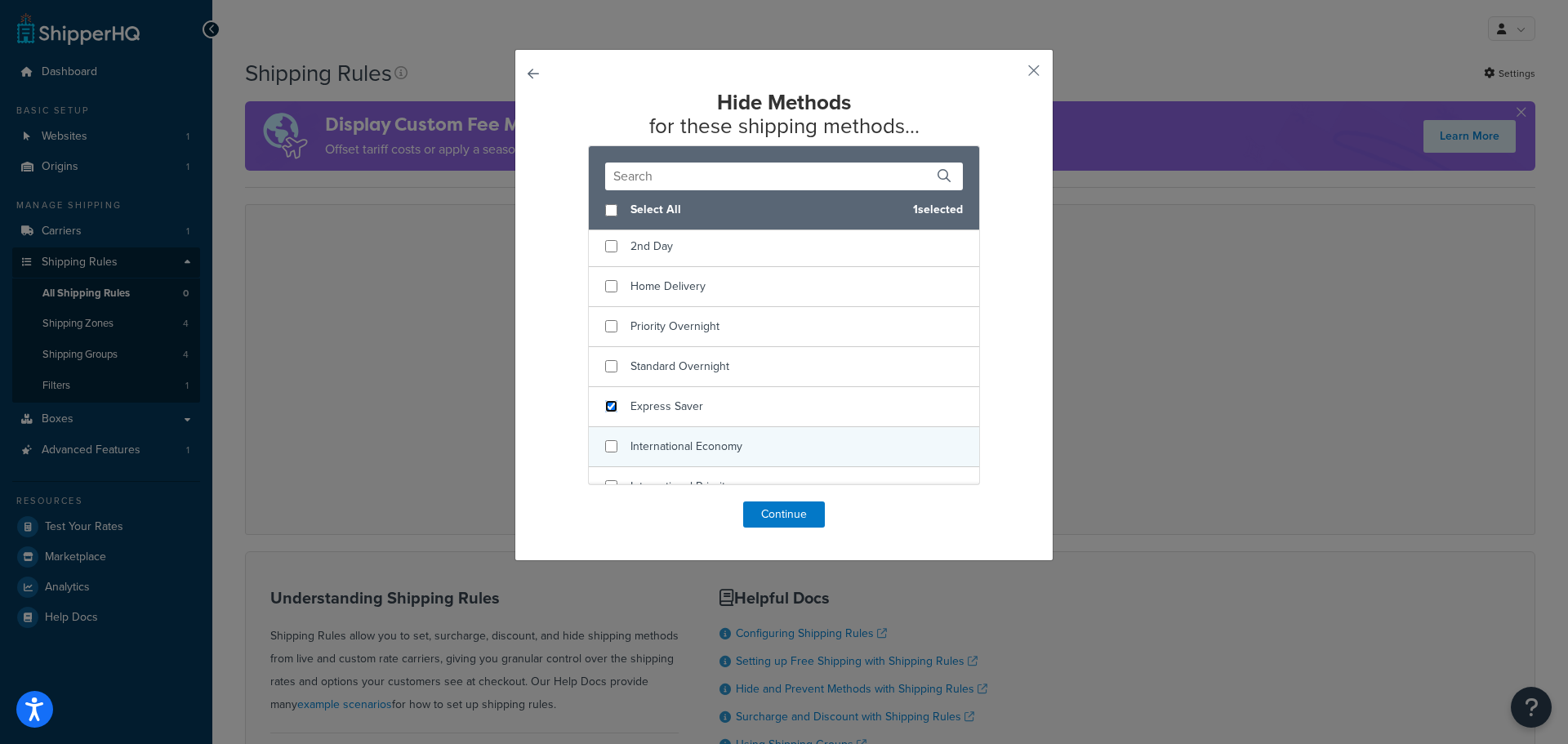
scroll to position [143, 0]
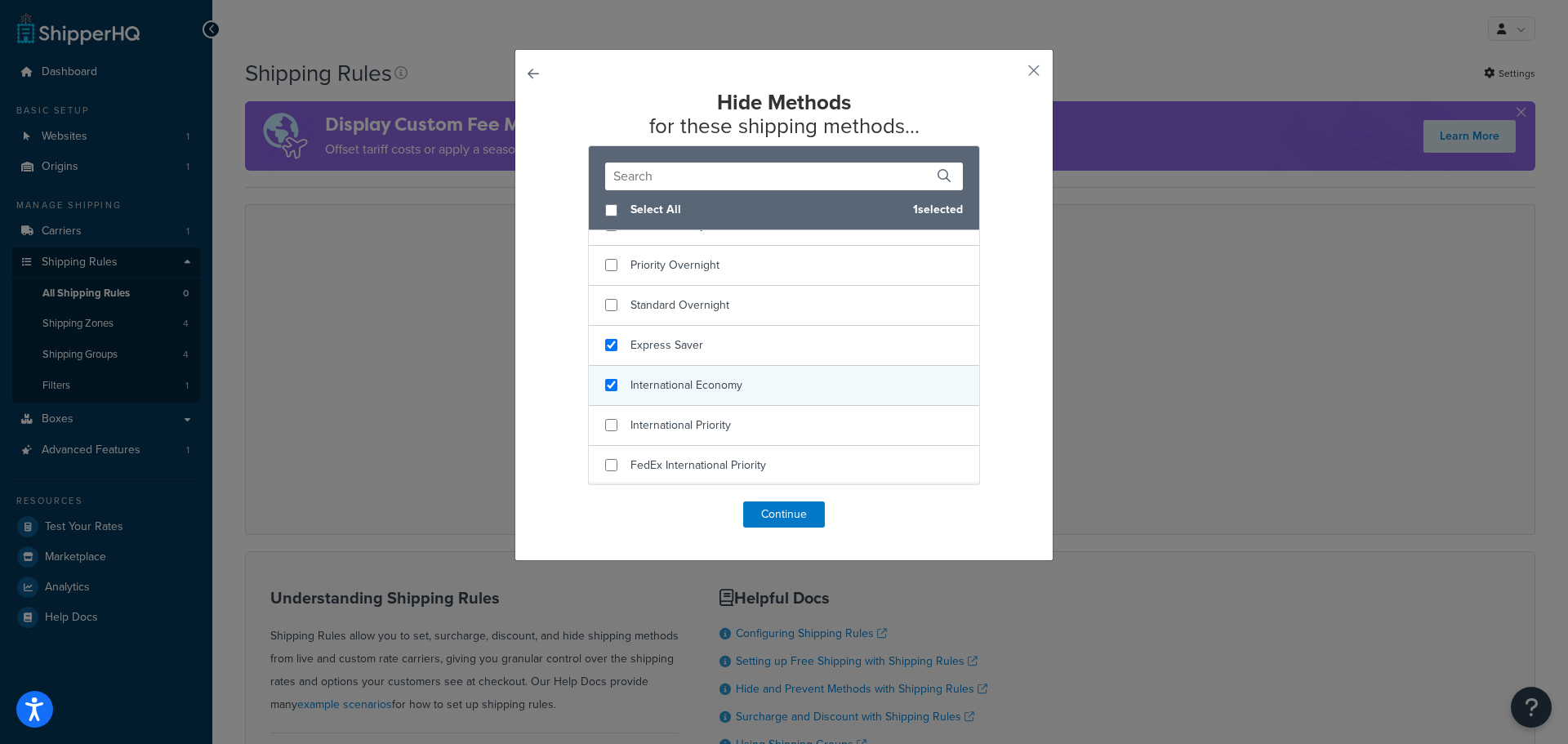
checkbox input "true"
click at [612, 392] on div "International Economy" at bounding box center [784, 386] width 390 height 40
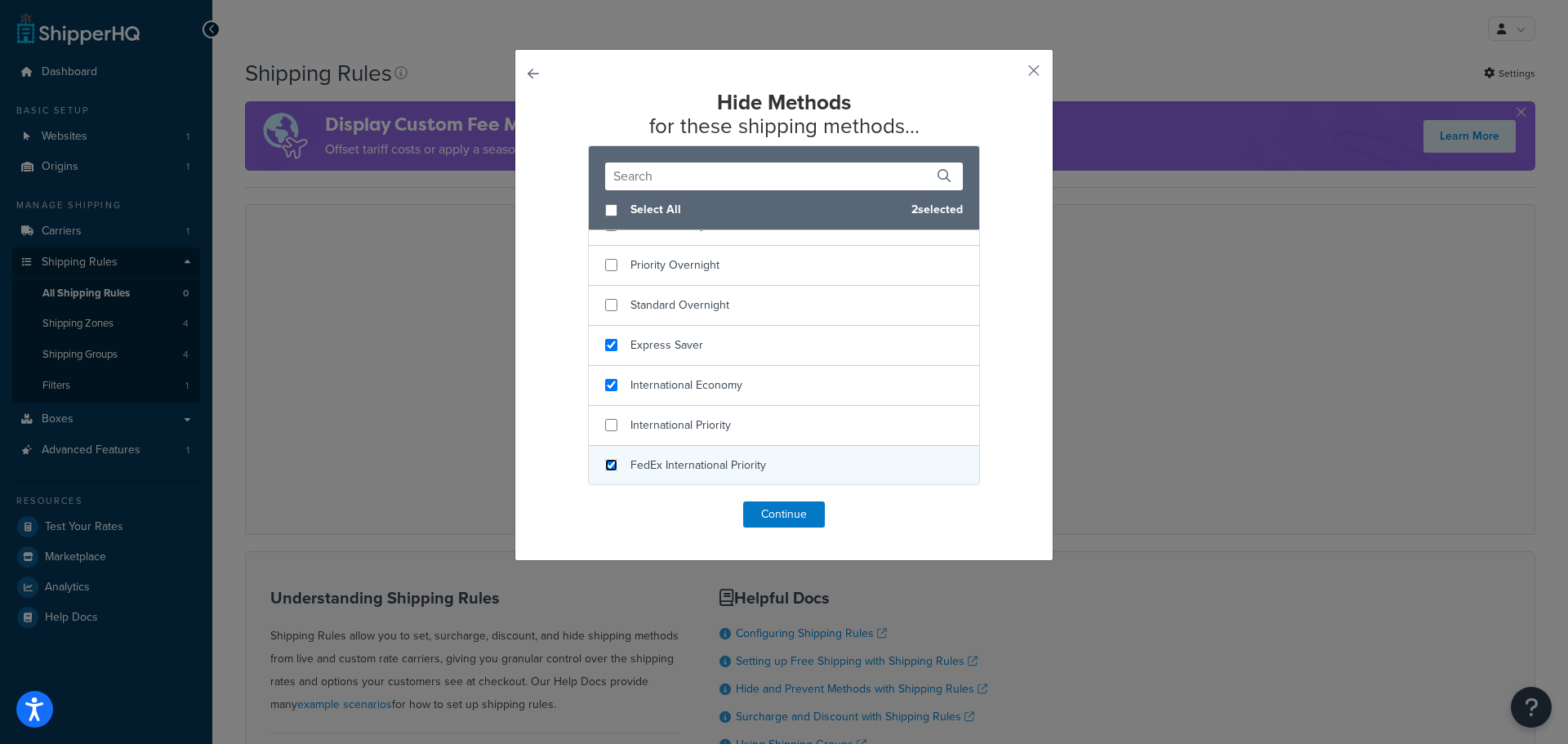
click at [606, 468] on input "checkbox" at bounding box center [611, 465] width 12 height 12
checkbox input "true"
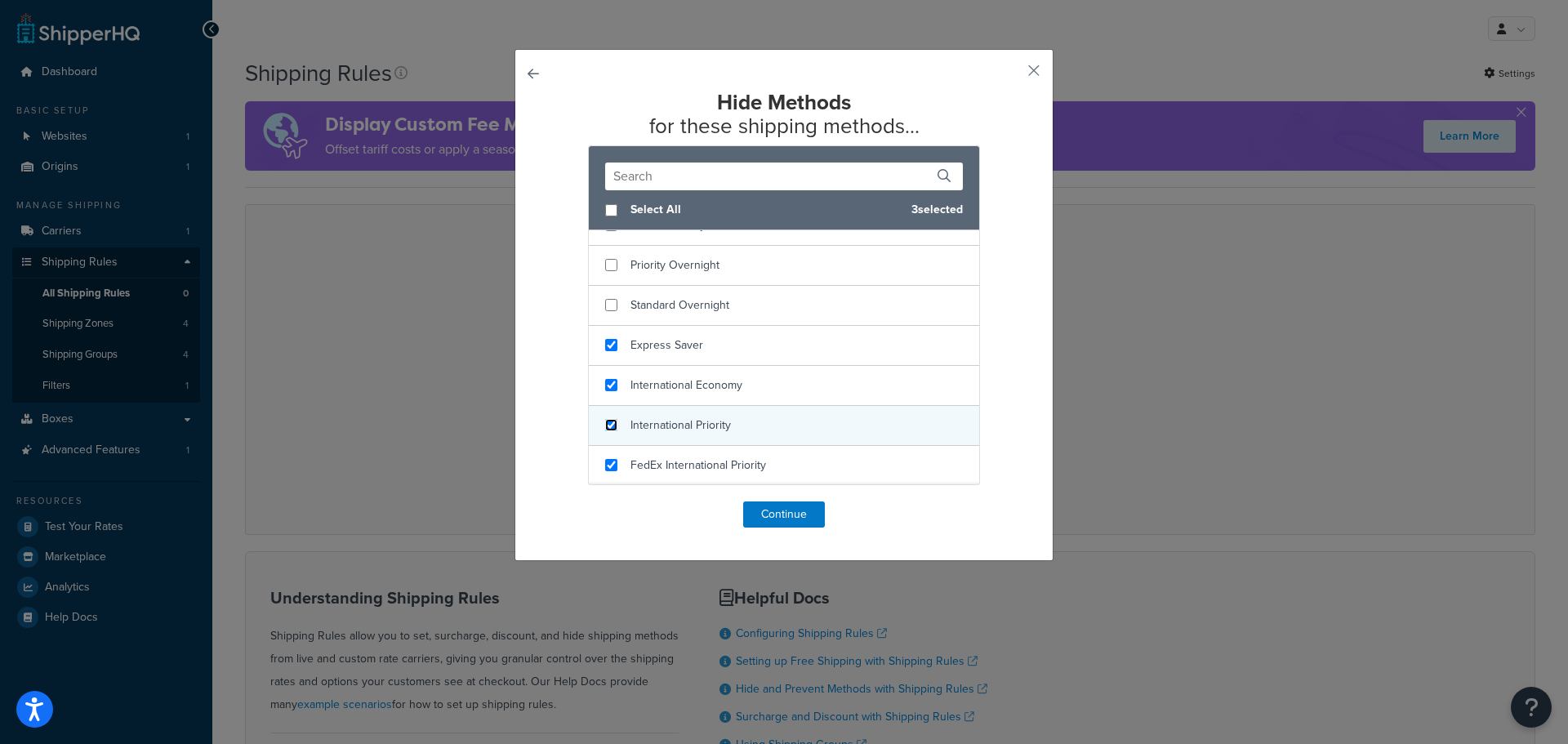
click at [607, 424] on input "checkbox" at bounding box center [611, 424] width 12 height 12
checkbox input "true"
click at [791, 519] on button "Continue" at bounding box center [784, 514] width 82 height 26
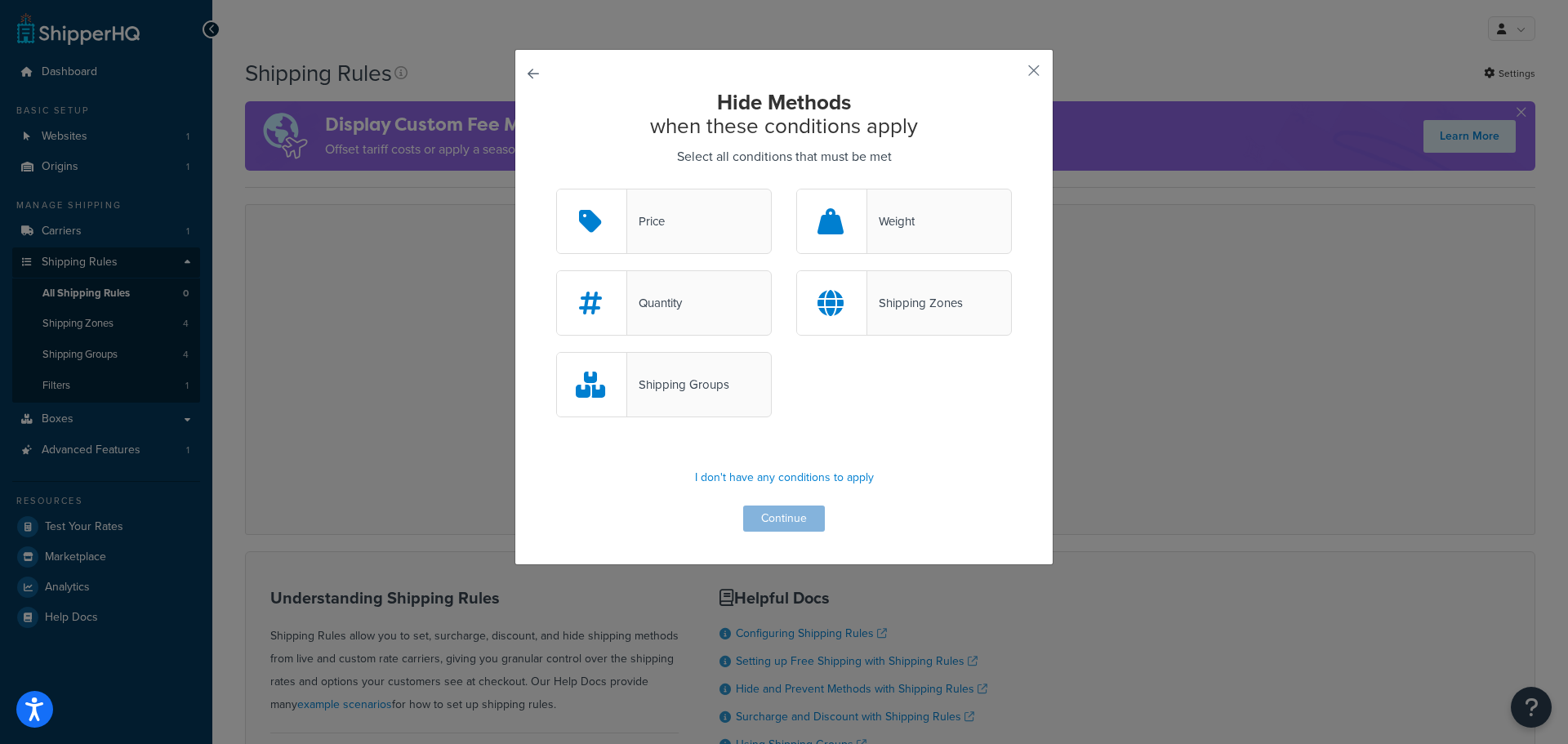
click at [860, 287] on div at bounding box center [832, 302] width 70 height 63
click at [0, 0] on input "Shipping Zones" at bounding box center [0, 0] width 0 height 0
click at [795, 524] on button "Continue" at bounding box center [784, 518] width 82 height 26
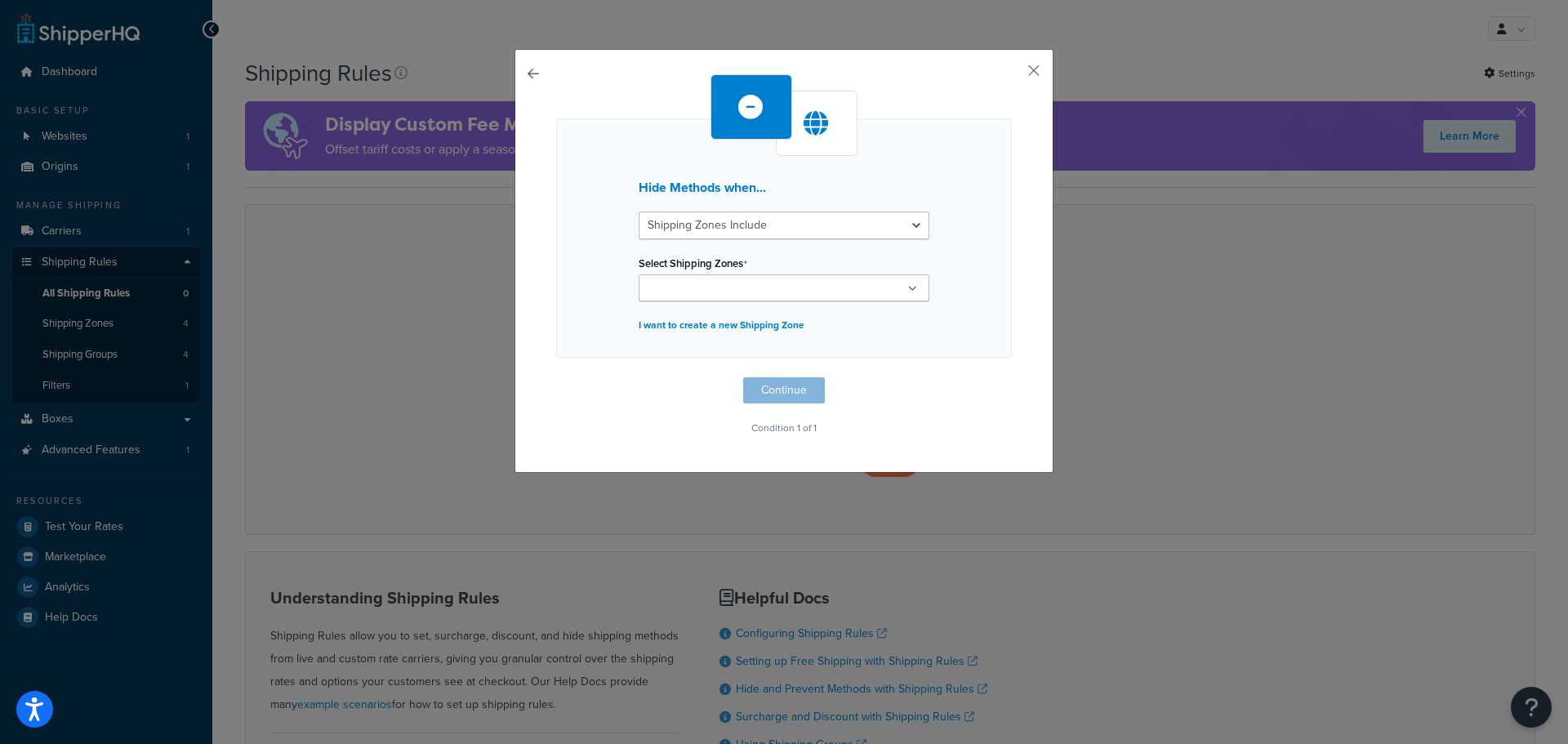
click at [734, 297] on input "Select Shipping Zones" at bounding box center [715, 289] width 144 height 18
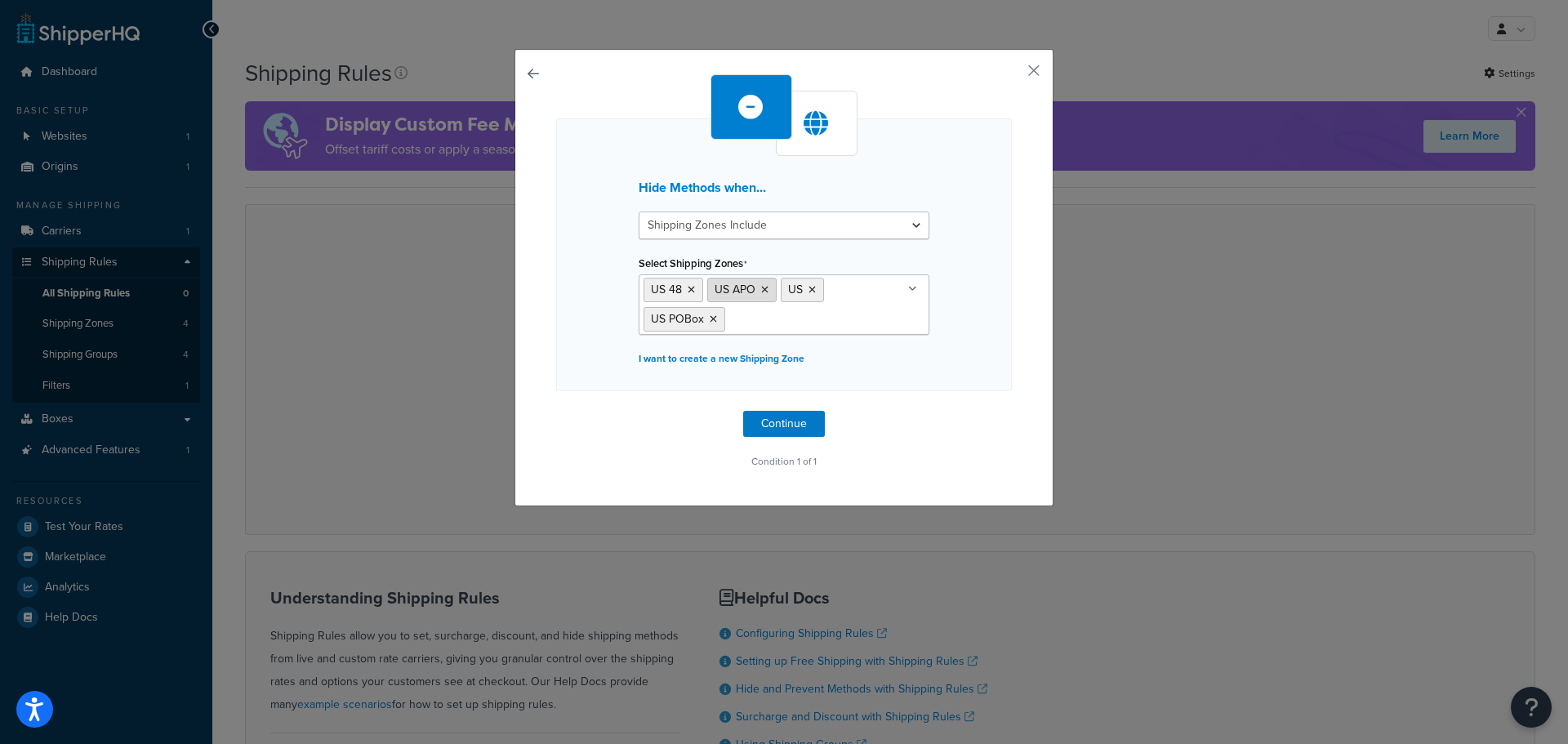
click at [755, 297] on li "US APO" at bounding box center [742, 289] width 70 height 25
click at [761, 287] on icon at bounding box center [764, 289] width 7 height 10
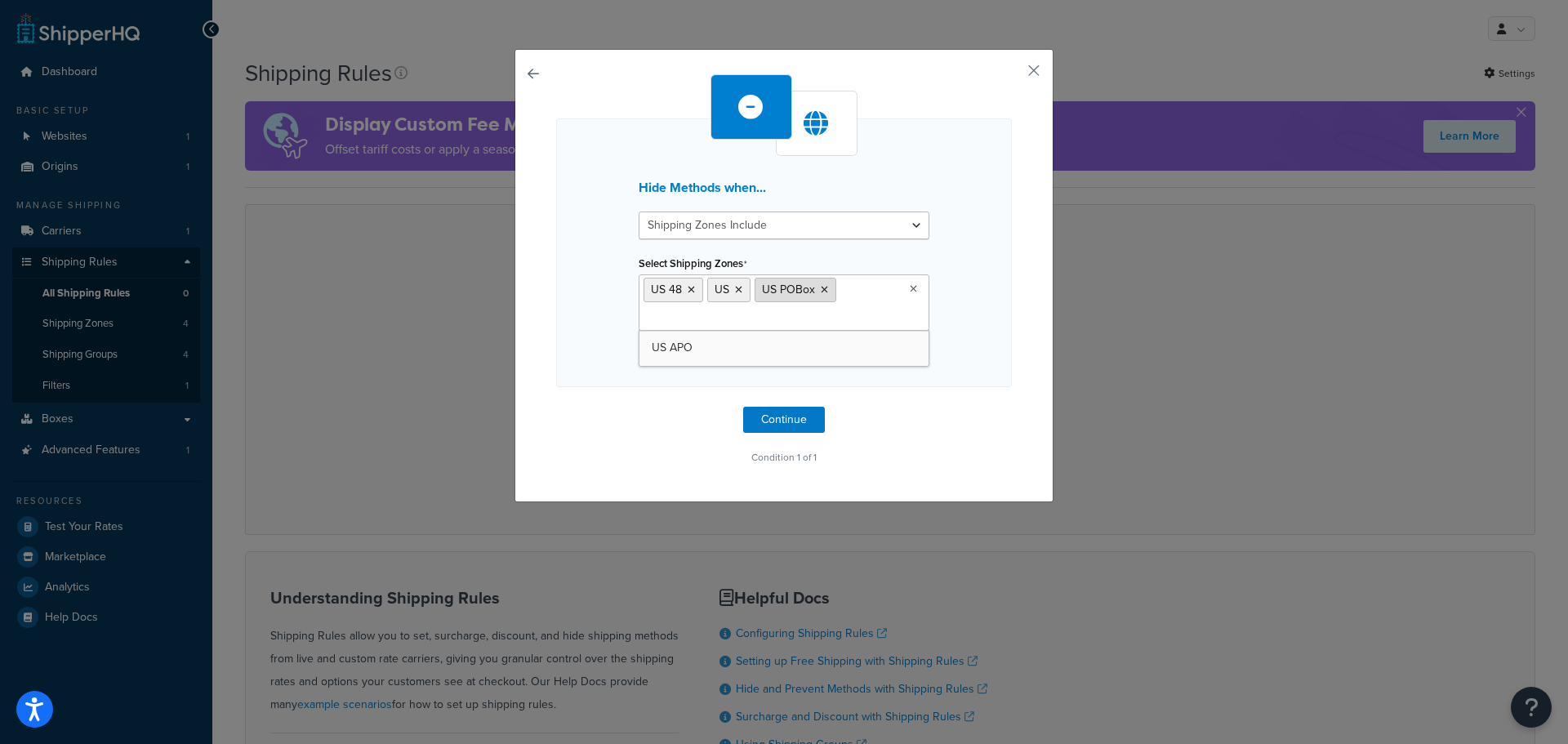
click at [820, 287] on icon at bounding box center [824, 289] width 7 height 10
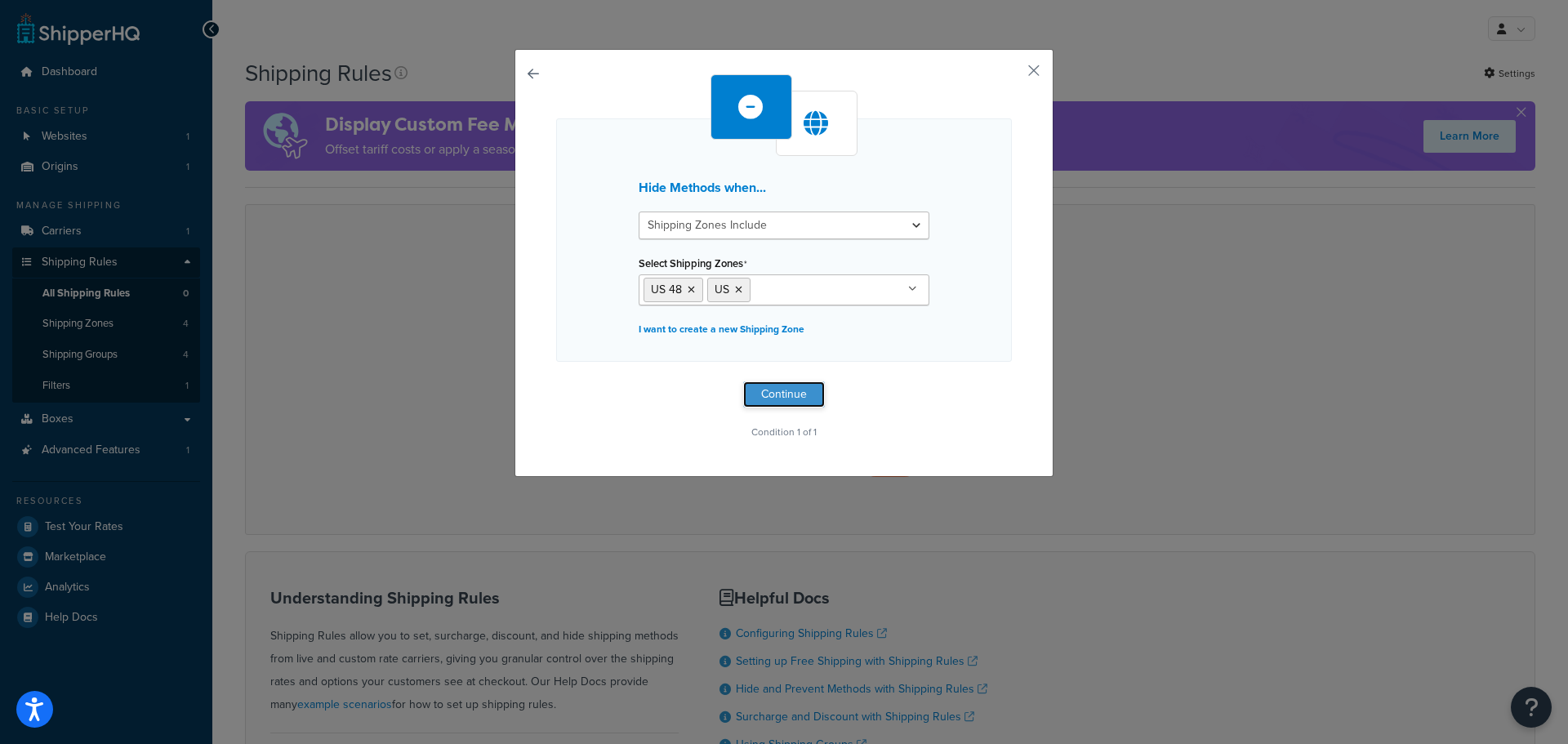
click at [779, 402] on button "Continue" at bounding box center [784, 394] width 82 height 26
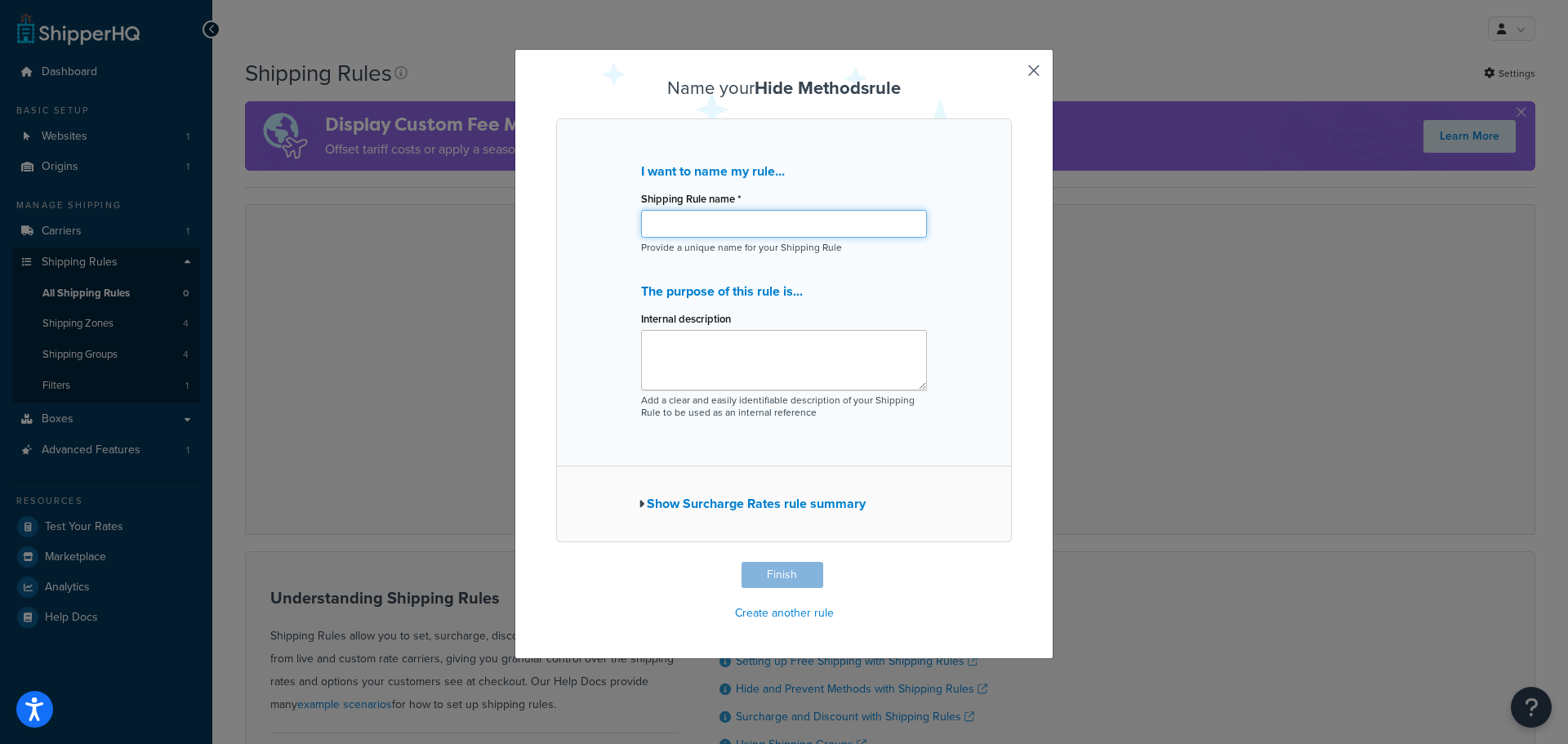
click at [777, 231] on input "Shipping Rule name *" at bounding box center [784, 223] width 286 height 28
type input "Hidden Shipping Methods"
click at [770, 578] on button "Finish" at bounding box center [782, 575] width 82 height 26
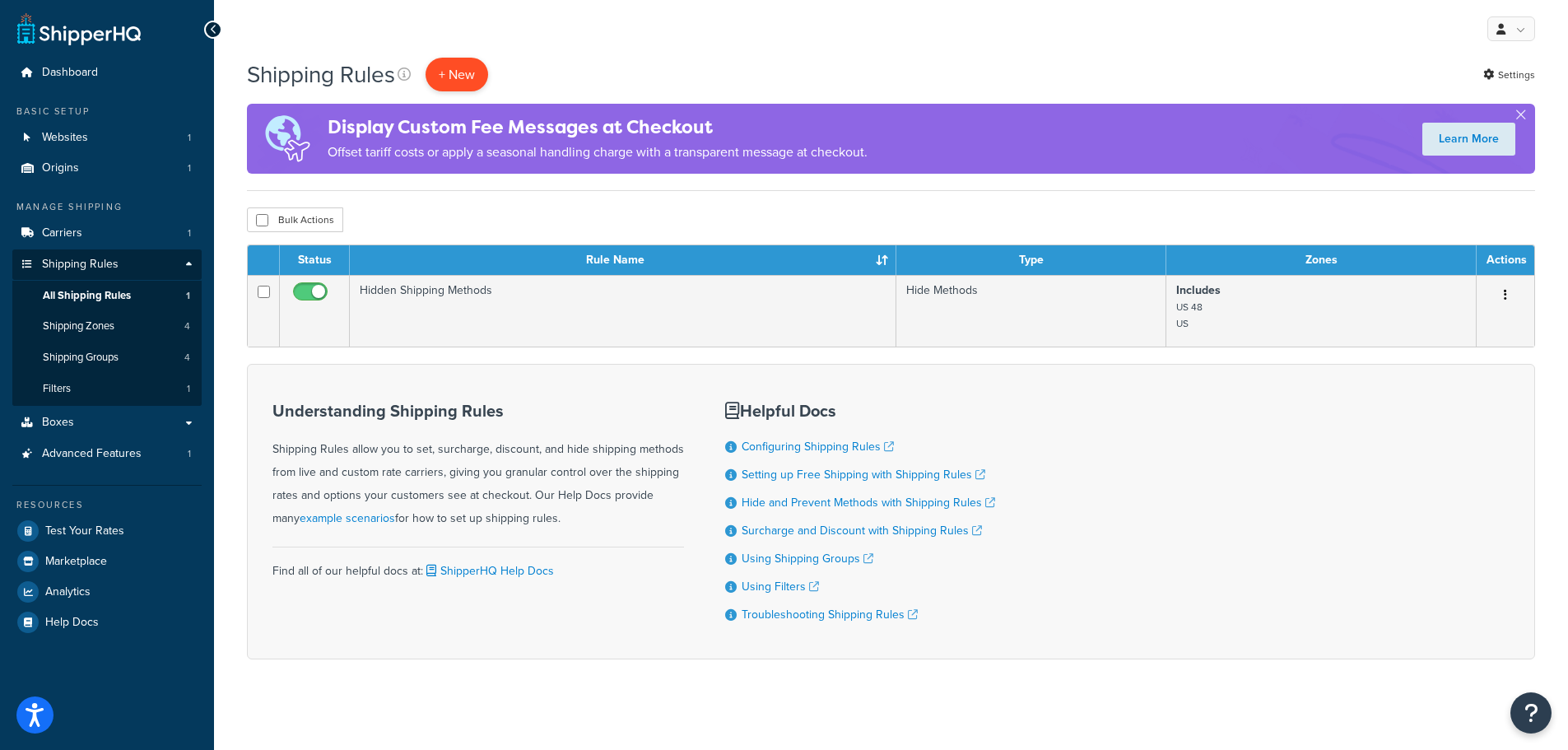
click at [462, 80] on p "+ New" at bounding box center [458, 74] width 63 height 33
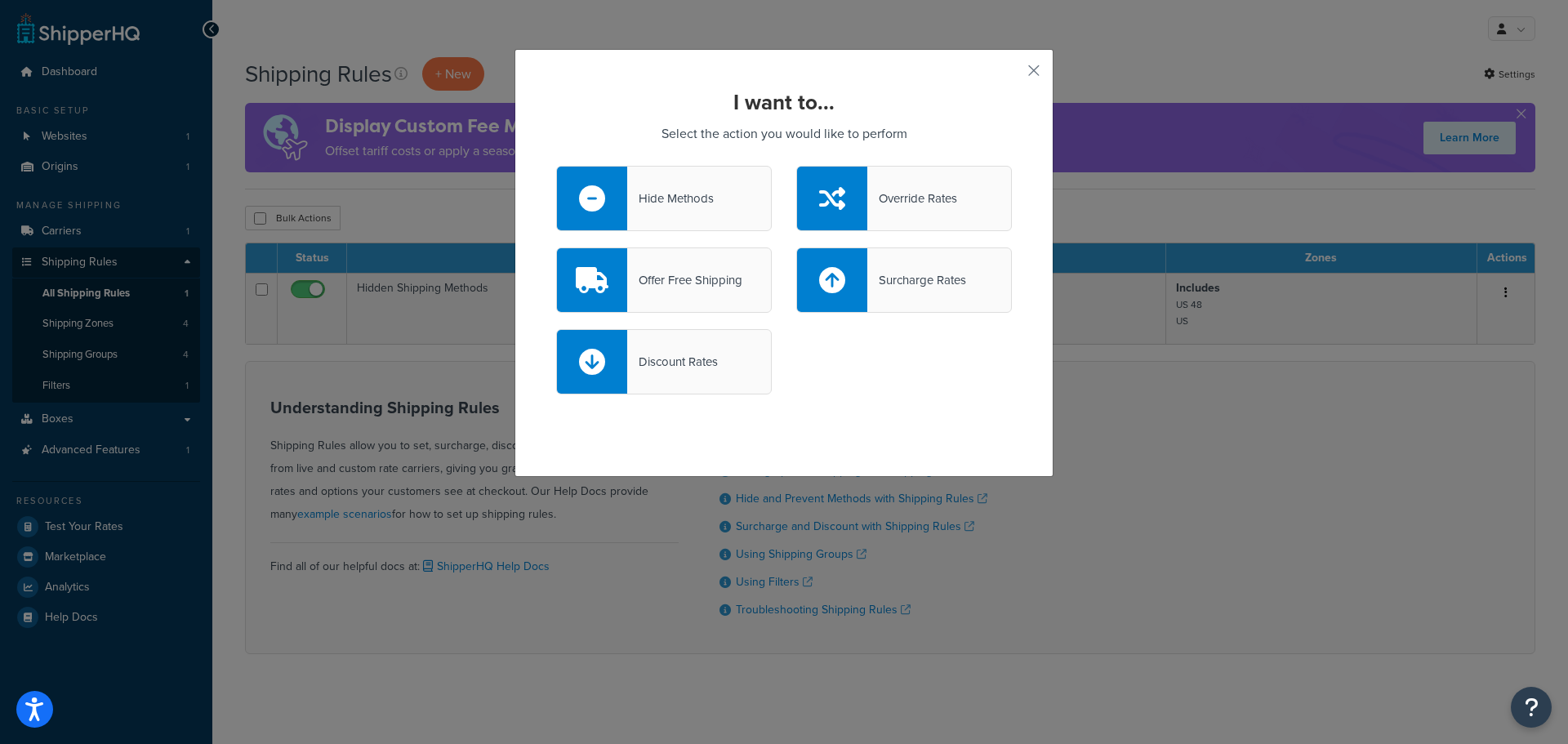
click at [674, 200] on div "Hide Methods" at bounding box center [671, 198] width 86 height 23
click at [0, 0] on input "Hide Methods" at bounding box center [0, 0] width 0 height 0
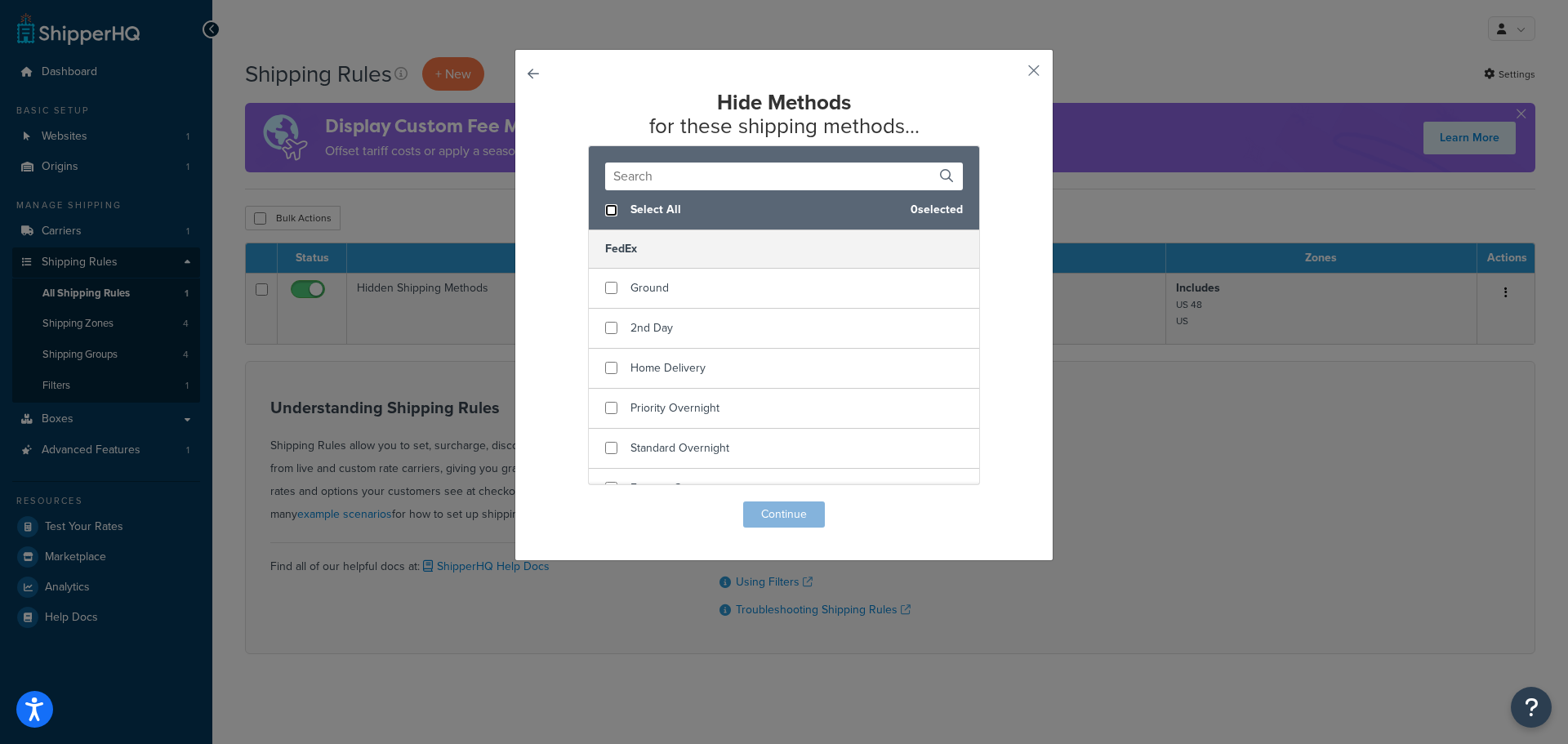
click at [606, 206] on input "checkbox" at bounding box center [611, 209] width 12 height 12
checkbox input "true"
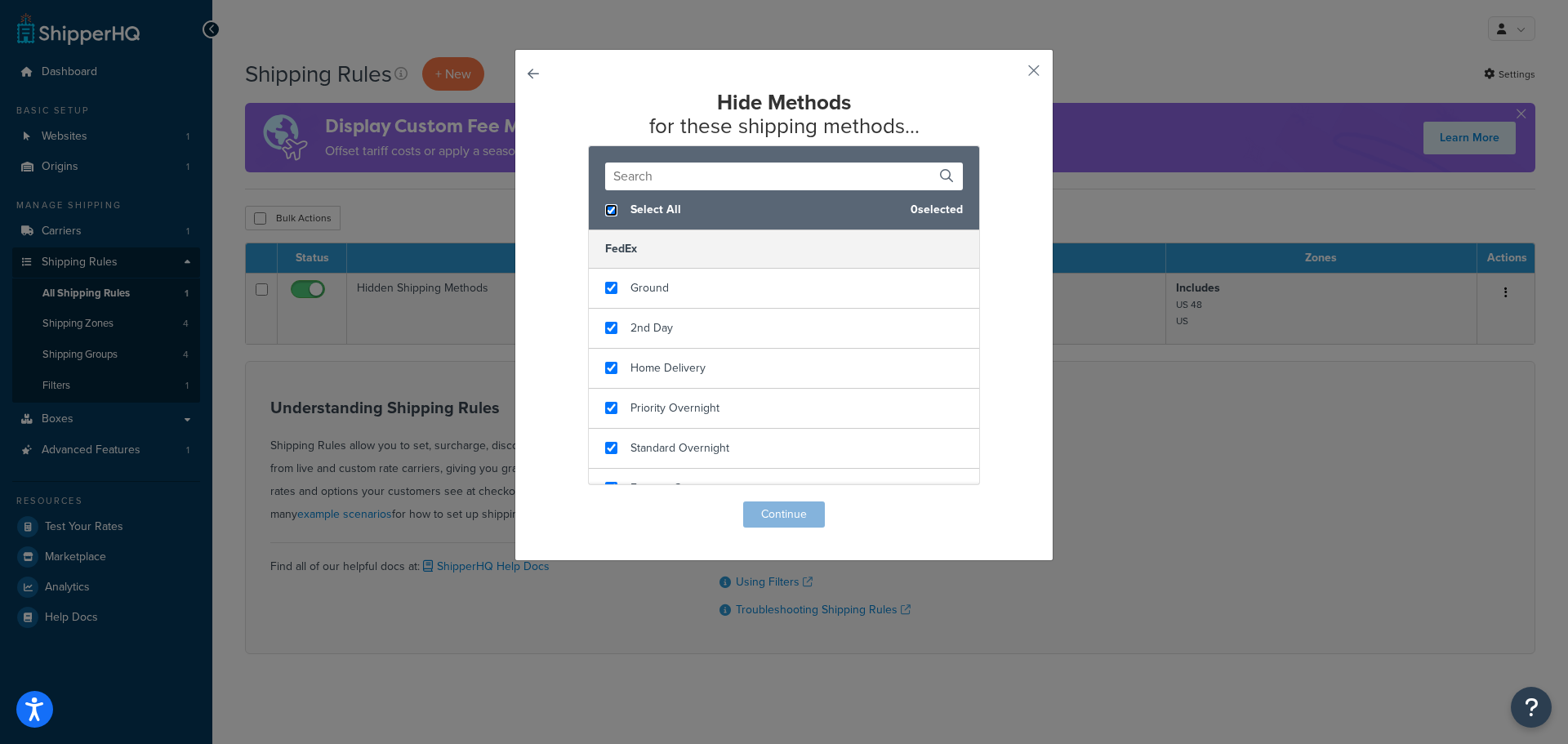
checkbox input "true"
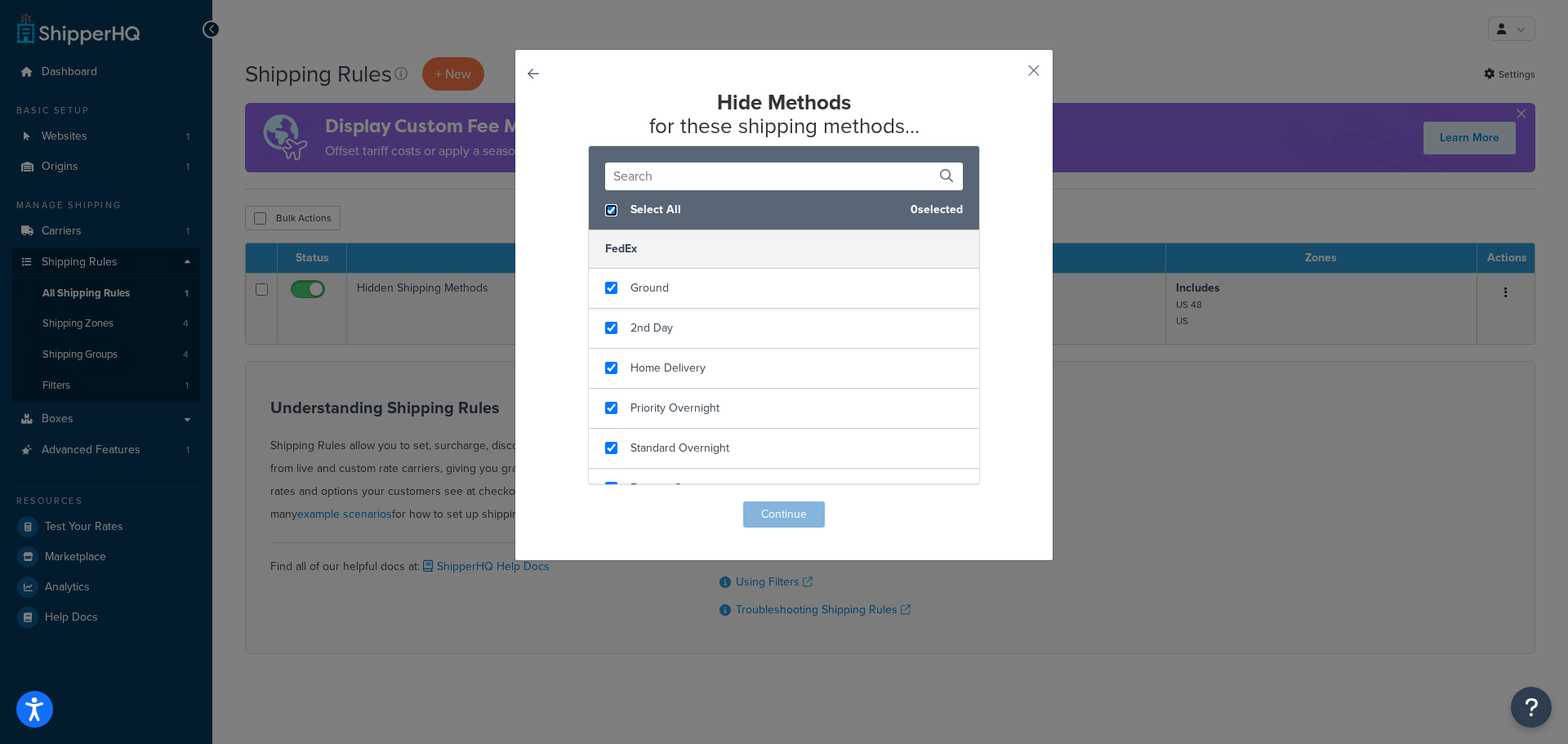
checkbox input "true"
click at [775, 511] on button "Continue" at bounding box center [784, 514] width 82 height 26
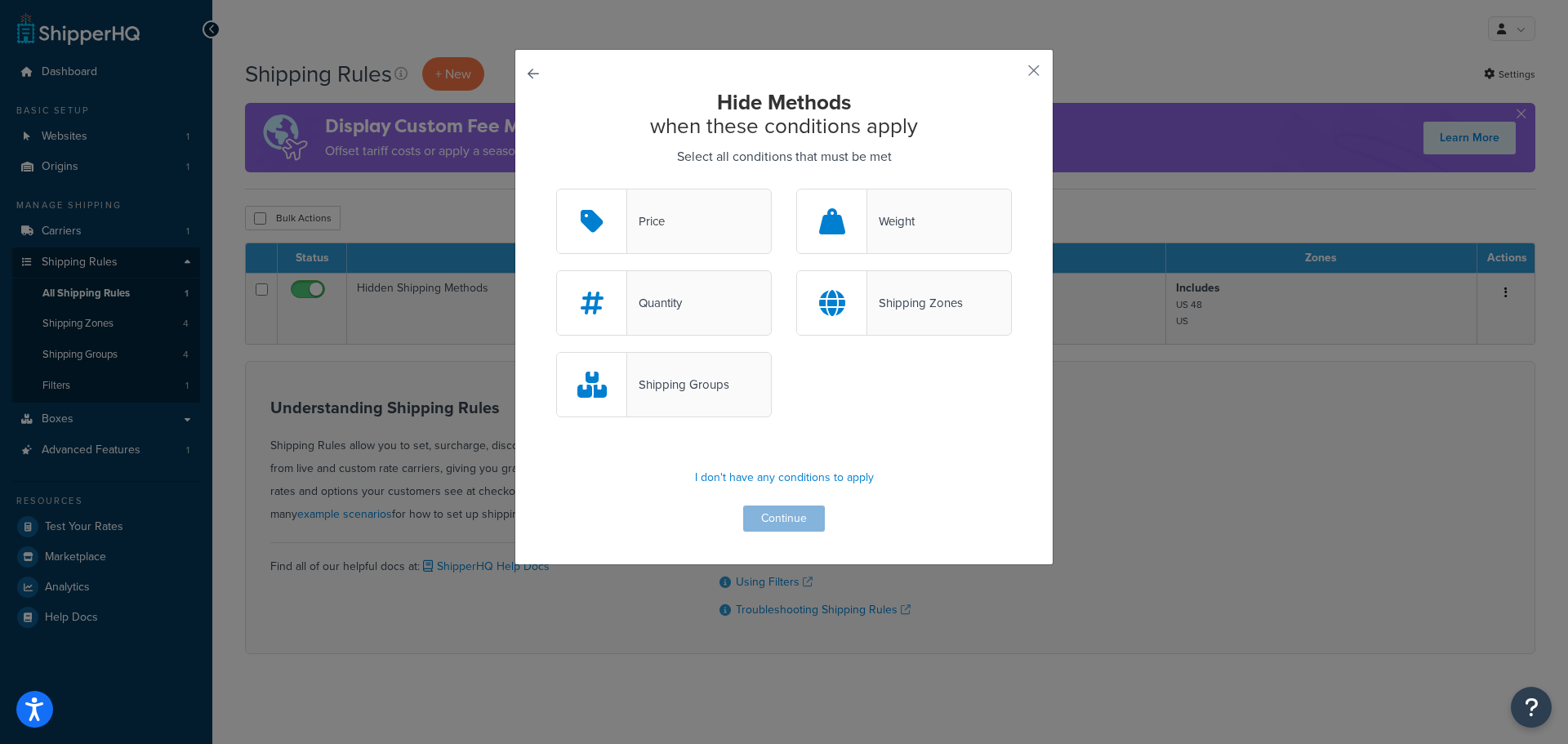
click at [846, 311] on div at bounding box center [832, 302] width 70 height 63
click at [0, 0] on input "Shipping Zones" at bounding box center [0, 0] width 0 height 0
click at [788, 523] on button "Continue" at bounding box center [784, 518] width 82 height 26
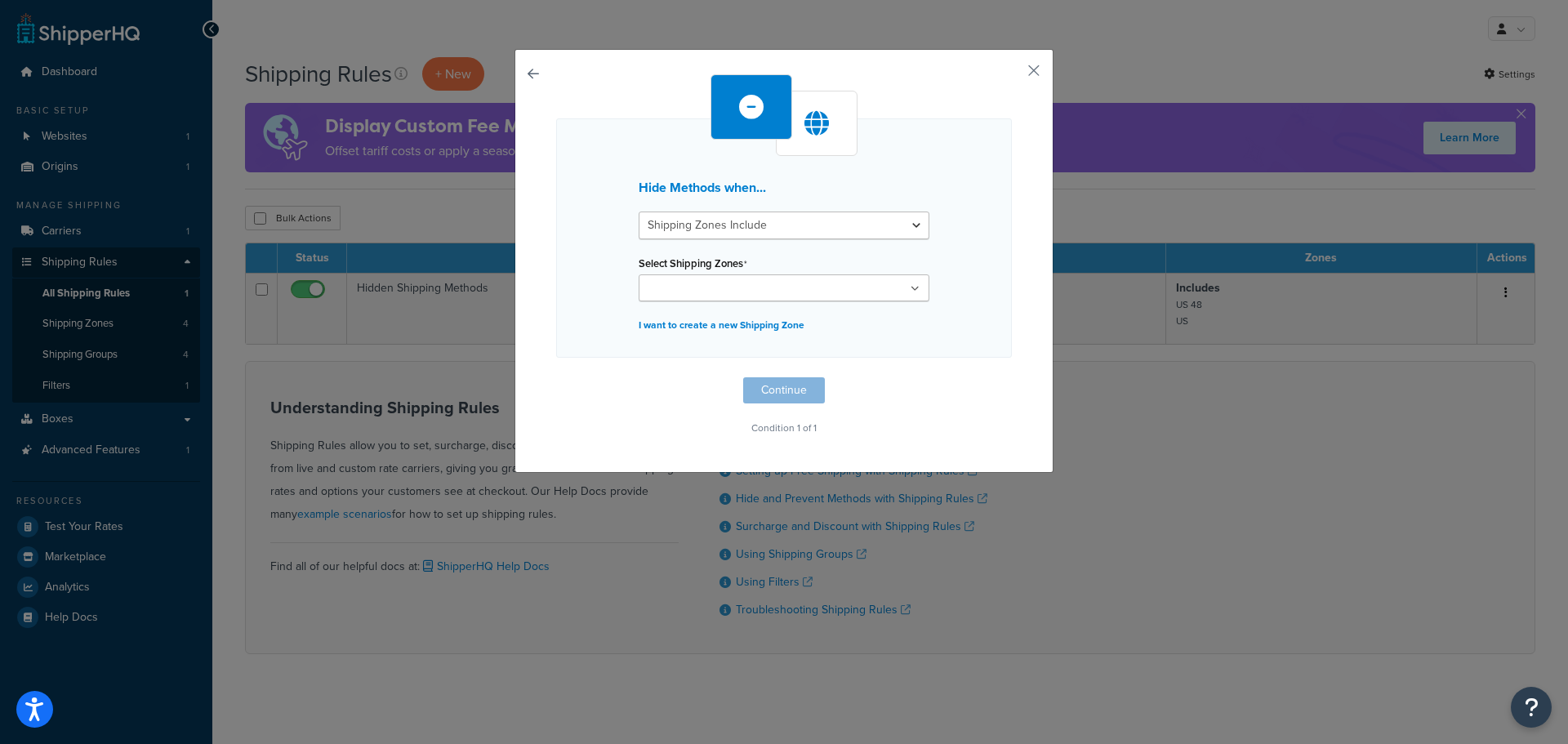
click at [735, 287] on input "Select Shipping Zones" at bounding box center [715, 289] width 144 height 18
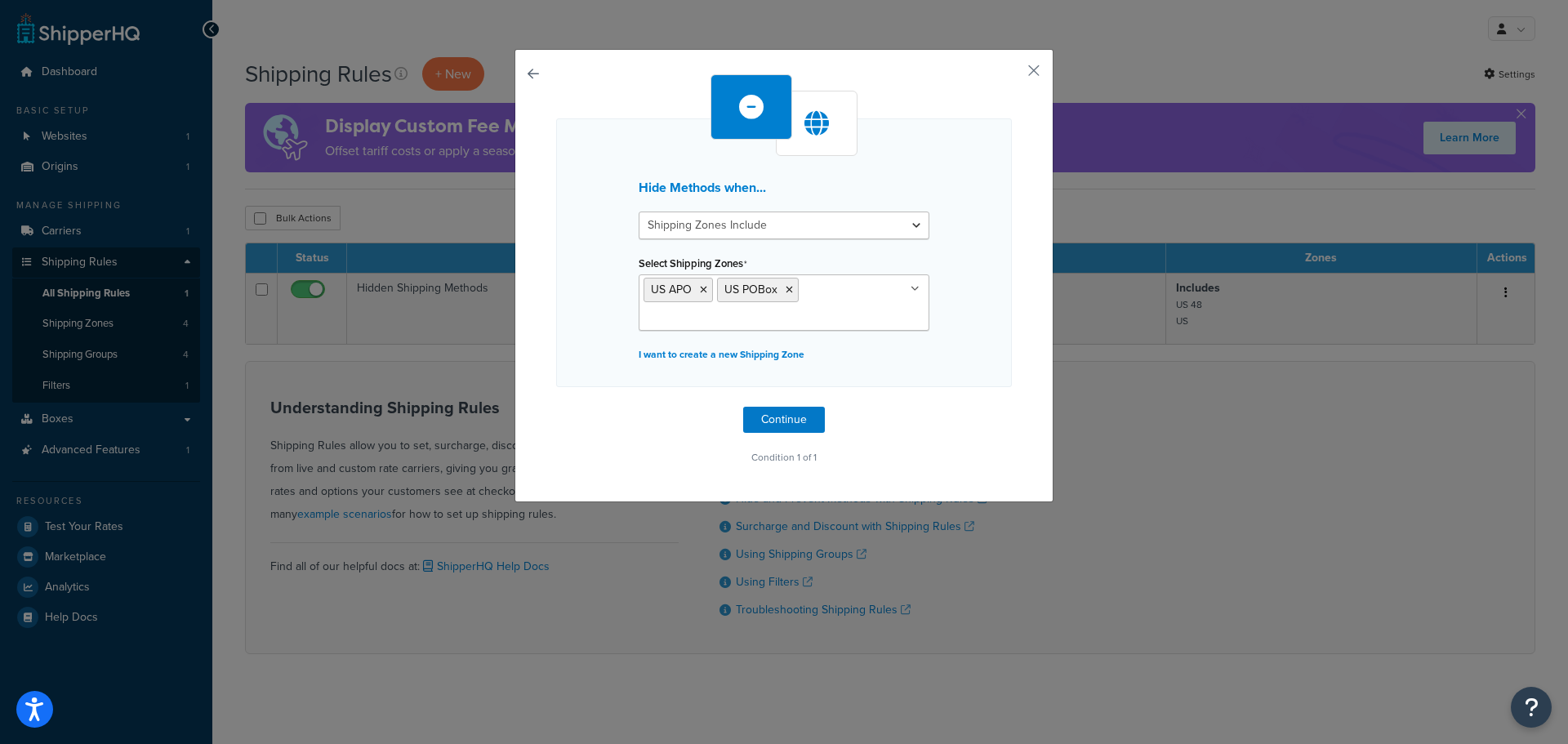
click at [788, 261] on div "Select Shipping Zones US APO [GEOGRAPHIC_DATA] POBox US 48 [GEOGRAPHIC_DATA]" at bounding box center [784, 291] width 290 height 79
click at [791, 416] on button "Continue" at bounding box center [784, 420] width 82 height 26
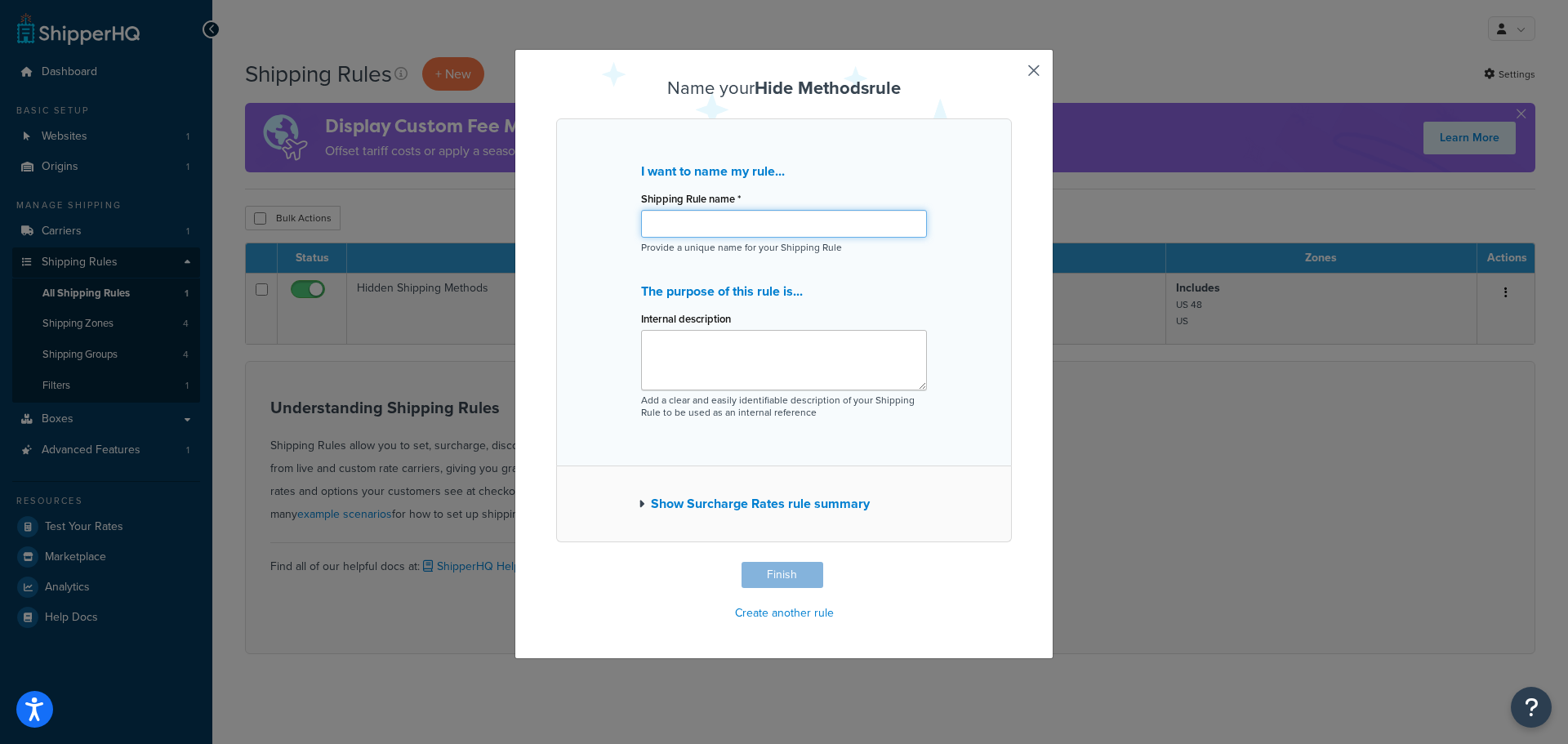
click at [702, 217] on input "Shipping Rule name *" at bounding box center [784, 223] width 286 height 28
type input "No shipping to PO Boxes"
click at [789, 571] on button "Finish" at bounding box center [782, 575] width 82 height 26
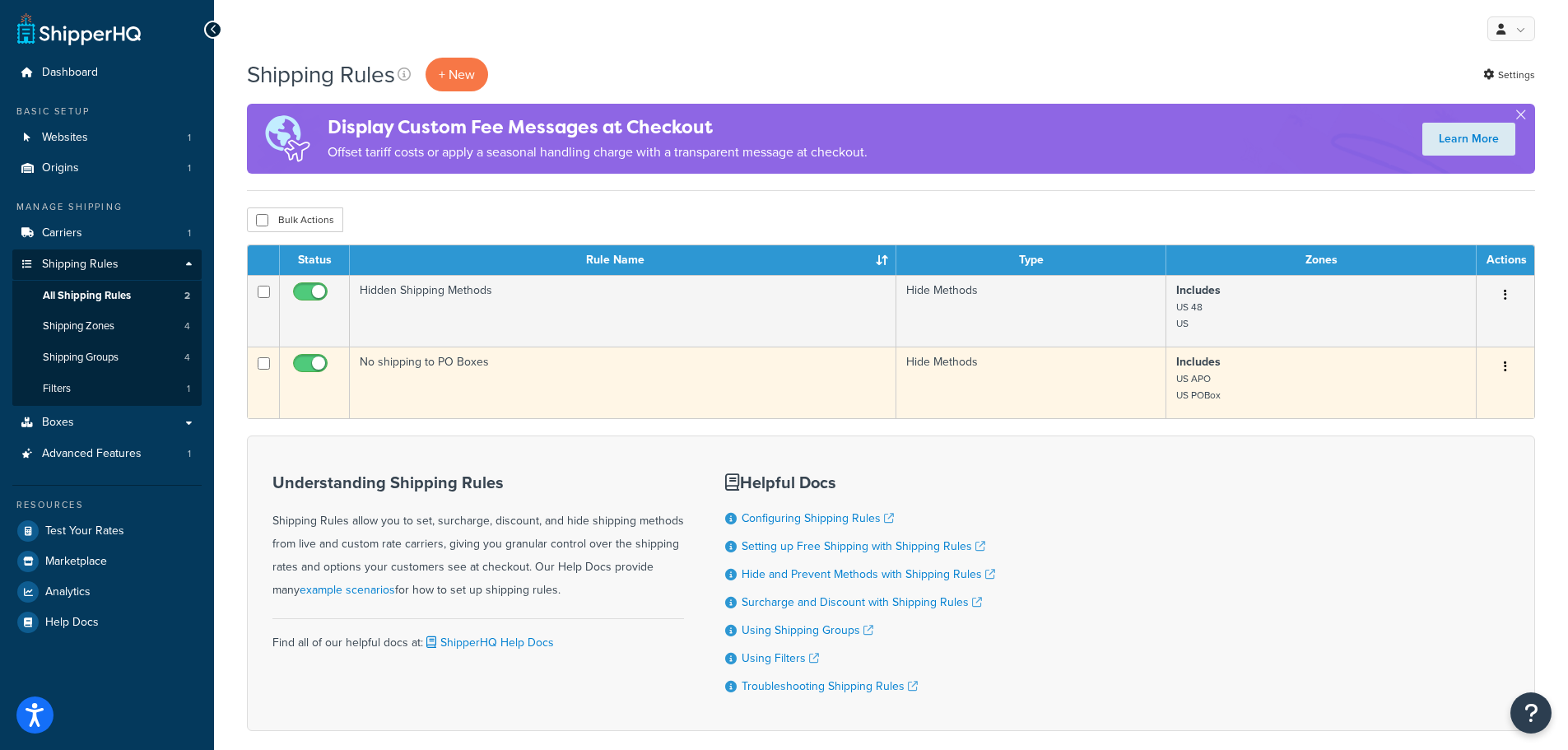
click at [1511, 360] on button "button" at bounding box center [1505, 367] width 23 height 26
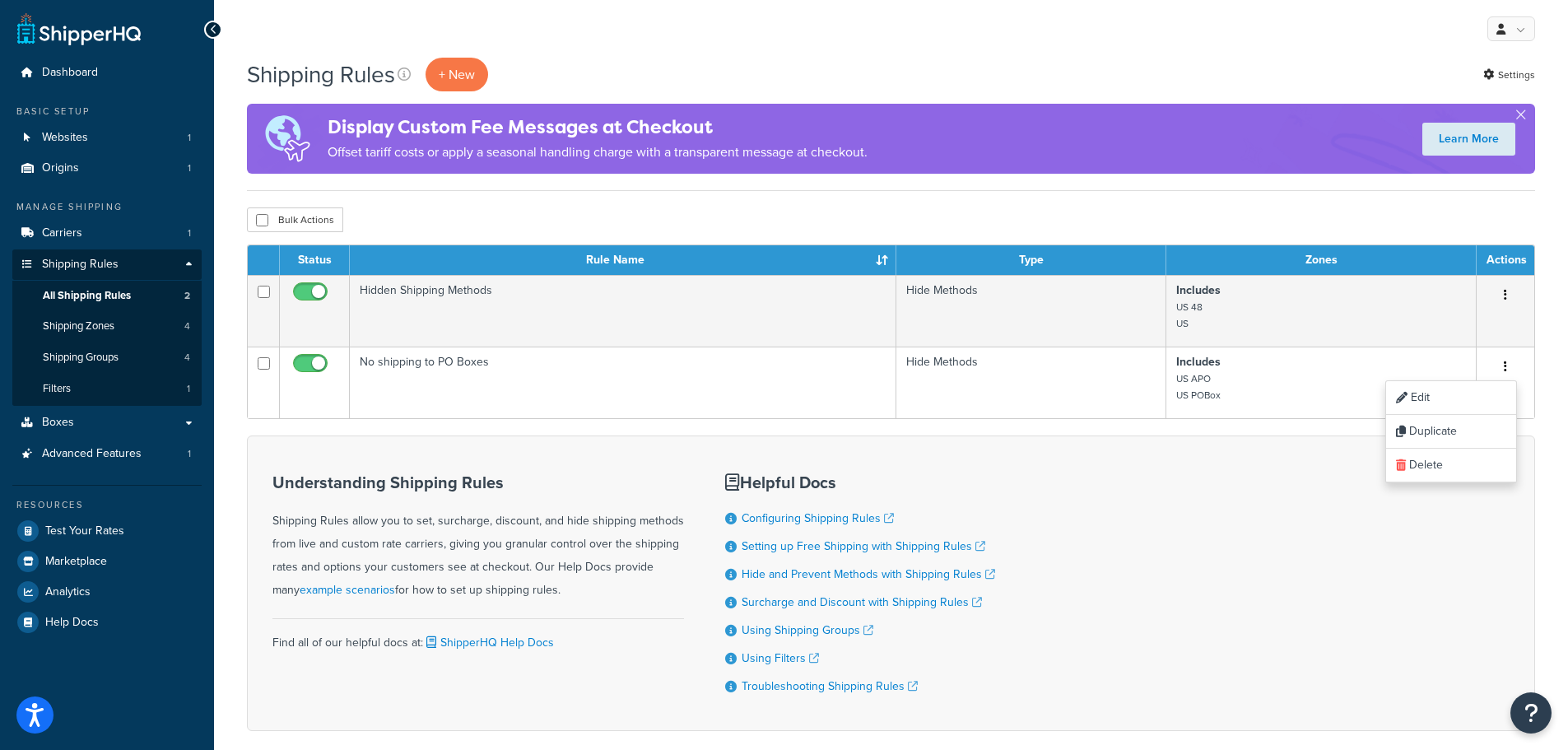
click at [1248, 593] on div "Understanding Shipping Rules Shipping Rules allow you to set, surcharge, discou…" at bounding box center [891, 582] width 1288 height 295
click at [458, 82] on p "+ New" at bounding box center [458, 74] width 63 height 33
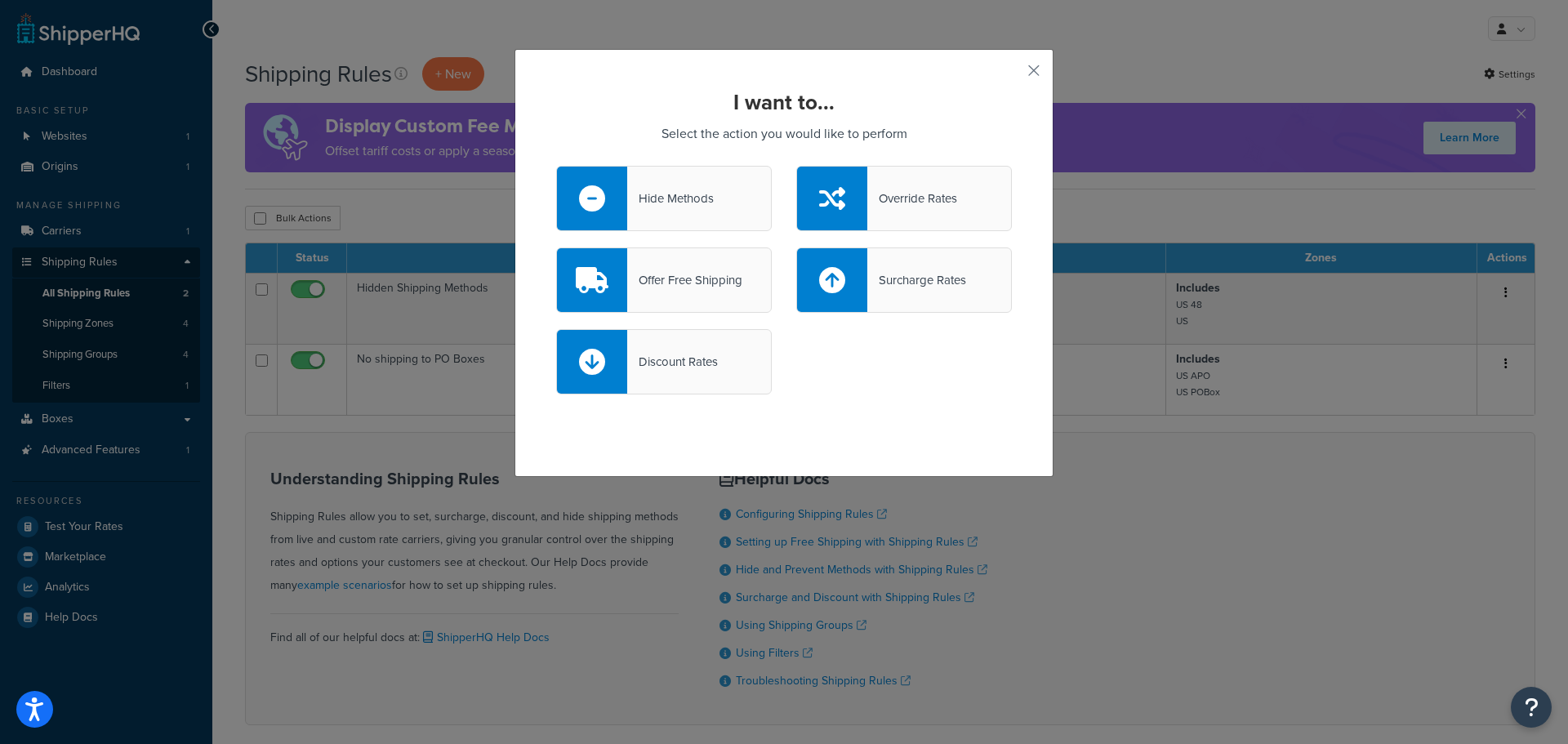
click at [700, 284] on div "Offer Free Shipping" at bounding box center [684, 279] width 115 height 23
click at [0, 0] on input "Offer Free Shipping" at bounding box center [0, 0] width 0 height 0
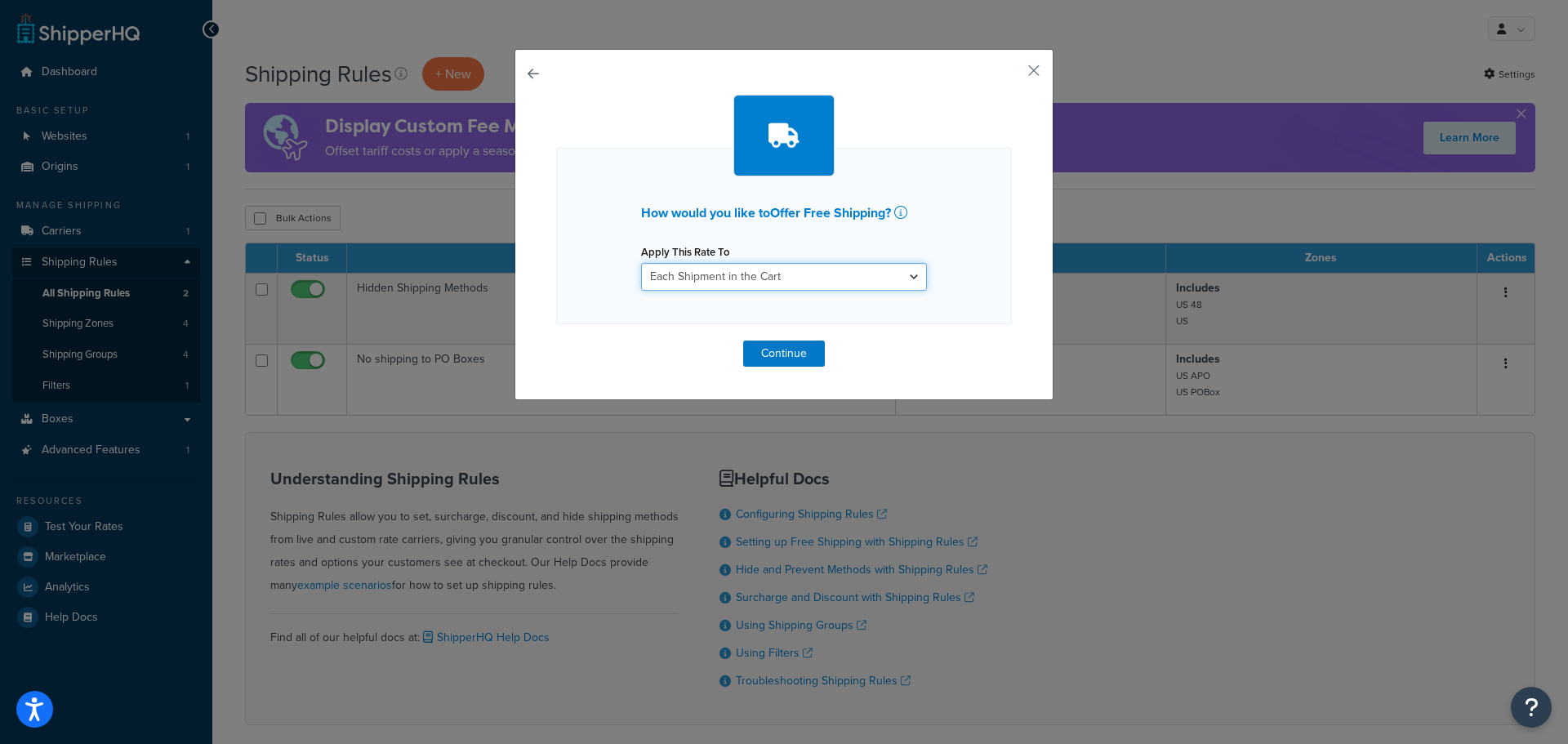
click at [719, 263] on select "Each Shipment in the Cart Each Shipping Group in the Cart Each Item within a Sh…" at bounding box center [784, 276] width 286 height 28
click at [641, 263] on select "Each Shipment in the Cart Each Shipping Group in the Cart Each Item within a Sh…" at bounding box center [784, 276] width 286 height 28
click at [768, 357] on button "Continue" at bounding box center [784, 354] width 82 height 26
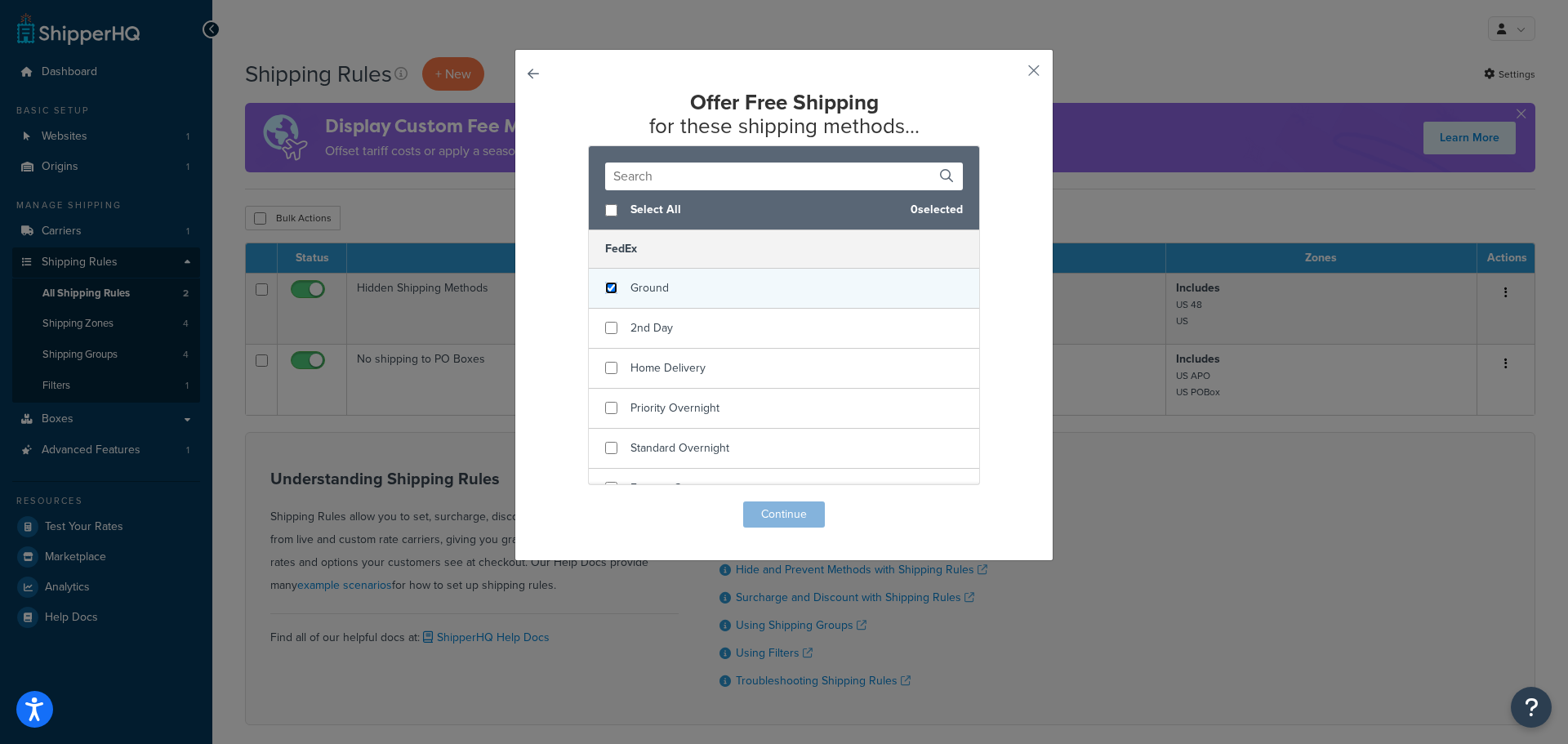
click at [605, 289] on input "checkbox" at bounding box center [611, 287] width 12 height 12
checkbox input "true"
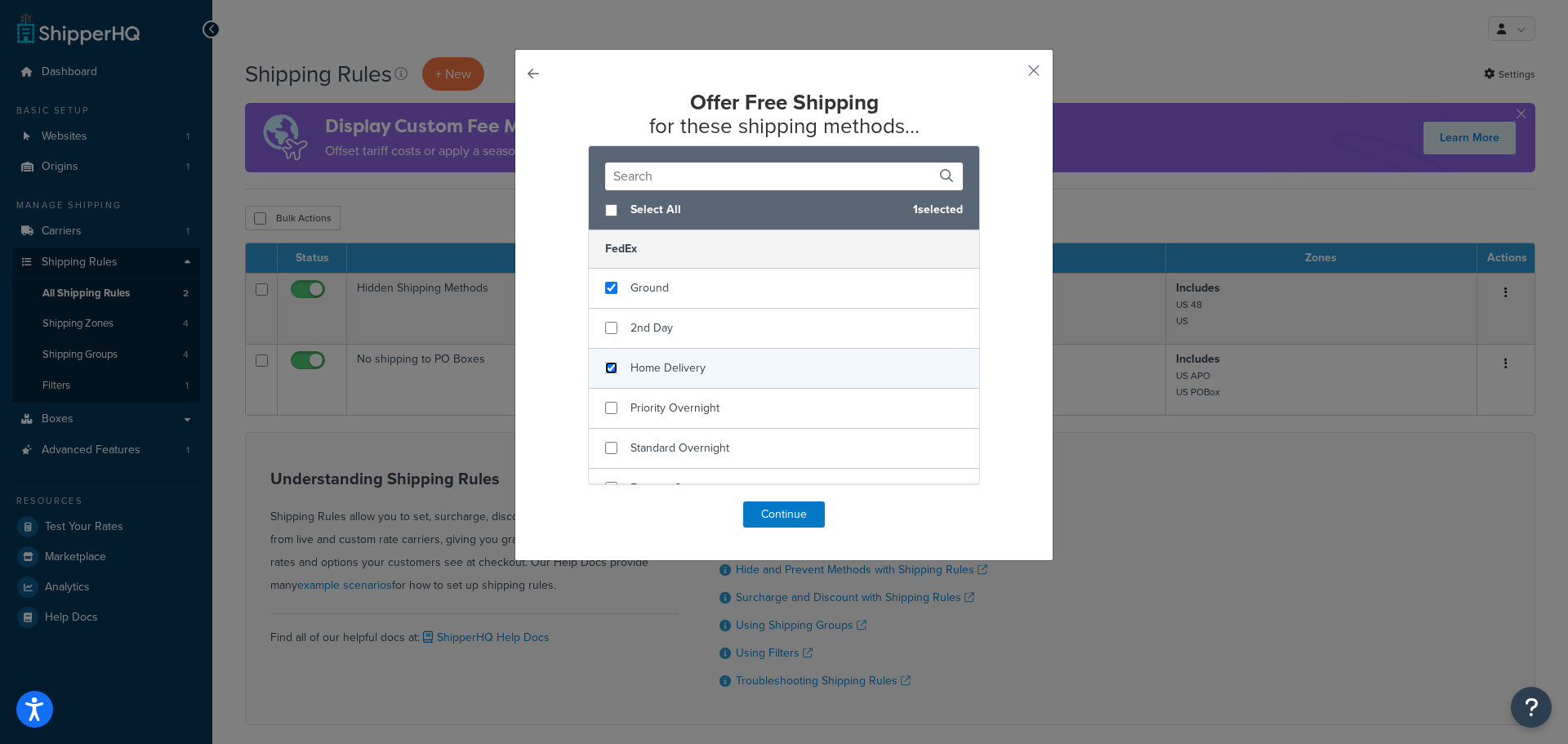
click at [605, 366] on input "checkbox" at bounding box center [611, 367] width 12 height 12
checkbox input "true"
click at [769, 519] on button "Continue" at bounding box center [784, 514] width 82 height 26
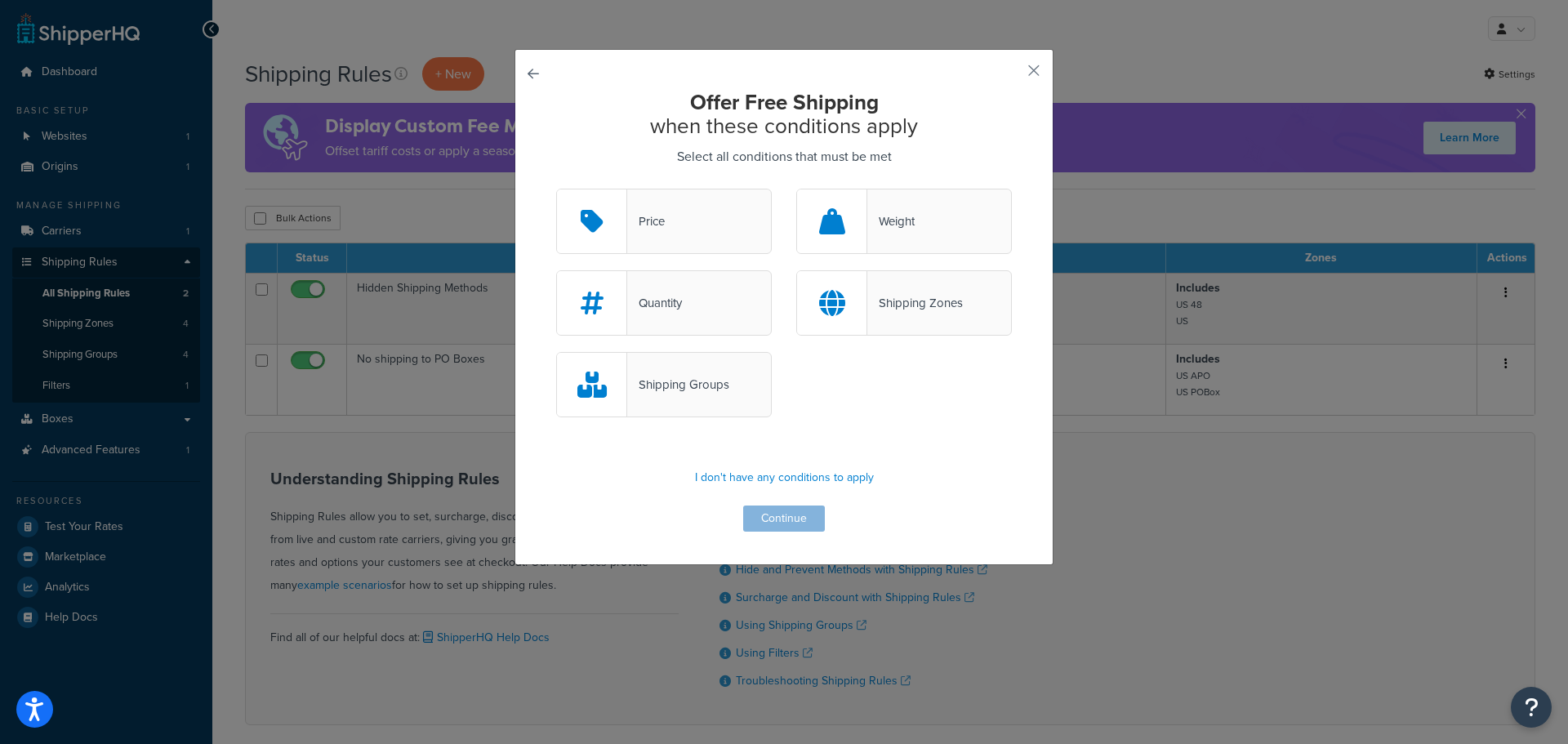
click at [637, 214] on div "Price" at bounding box center [646, 220] width 38 height 23
click at [0, 0] on input "Price" at bounding box center [0, 0] width 0 height 0
click at [794, 520] on button "Continue" at bounding box center [784, 518] width 82 height 26
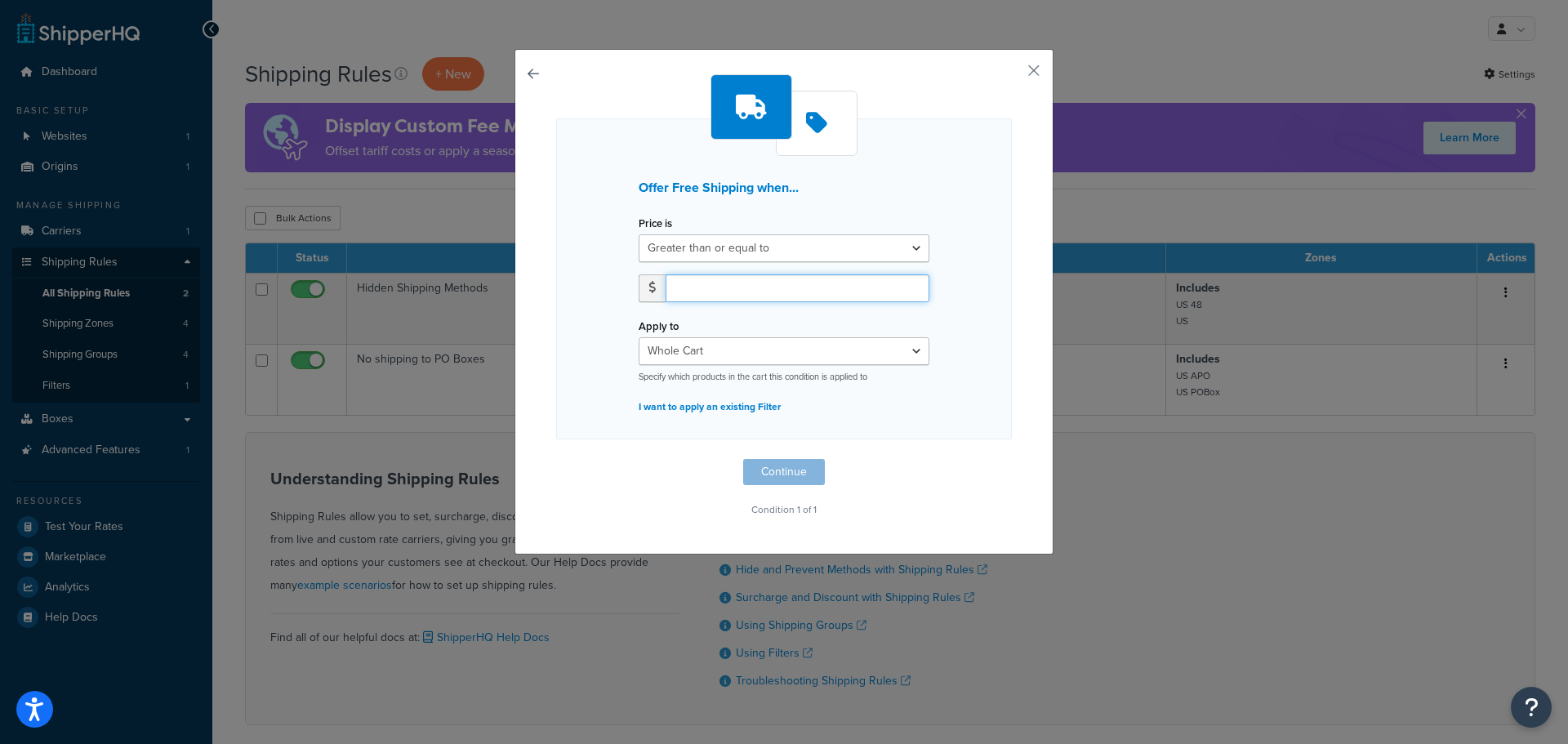
click at [760, 294] on input "number" at bounding box center [796, 288] width 264 height 28
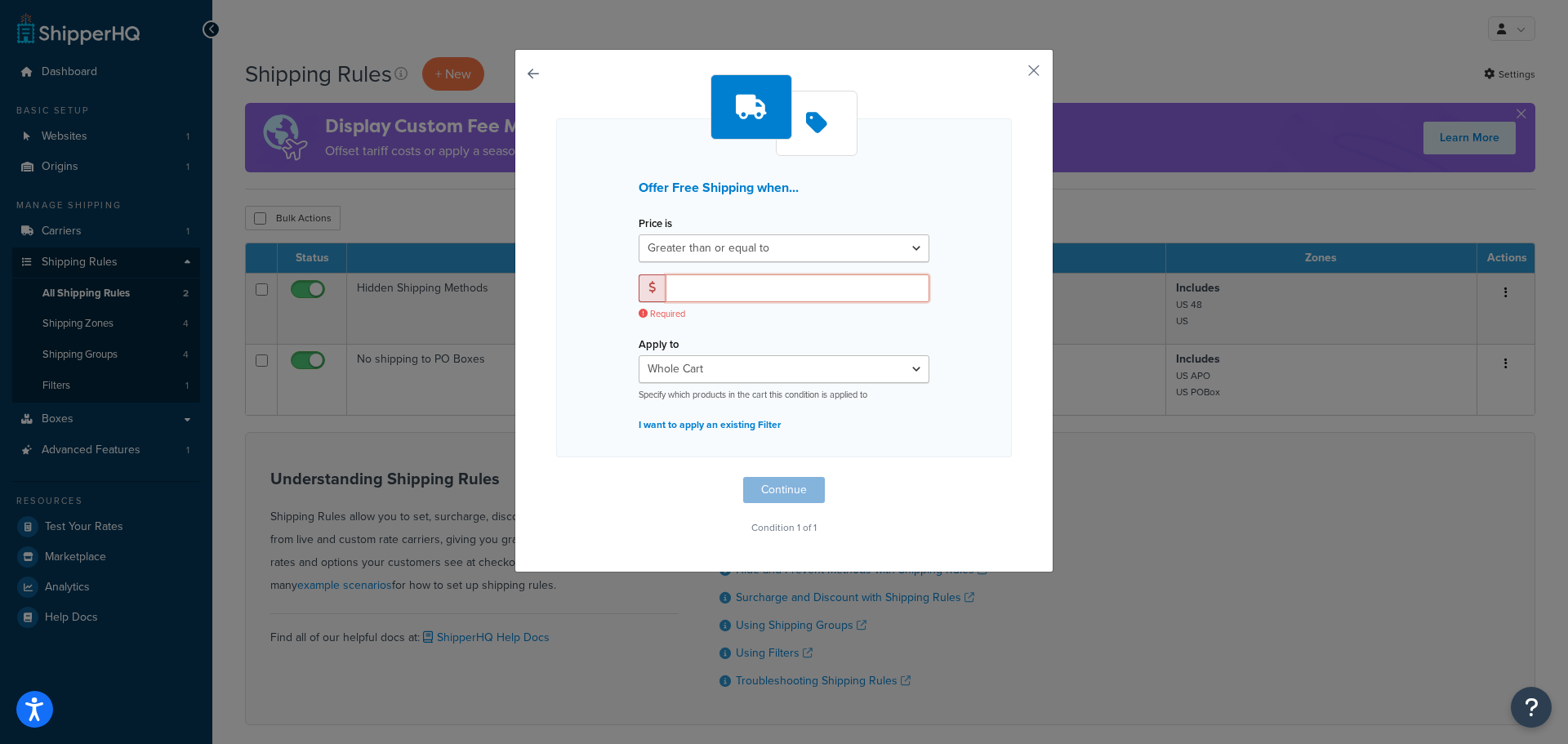
click at [694, 284] on input "number" at bounding box center [796, 288] width 264 height 28
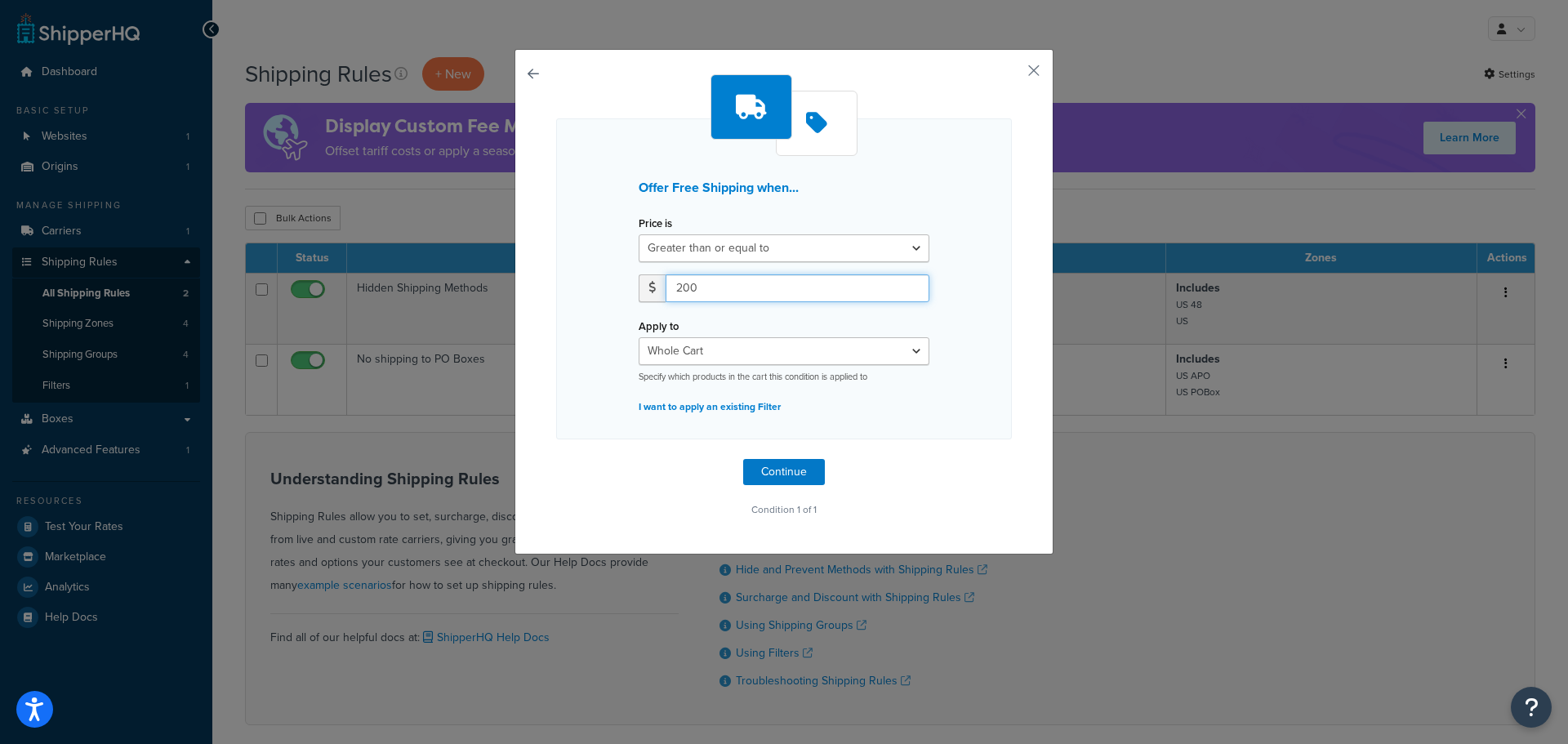
drag, startPoint x: 694, startPoint y: 284, endPoint x: 660, endPoint y: 290, distance: 34.5
click at [665, 290] on input "200" at bounding box center [796, 288] width 264 height 28
type input "150"
click at [705, 355] on select "Whole Cart Everything in Shipping Group Everything at Origin Each Item within S…" at bounding box center [784, 351] width 290 height 28
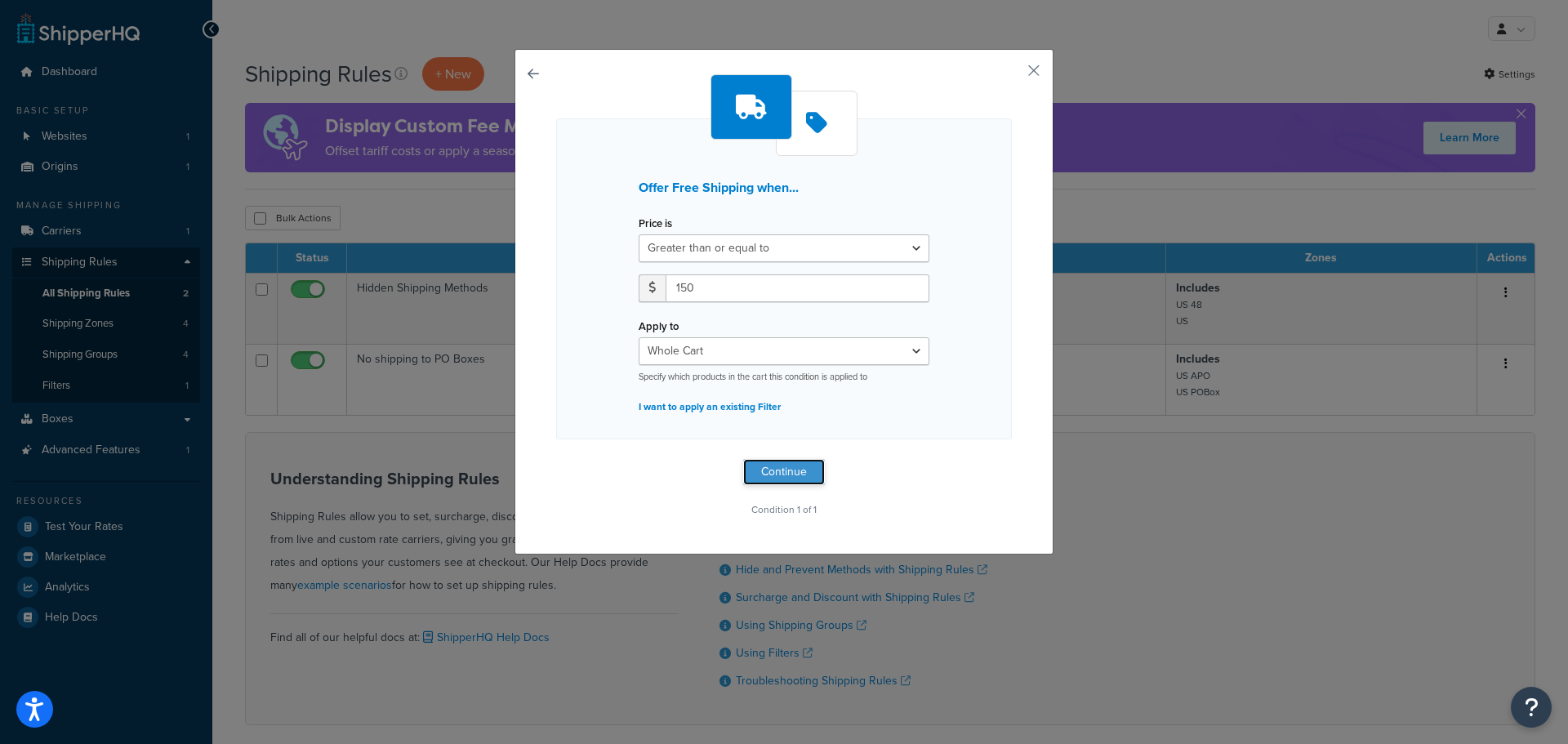
click at [772, 473] on button "Continue" at bounding box center [784, 472] width 82 height 26
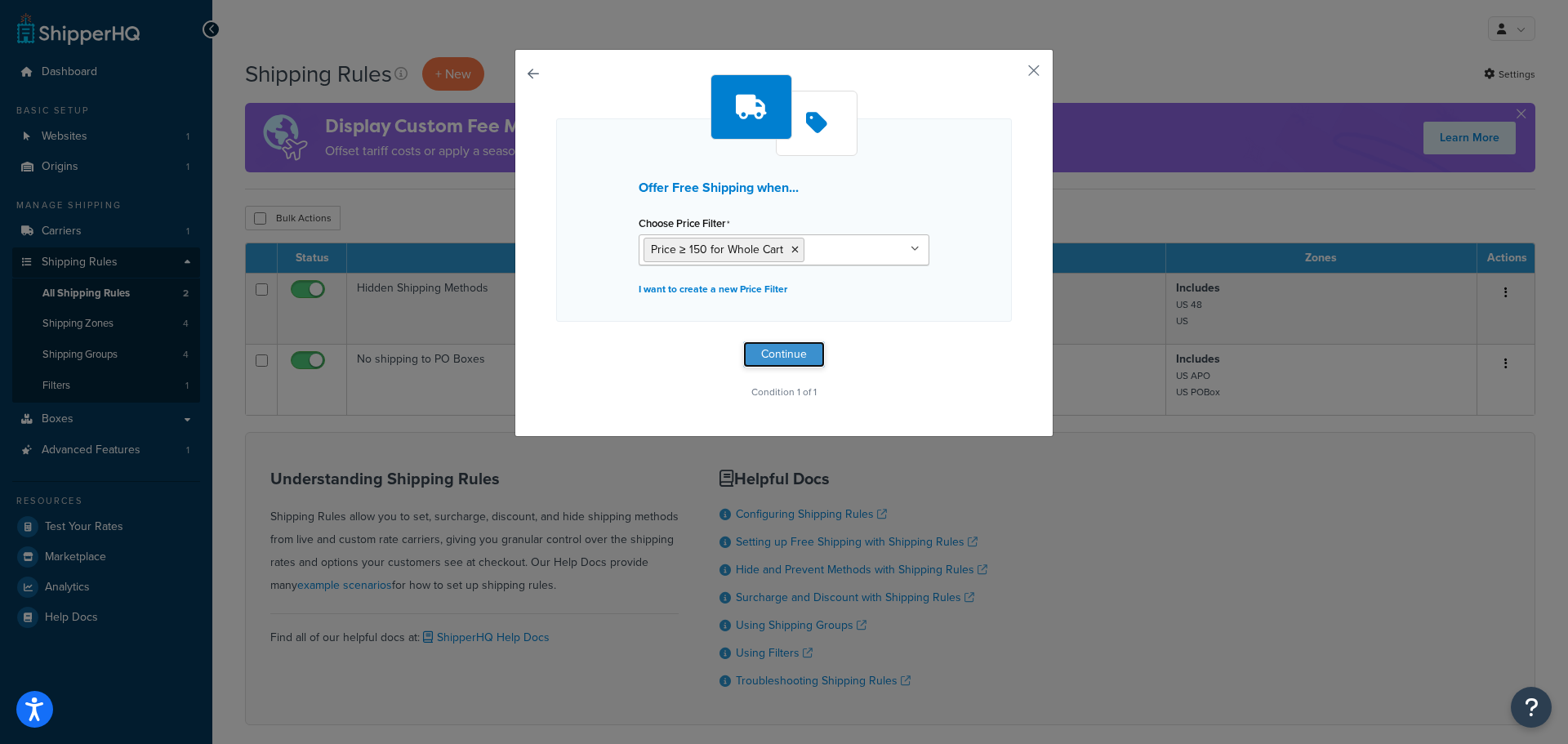
click at [789, 355] on button "Continue" at bounding box center [784, 355] width 82 height 26
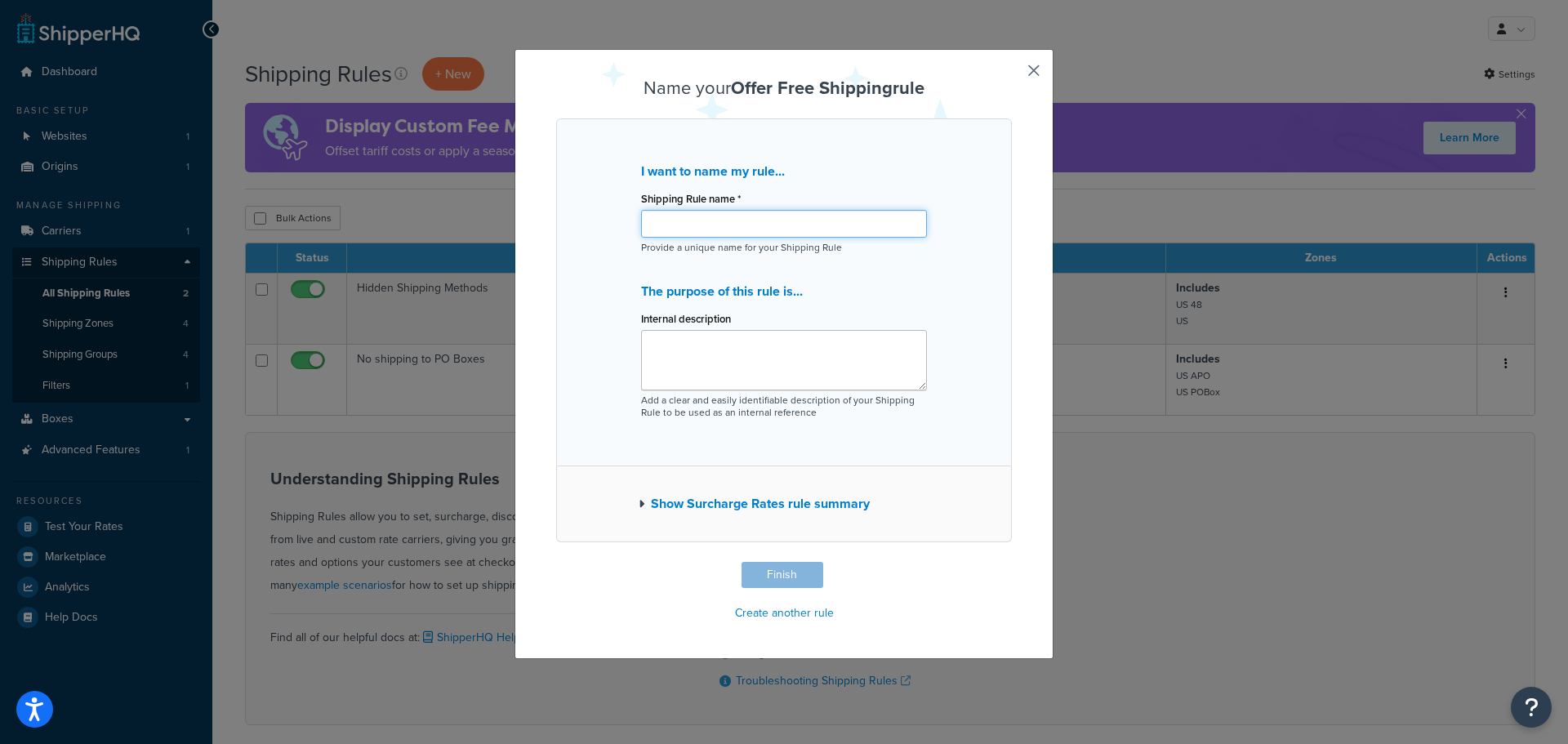
click at [759, 225] on input "Shipping Rule name *" at bounding box center [784, 223] width 286 height 28
type input "Free Shipping over $150"
click at [794, 584] on button "Finish" at bounding box center [782, 575] width 82 height 26
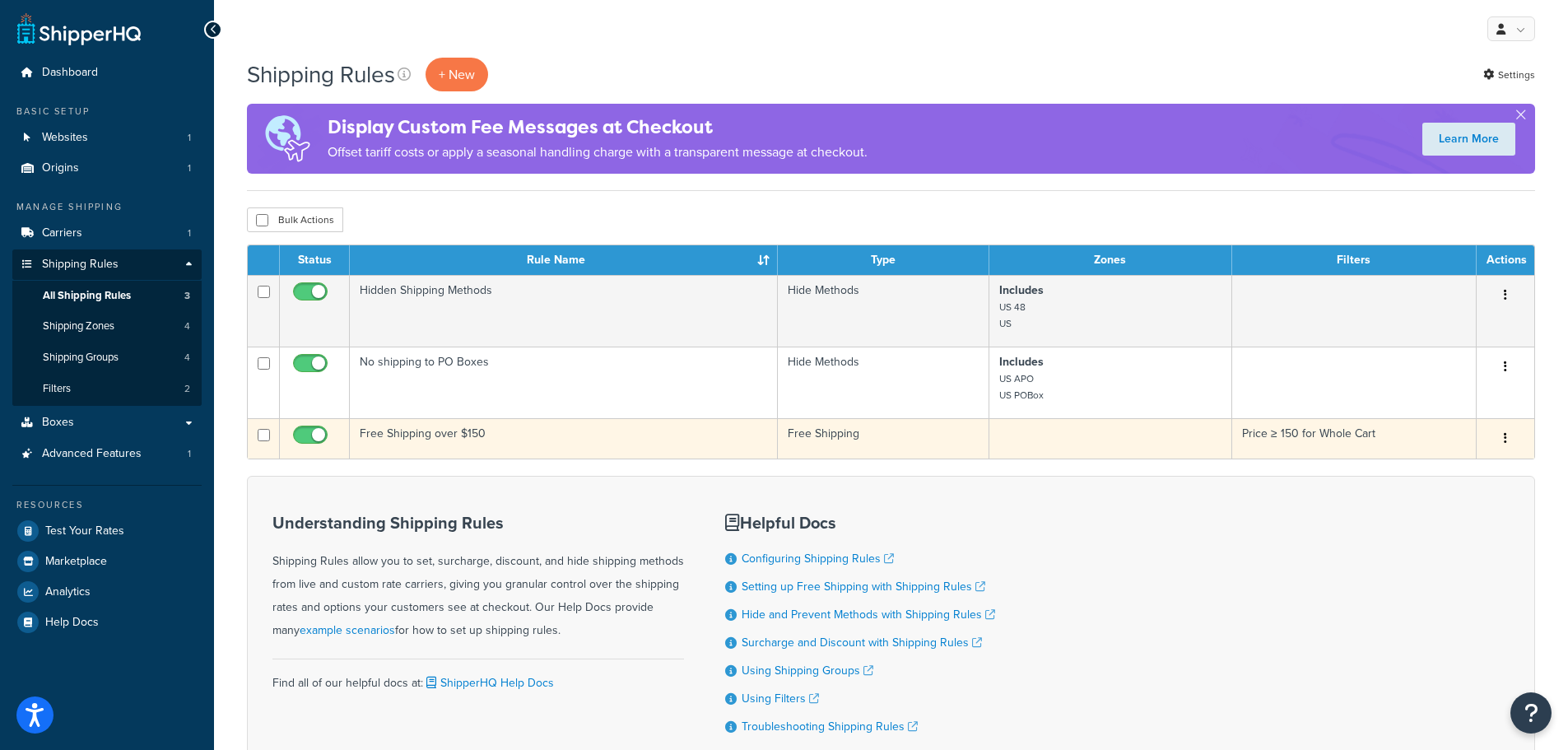
click at [396, 431] on td "Free Shipping over $150" at bounding box center [564, 439] width 428 height 41
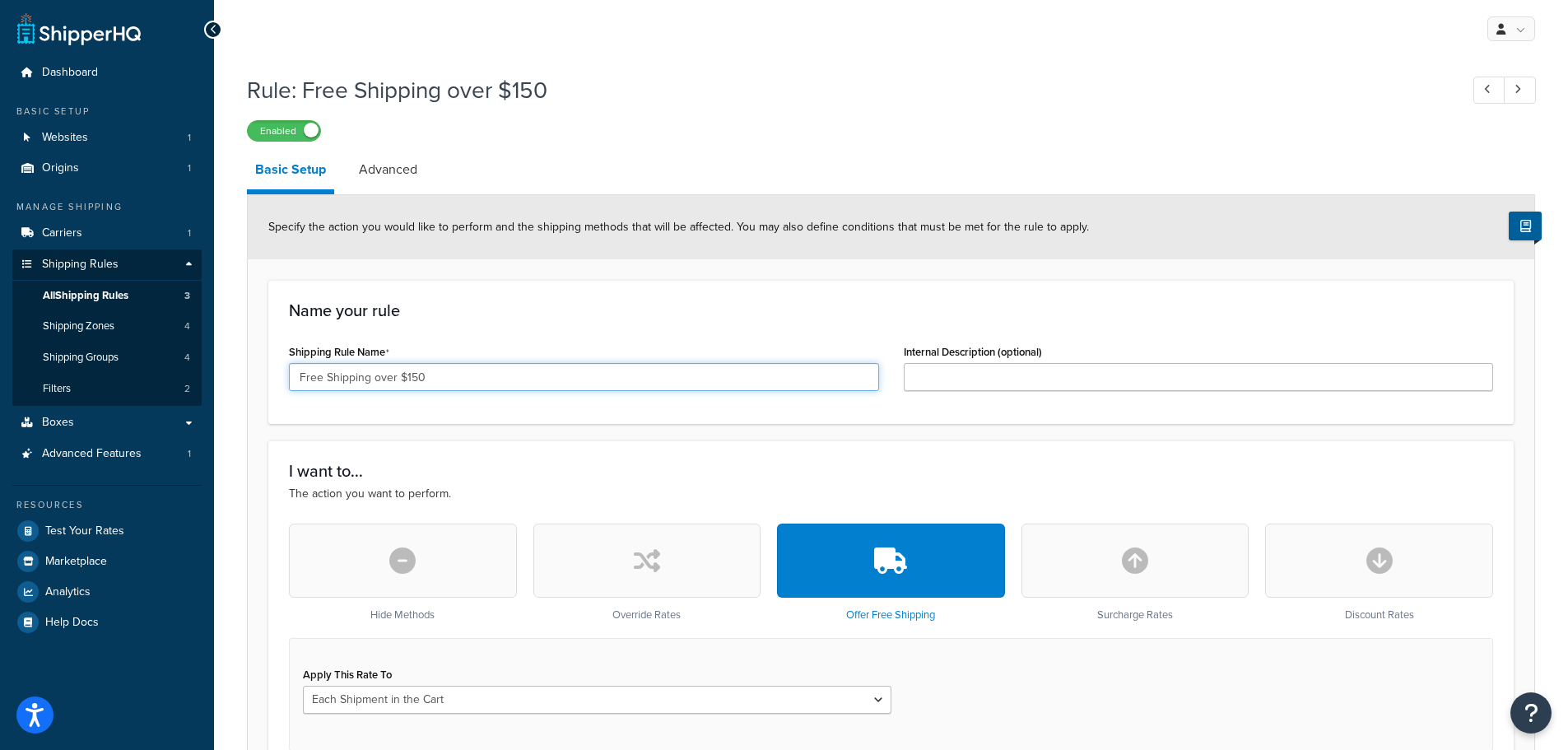
click at [327, 374] on input "Free Shipping over $150" at bounding box center [583, 377] width 590 height 28
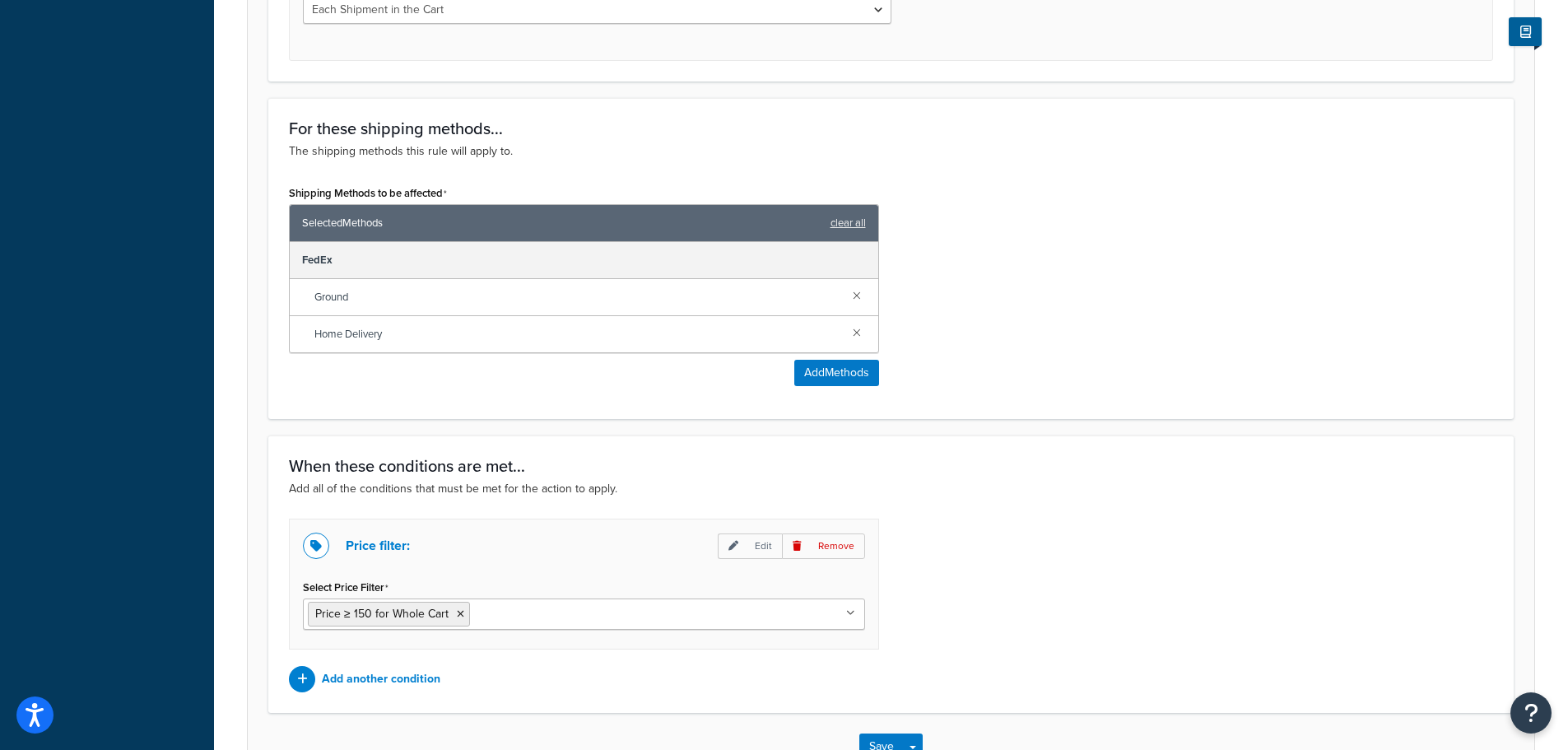
scroll to position [804, 0]
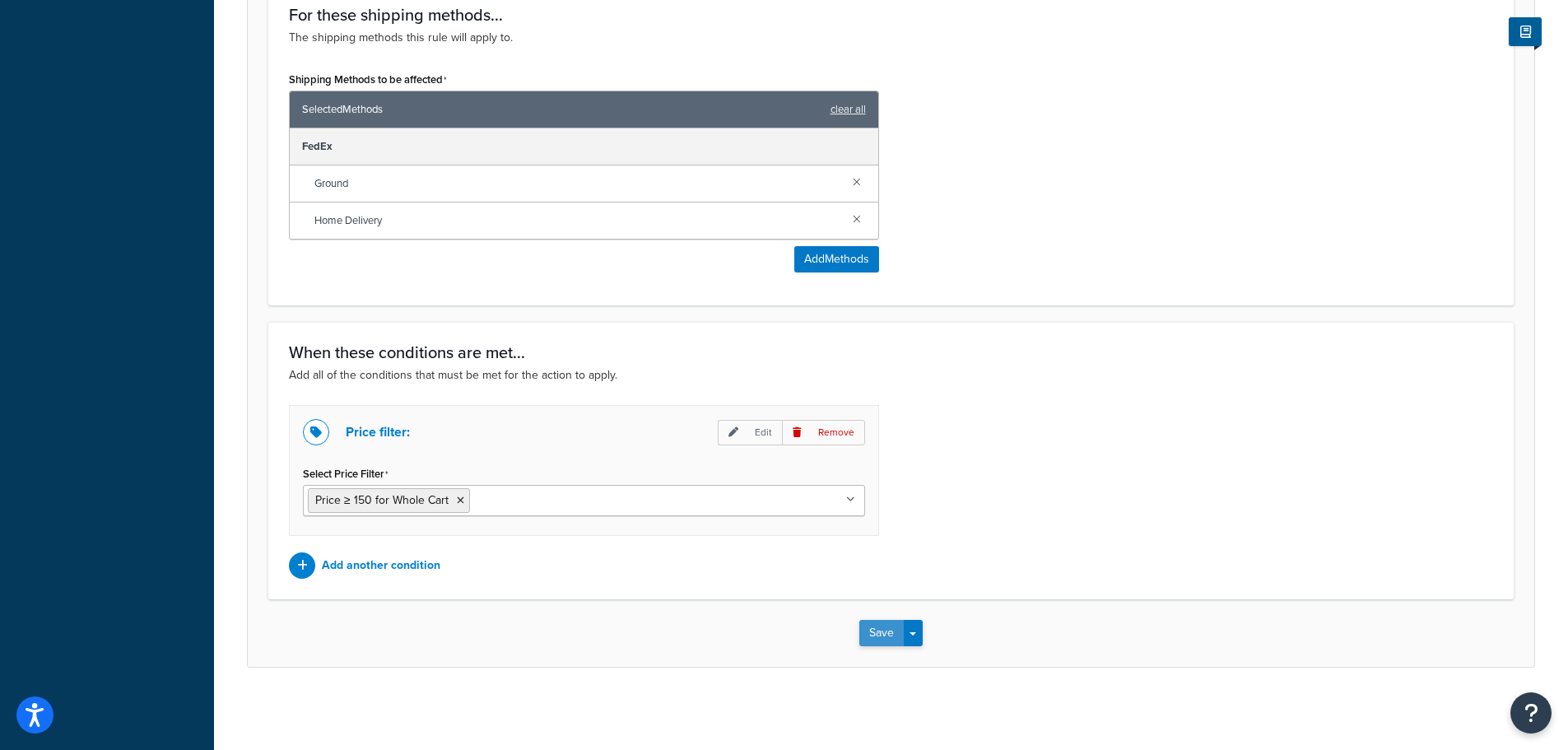
type input "Free Ground or Home Delivery Shipping over $150"
drag, startPoint x: 889, startPoint y: 637, endPoint x: 885, endPoint y: 693, distance: 56.1
click at [889, 637] on button "Save" at bounding box center [882, 632] width 44 height 26
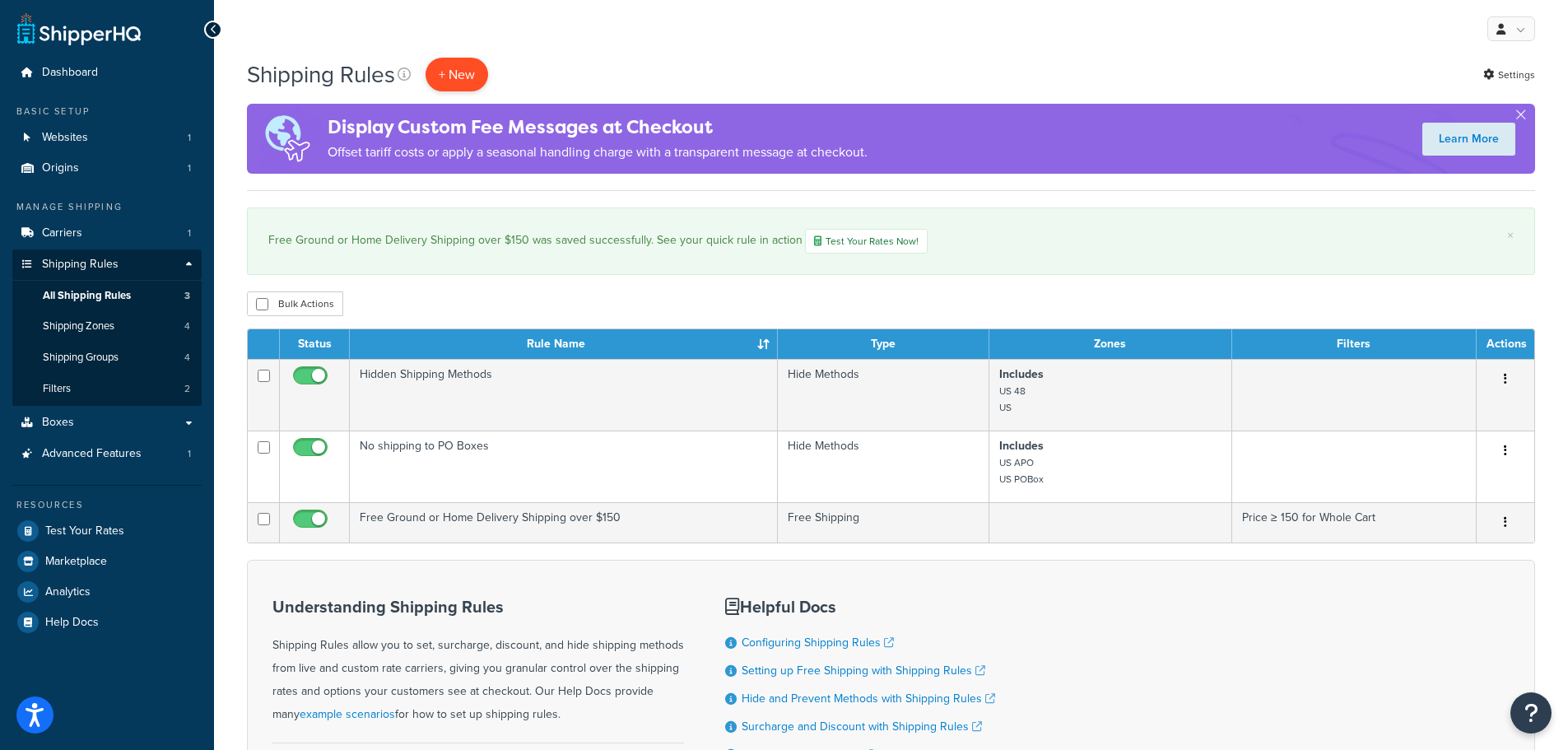
click at [465, 69] on p "+ New" at bounding box center [458, 74] width 63 height 33
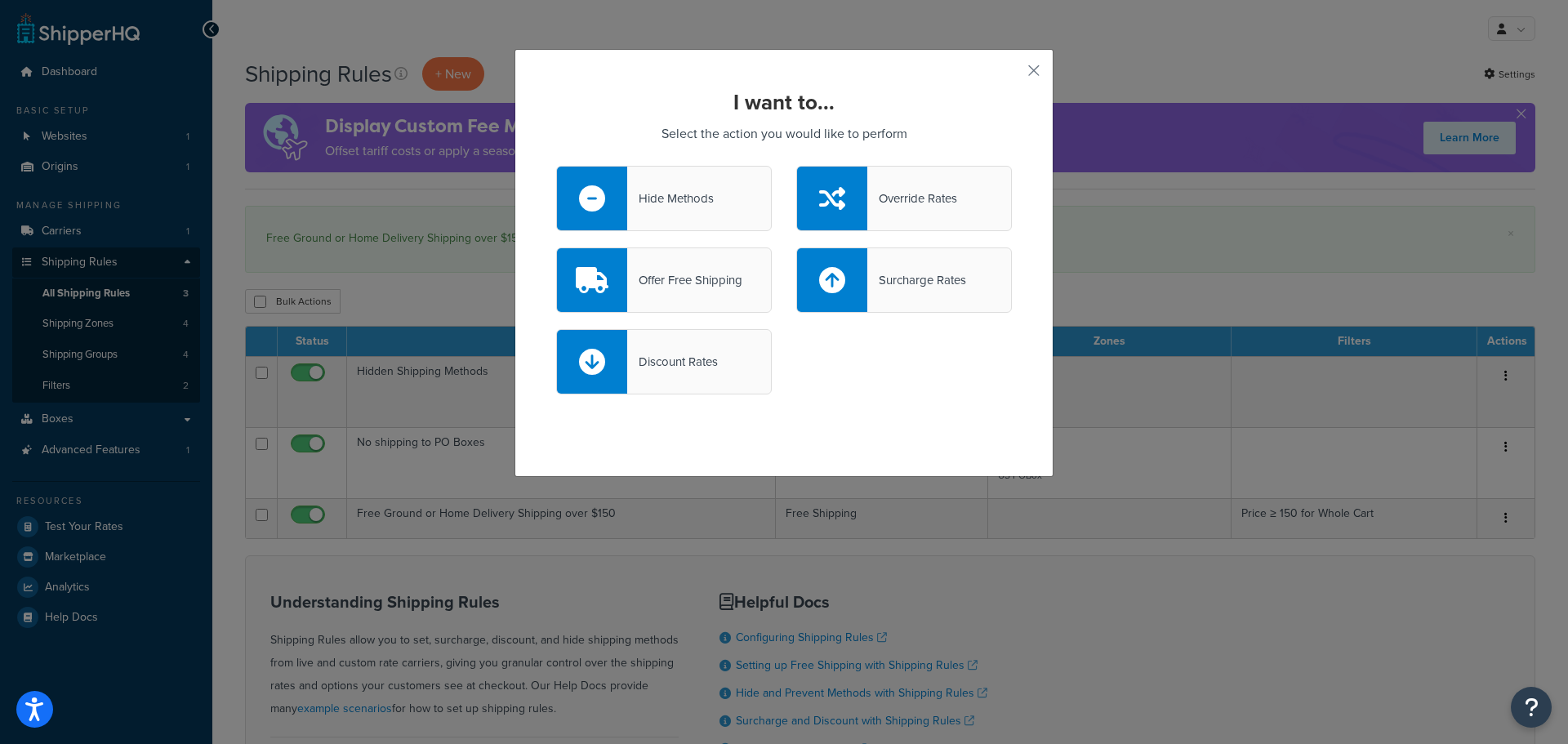
click at [1036, 68] on div "I want to... Select the action you would like to perform Hide Methods Override …" at bounding box center [784, 263] width 539 height 428
click at [1011, 74] on button "button" at bounding box center [1010, 76] width 4 height 4
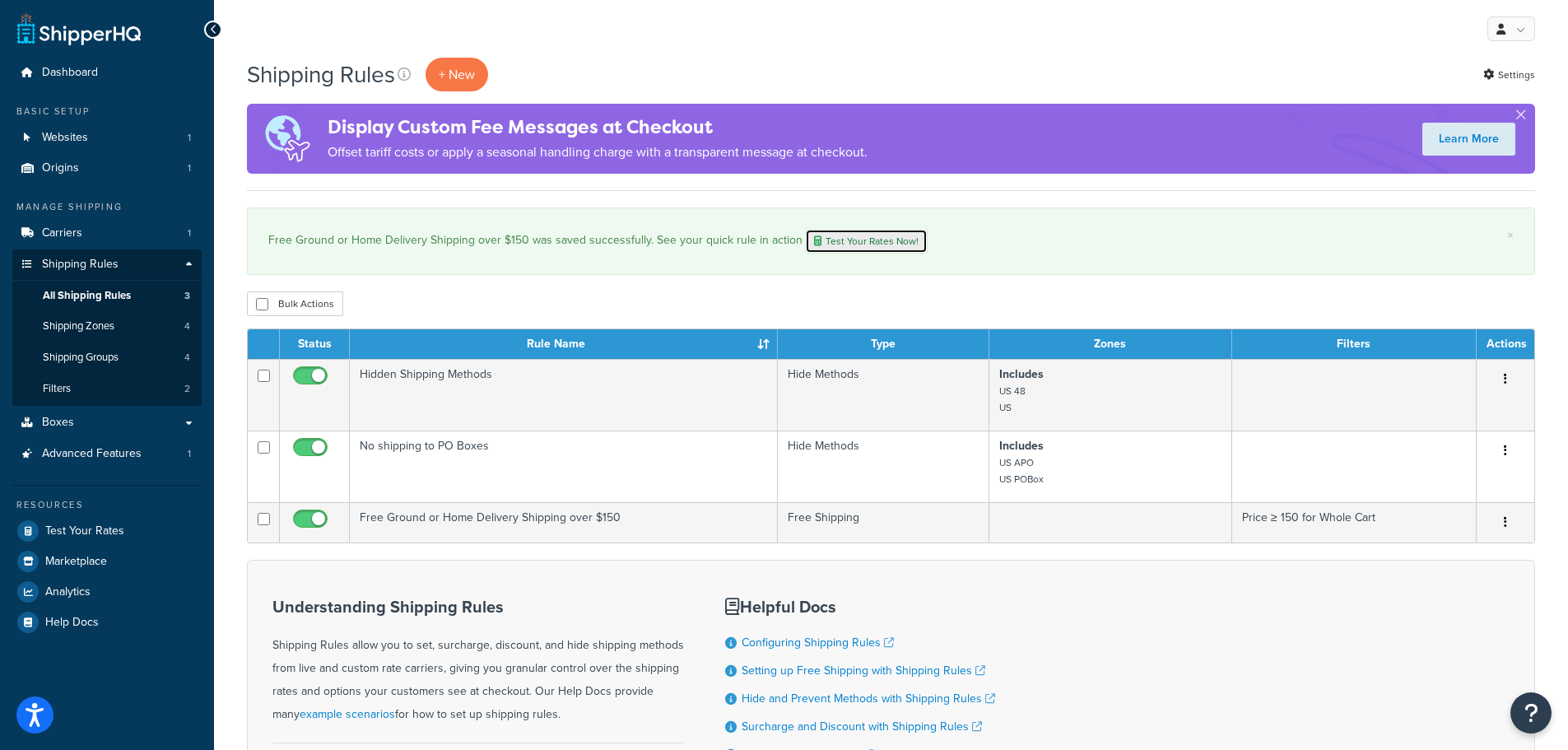
drag, startPoint x: 873, startPoint y: 238, endPoint x: 880, endPoint y: 256, distance: 19.3
click at [873, 238] on link "Test Your Rates Now!" at bounding box center [866, 241] width 122 height 25
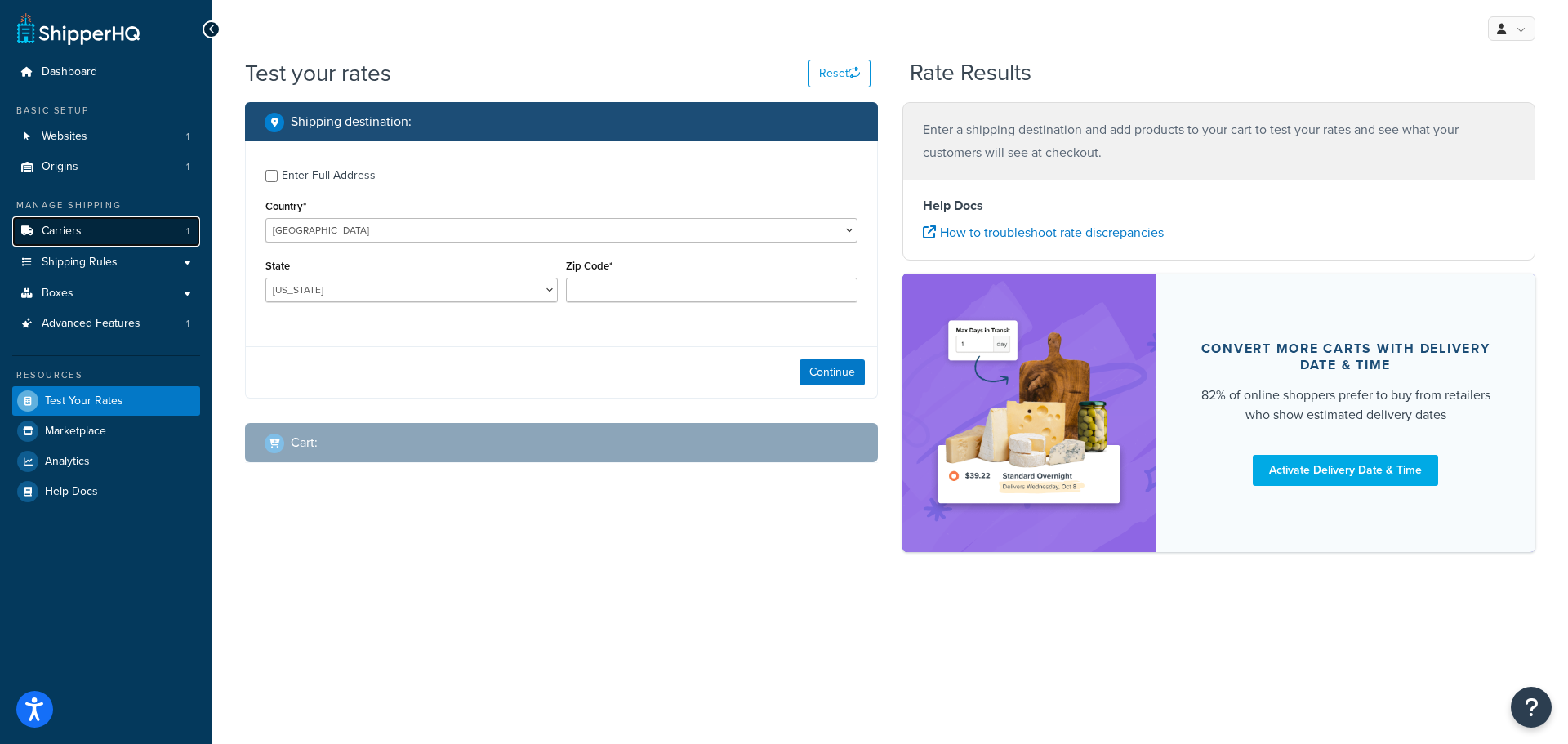
click at [84, 240] on link "Carriers 1" at bounding box center [106, 231] width 187 height 30
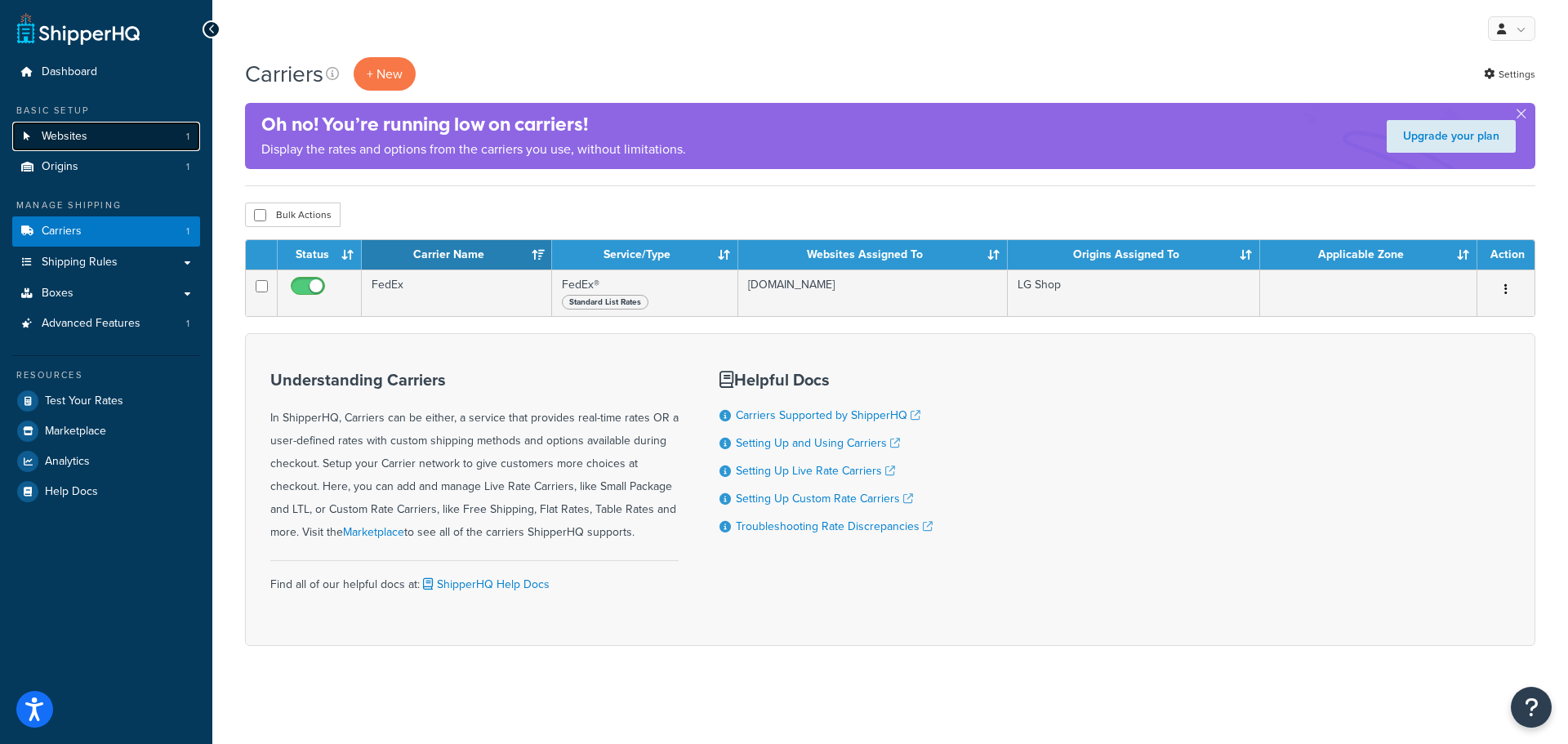
click at [62, 133] on span "Websites" at bounding box center [64, 136] width 46 height 14
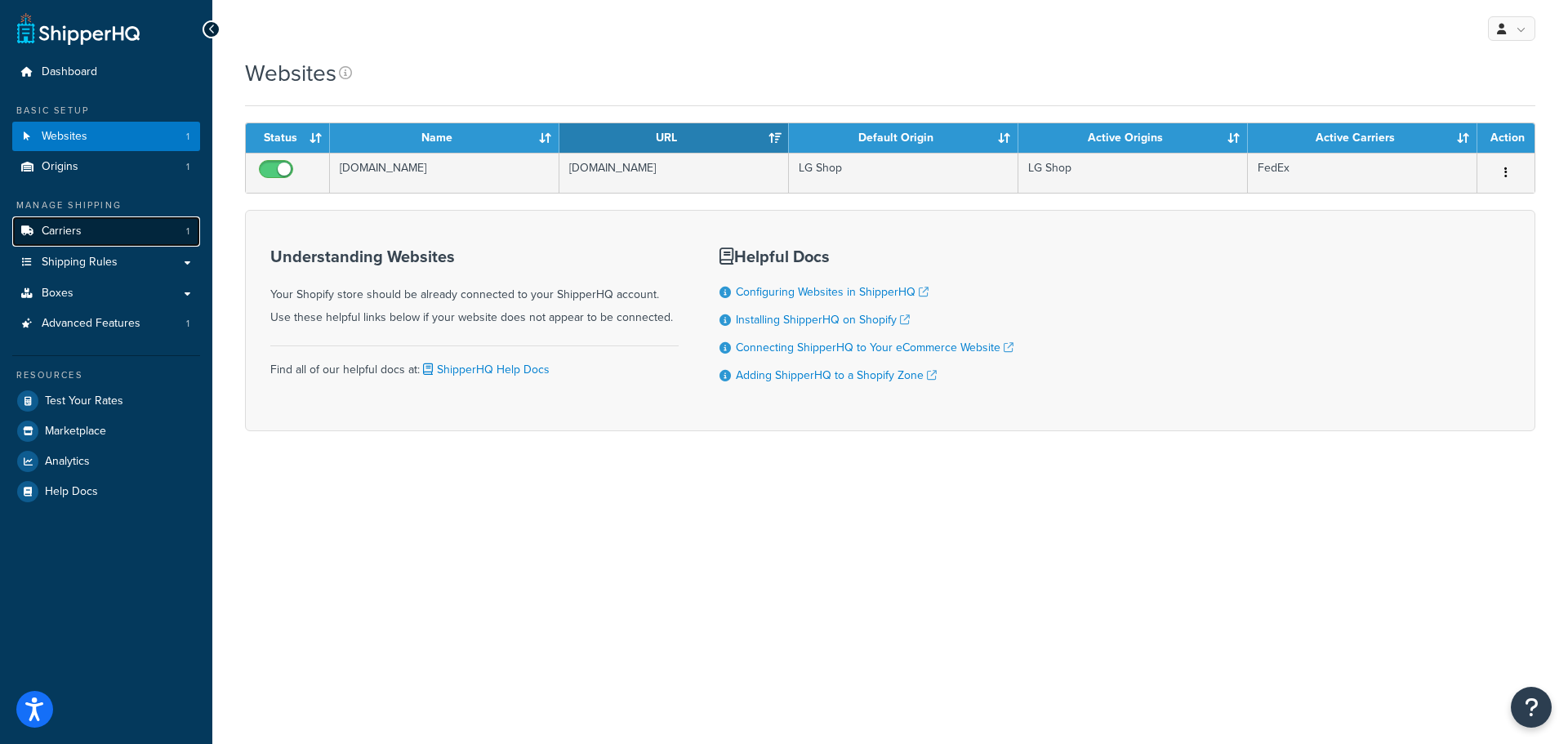
click at [62, 230] on span "Carriers" at bounding box center [62, 231] width 40 height 14
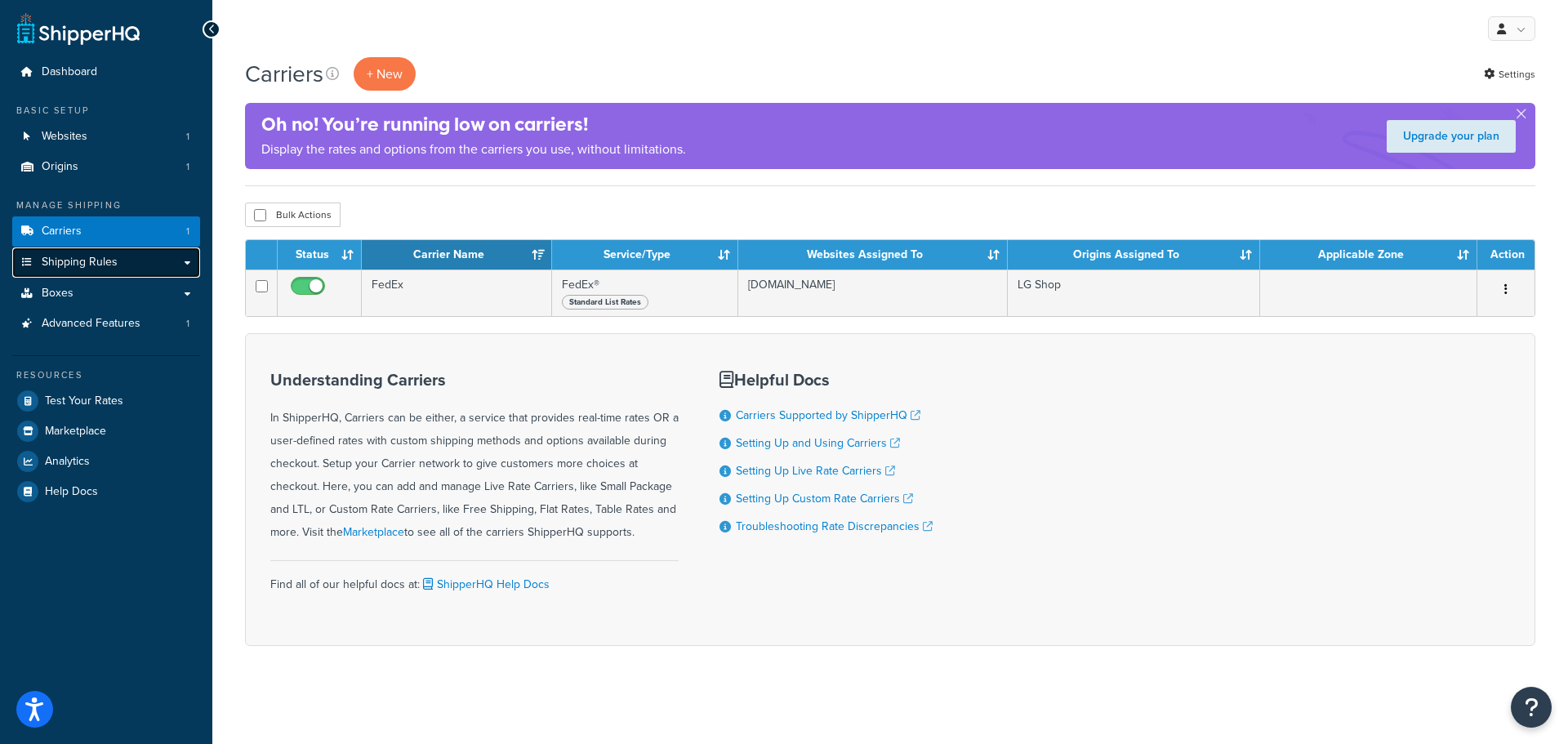
click at [80, 265] on span "Shipping Rules" at bounding box center [79, 262] width 76 height 14
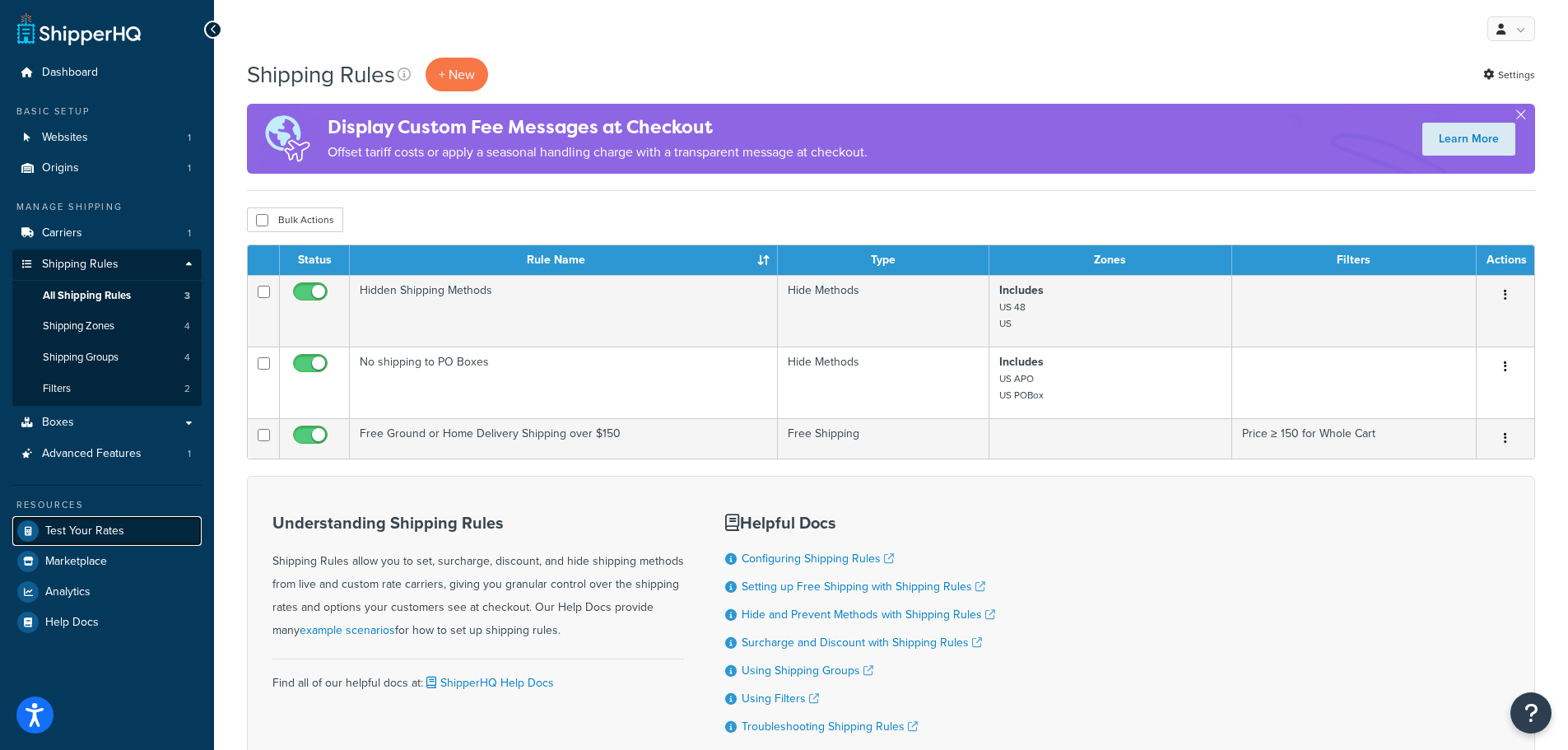
drag, startPoint x: 97, startPoint y: 530, endPoint x: 111, endPoint y: 543, distance: 19.1
click at [97, 530] on span "Test Your Rates" at bounding box center [84, 531] width 79 height 14
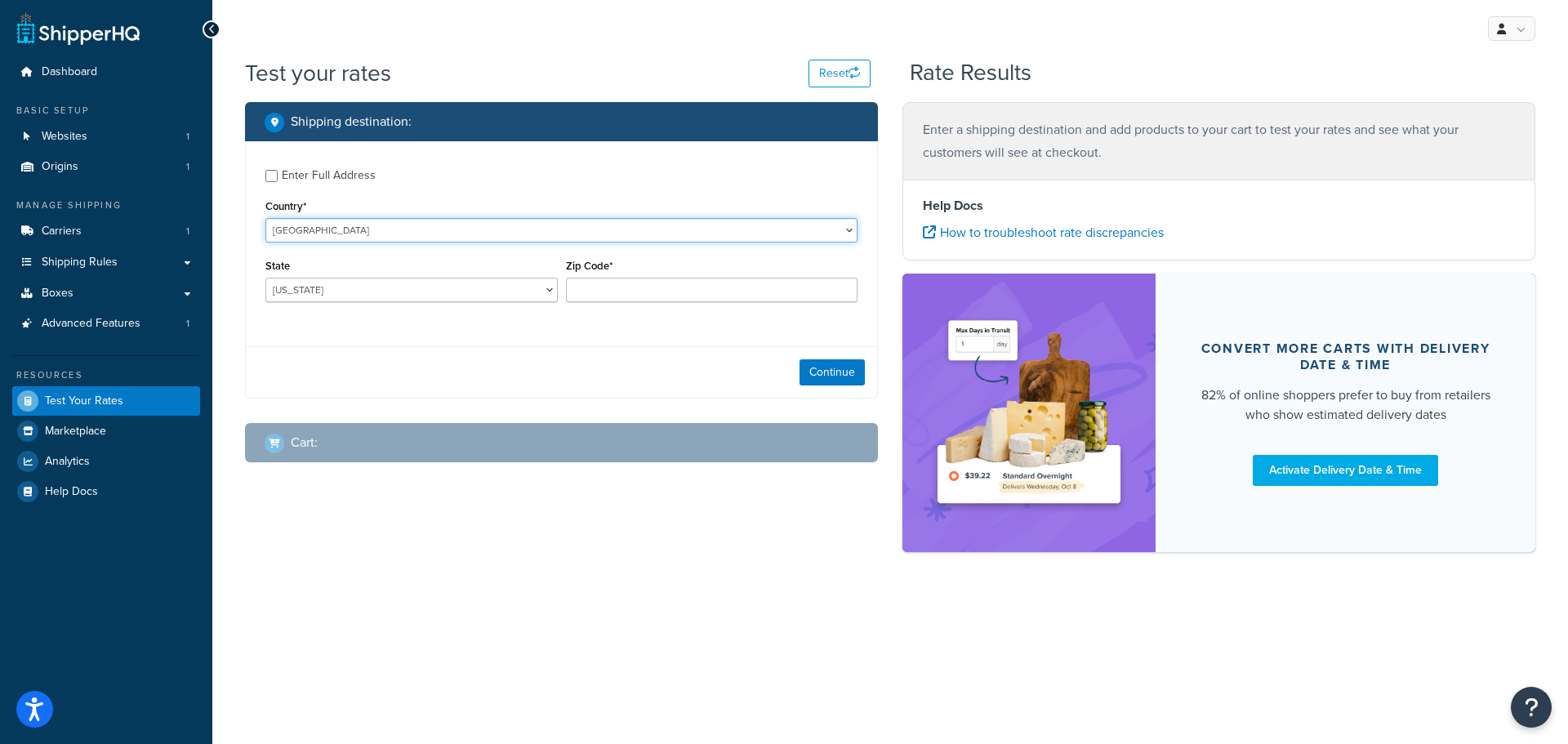
click at [350, 232] on select "[GEOGRAPHIC_DATA] [GEOGRAPHIC_DATA] [GEOGRAPHIC_DATA] [GEOGRAPHIC_DATA] [GEOGRA…" at bounding box center [561, 230] width 592 height 25
click at [265, 218] on select "[GEOGRAPHIC_DATA] [GEOGRAPHIC_DATA] [GEOGRAPHIC_DATA] [GEOGRAPHIC_DATA] [GEOGRA…" at bounding box center [561, 230] width 592 height 25
click at [270, 177] on input "Enter Full Address" at bounding box center [271, 175] width 12 height 12
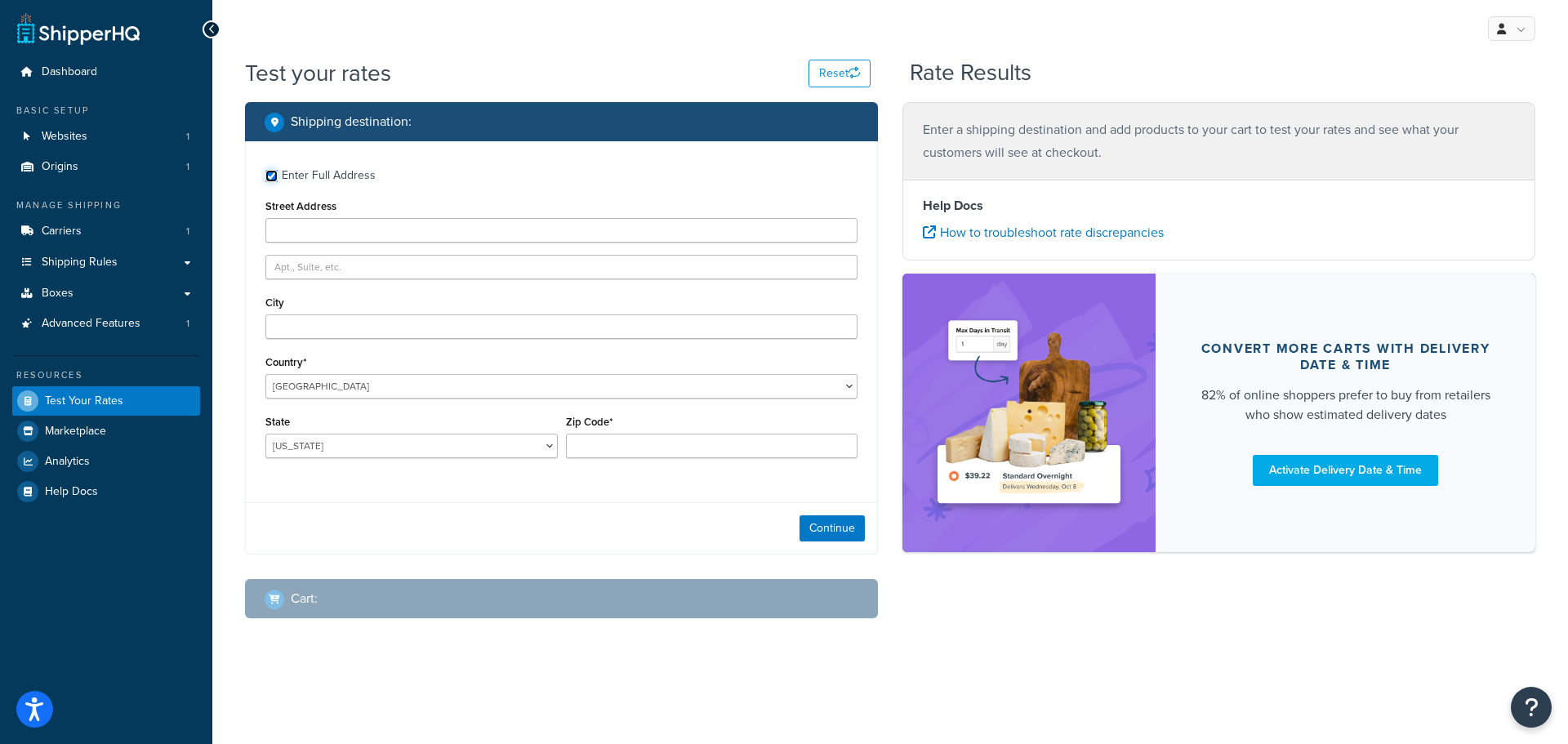
click at [274, 171] on input "Enter Full Address" at bounding box center [271, 175] width 12 height 12
checkbox input "false"
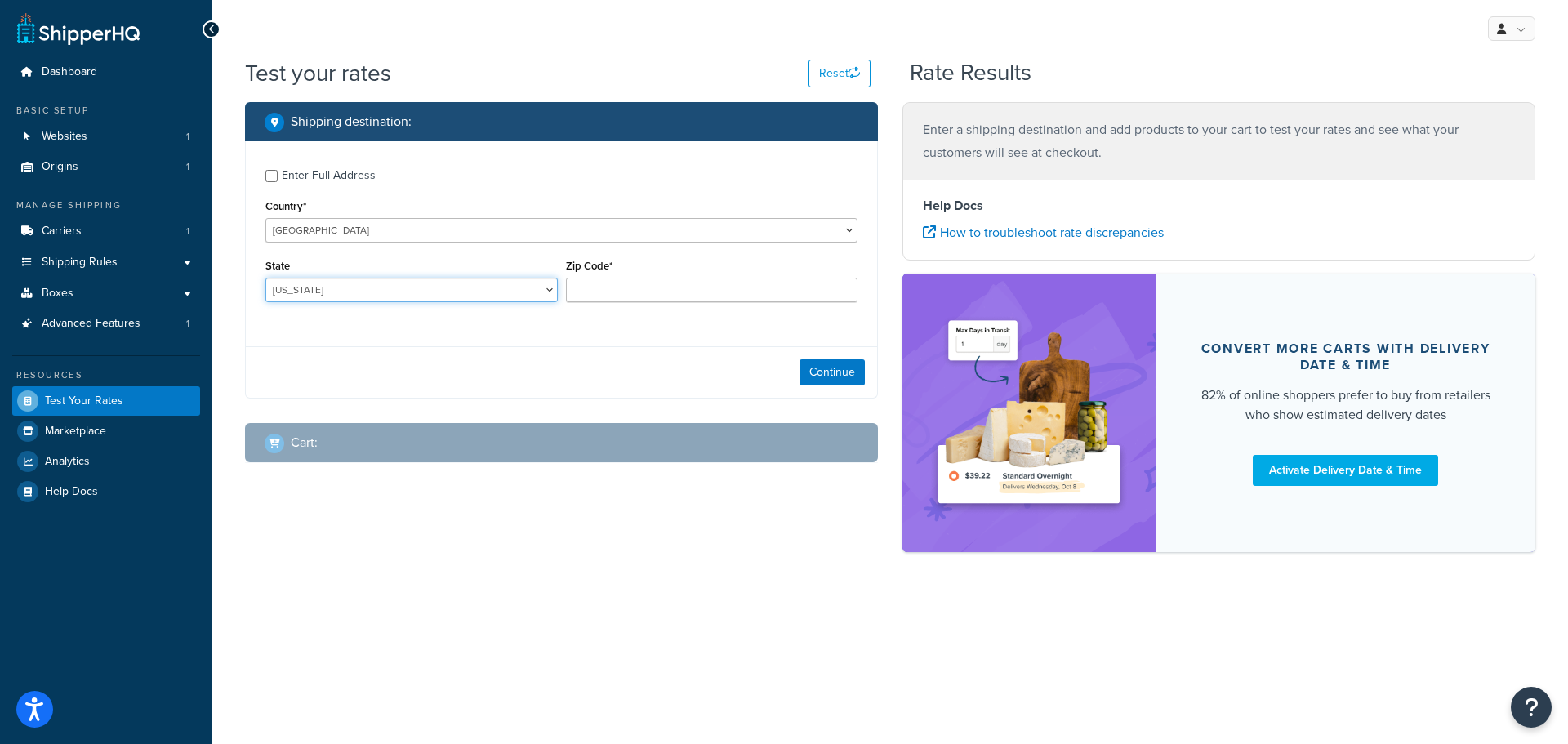
click at [288, 289] on select "[US_STATE] [US_STATE] [US_STATE] [US_STATE] [US_STATE] Armed Forces Americas Ar…" at bounding box center [412, 289] width 292 height 25
select select "[GEOGRAPHIC_DATA]"
click at [265, 277] on select "[US_STATE] [US_STATE] [US_STATE] [US_STATE] [US_STATE] Armed Forces Americas Ar…" at bounding box center [412, 289] width 292 height 25
click at [612, 294] on input "Zip Code*" at bounding box center [712, 289] width 292 height 25
type input "77077"
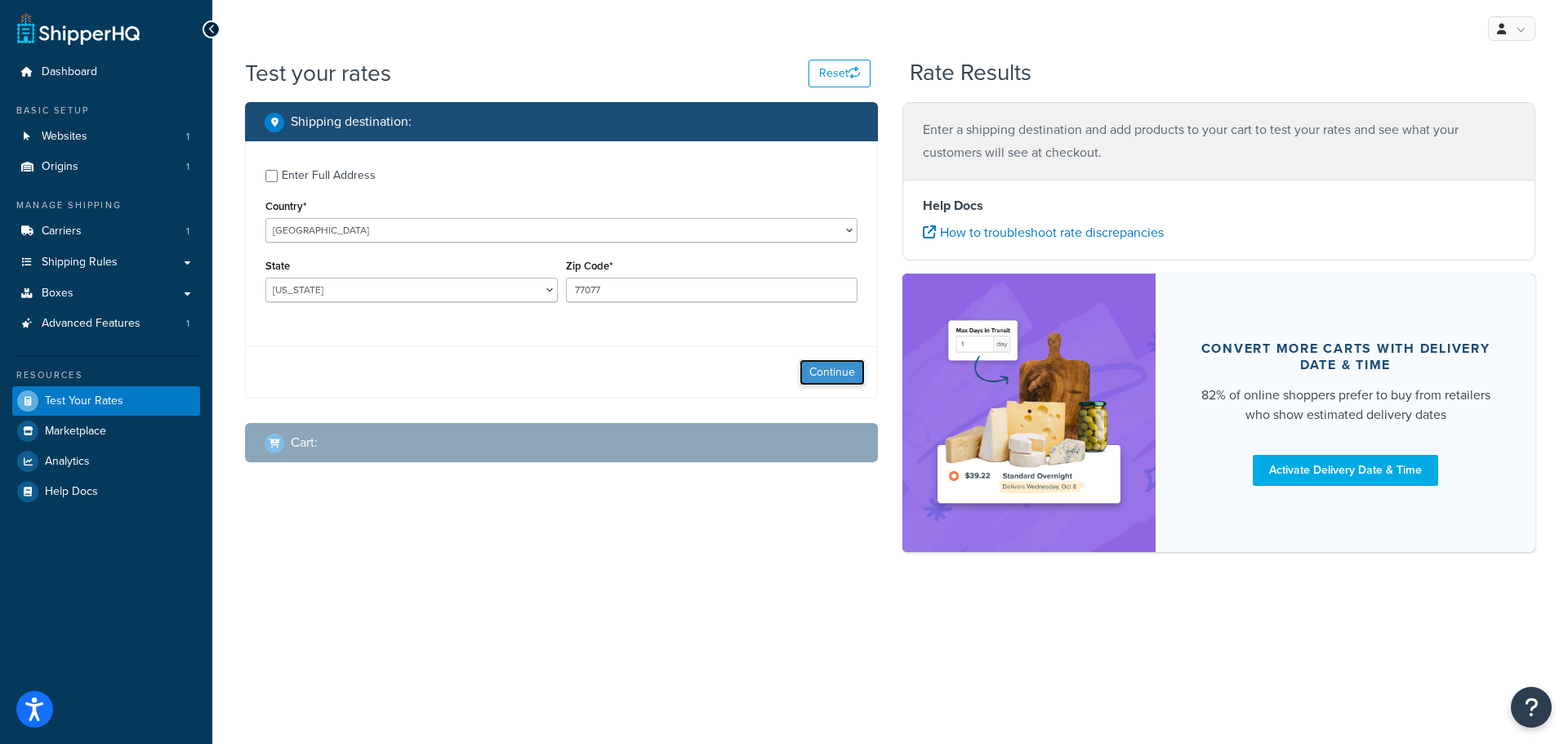
click at [835, 372] on button "Continue" at bounding box center [831, 372] width 65 height 26
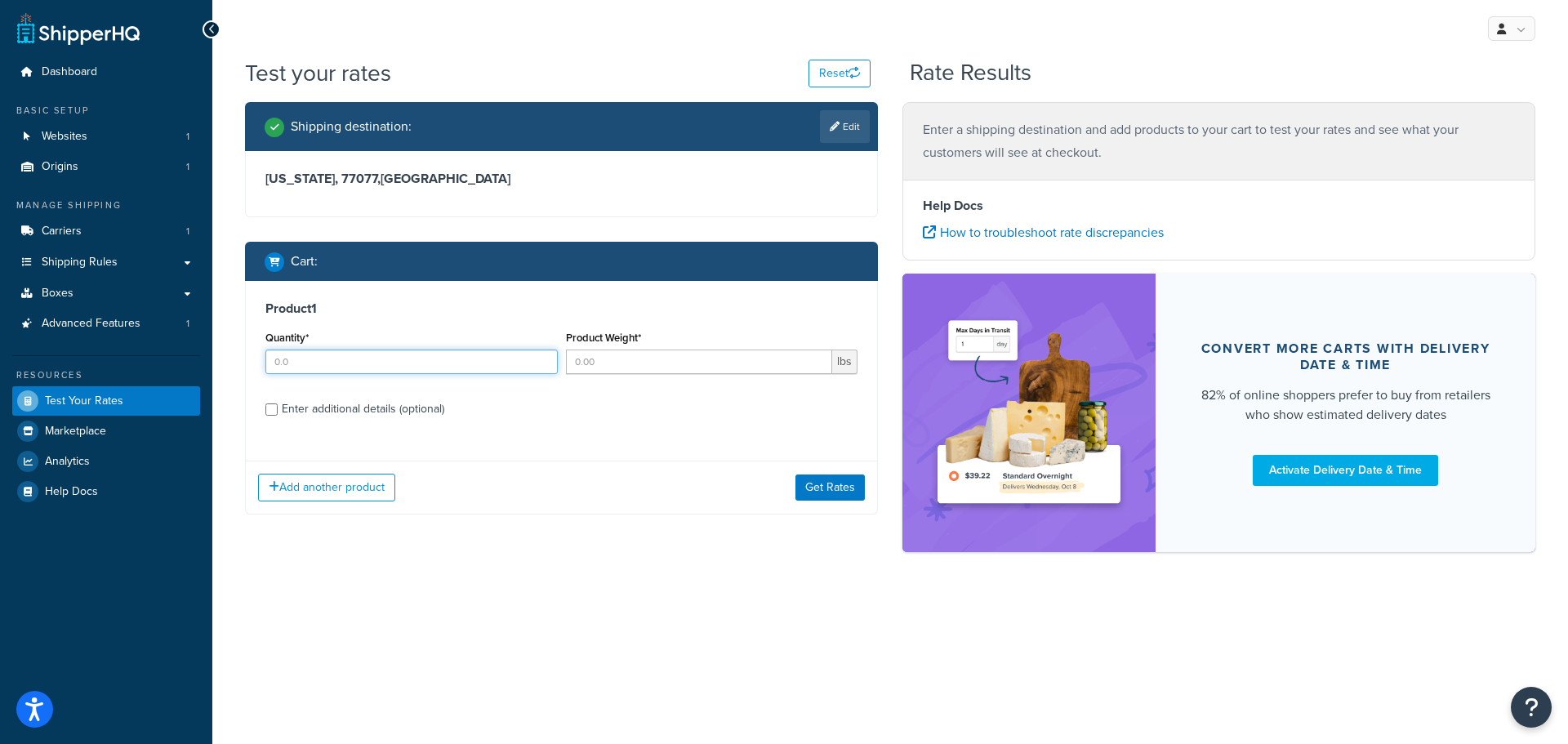
click at [484, 371] on input "Quantity*" at bounding box center [412, 361] width 292 height 25
type input "1"
click at [665, 361] on input "Product Weight*" at bounding box center [699, 361] width 267 height 25
type input "24"
click at [568, 431] on div "Product 1 Quantity* 1 Product Weight* 24 lbs Enter additional details (optional)" at bounding box center [561, 365] width 631 height 167
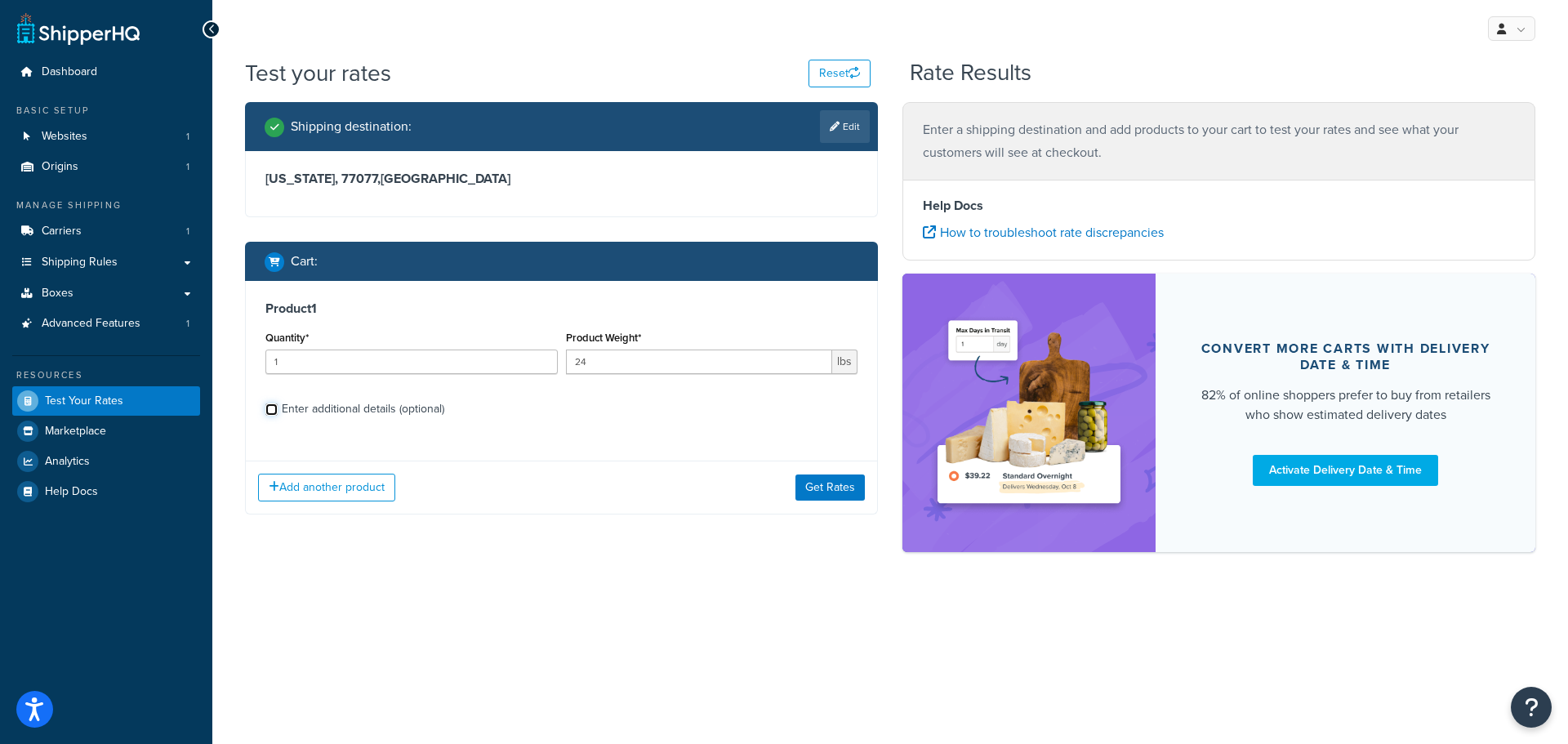
click at [270, 411] on input "Enter additional details (optional)" at bounding box center [271, 409] width 12 height 12
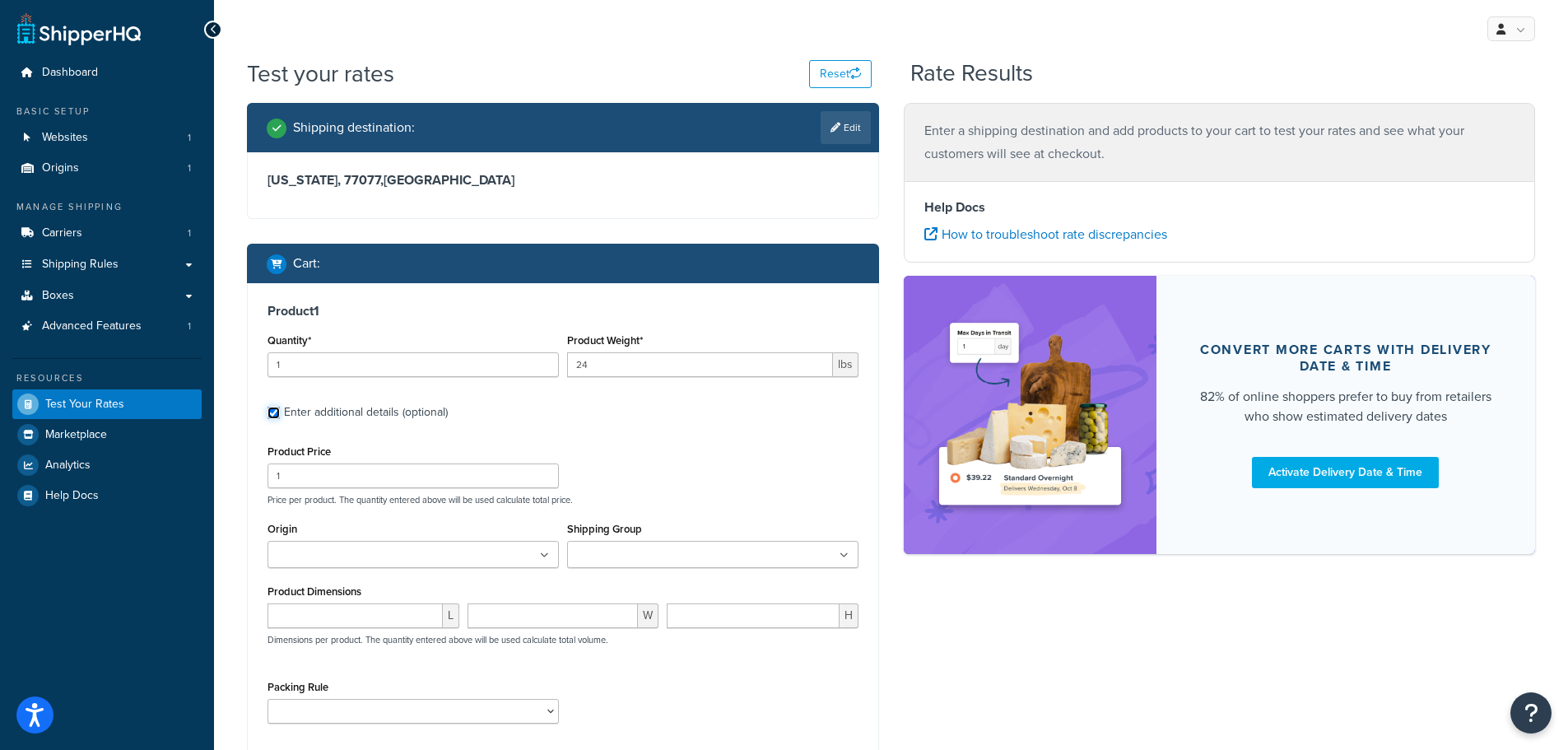
click at [273, 414] on input "Enter additional details (optional)" at bounding box center [273, 412] width 12 height 12
checkbox input "false"
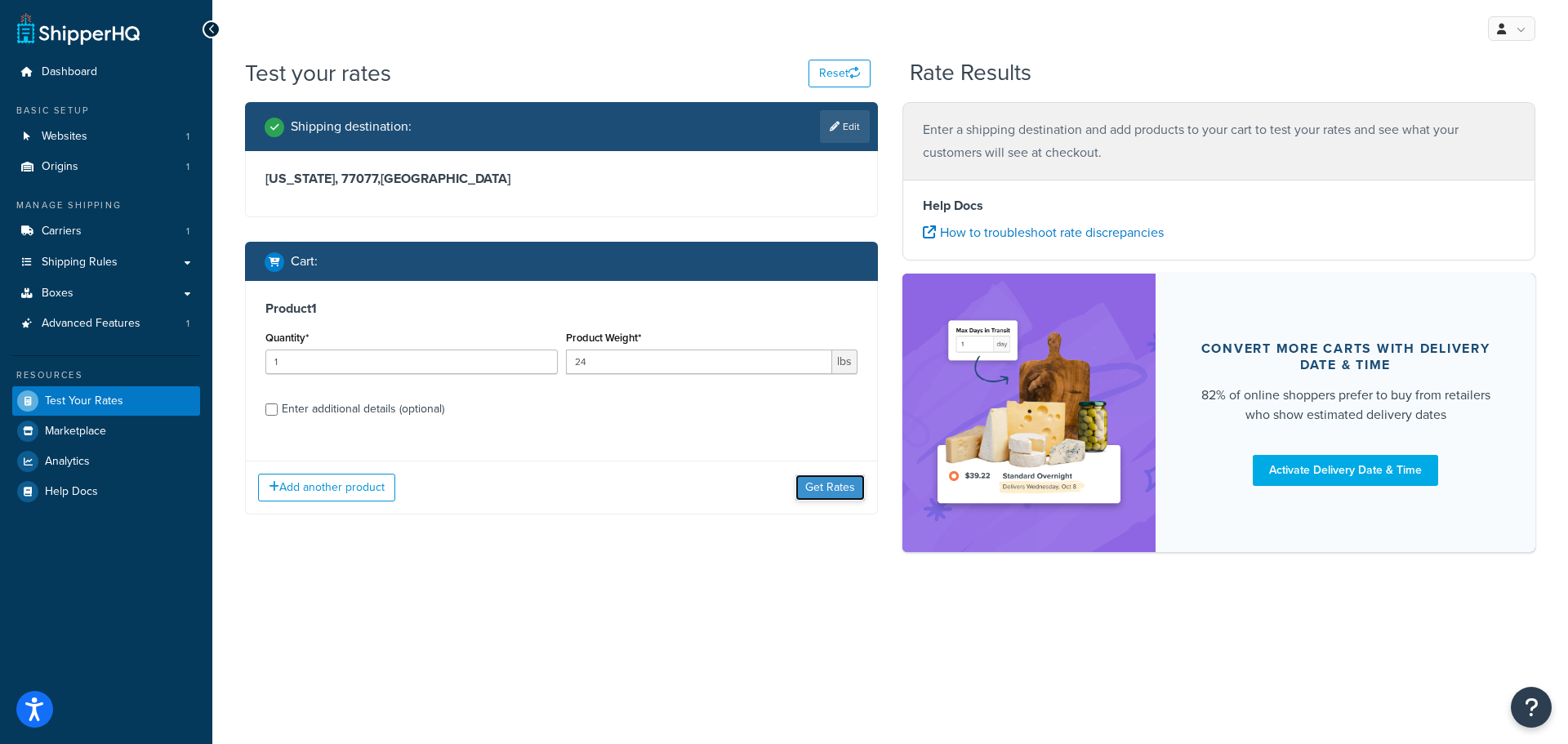
click at [833, 492] on button "Get Rates" at bounding box center [830, 487] width 70 height 26
